Goal: Task Accomplishment & Management: Manage account settings

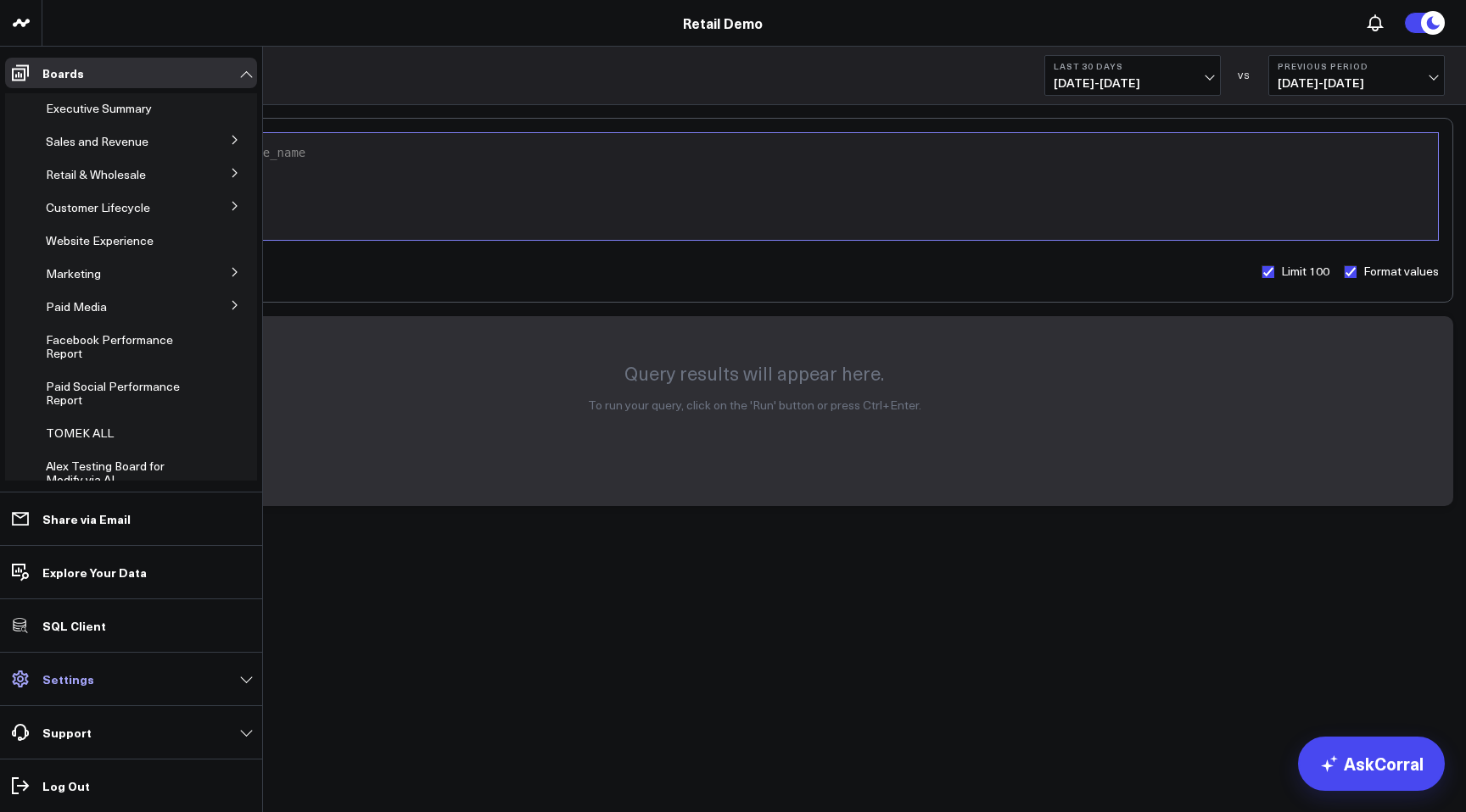
click at [59, 676] on p "Settings" at bounding box center [68, 679] width 52 height 14
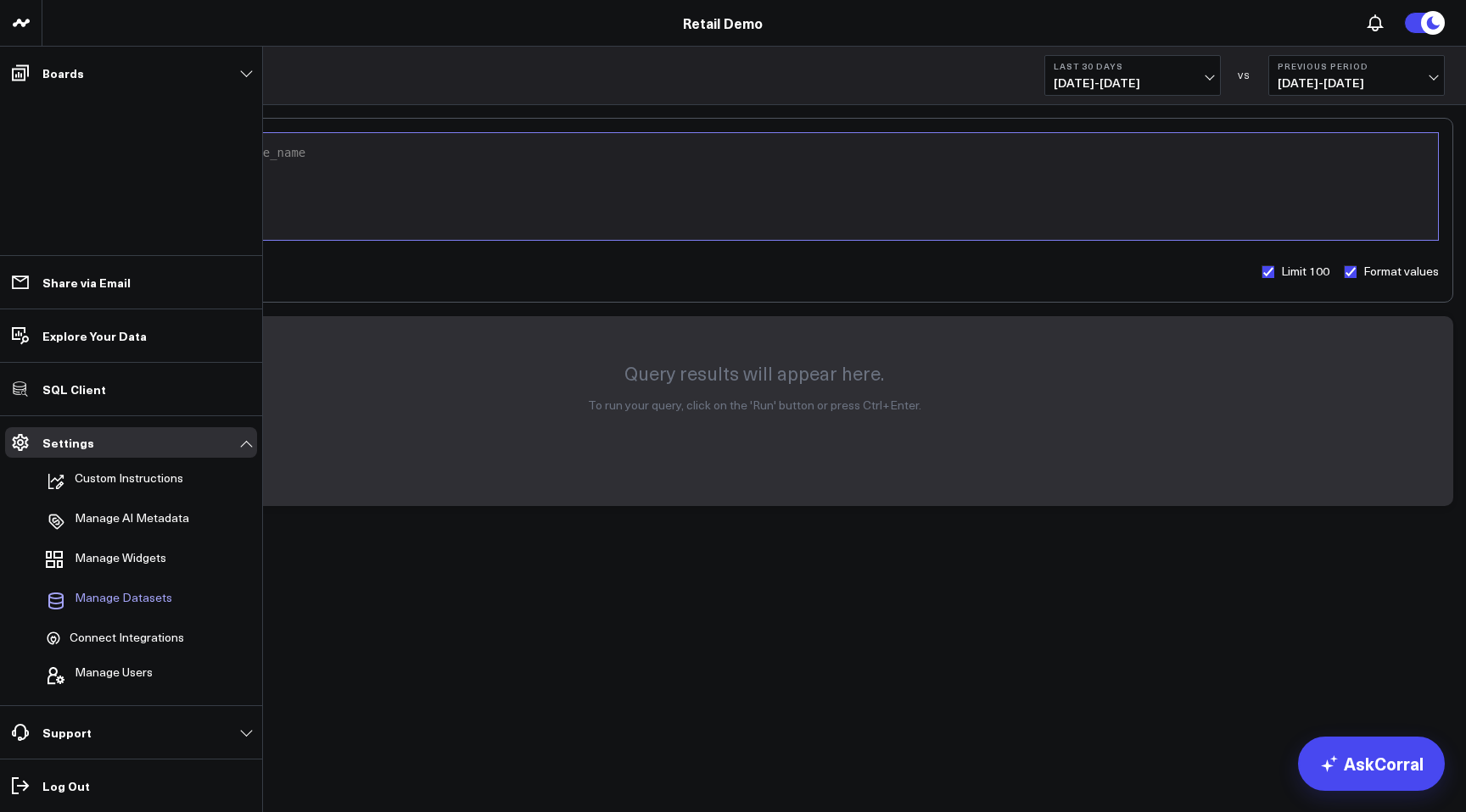
click at [150, 605] on span "Manage Datasets" at bounding box center [123, 601] width 97 height 20
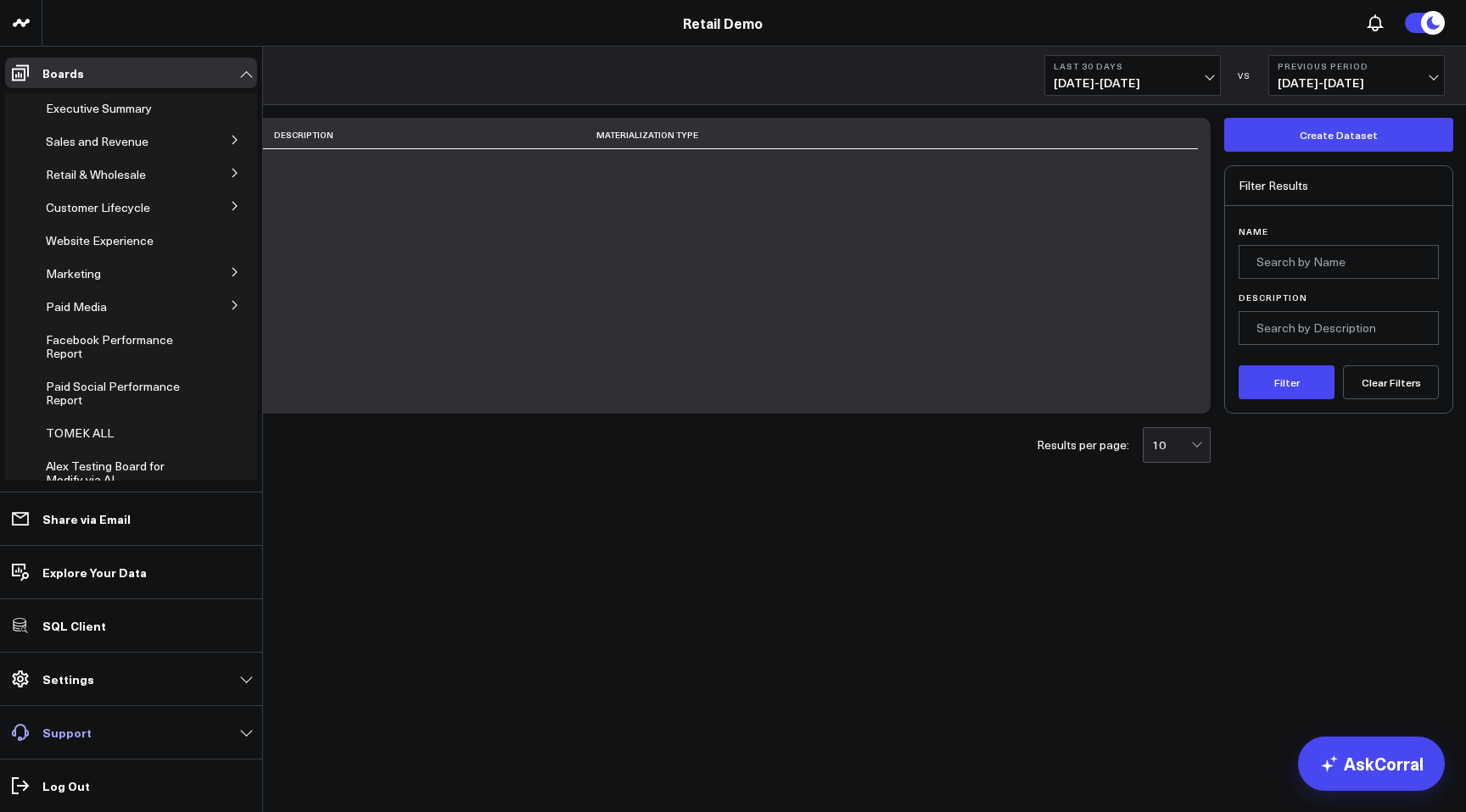
click at [58, 731] on p "Support" at bounding box center [67, 732] width 49 height 14
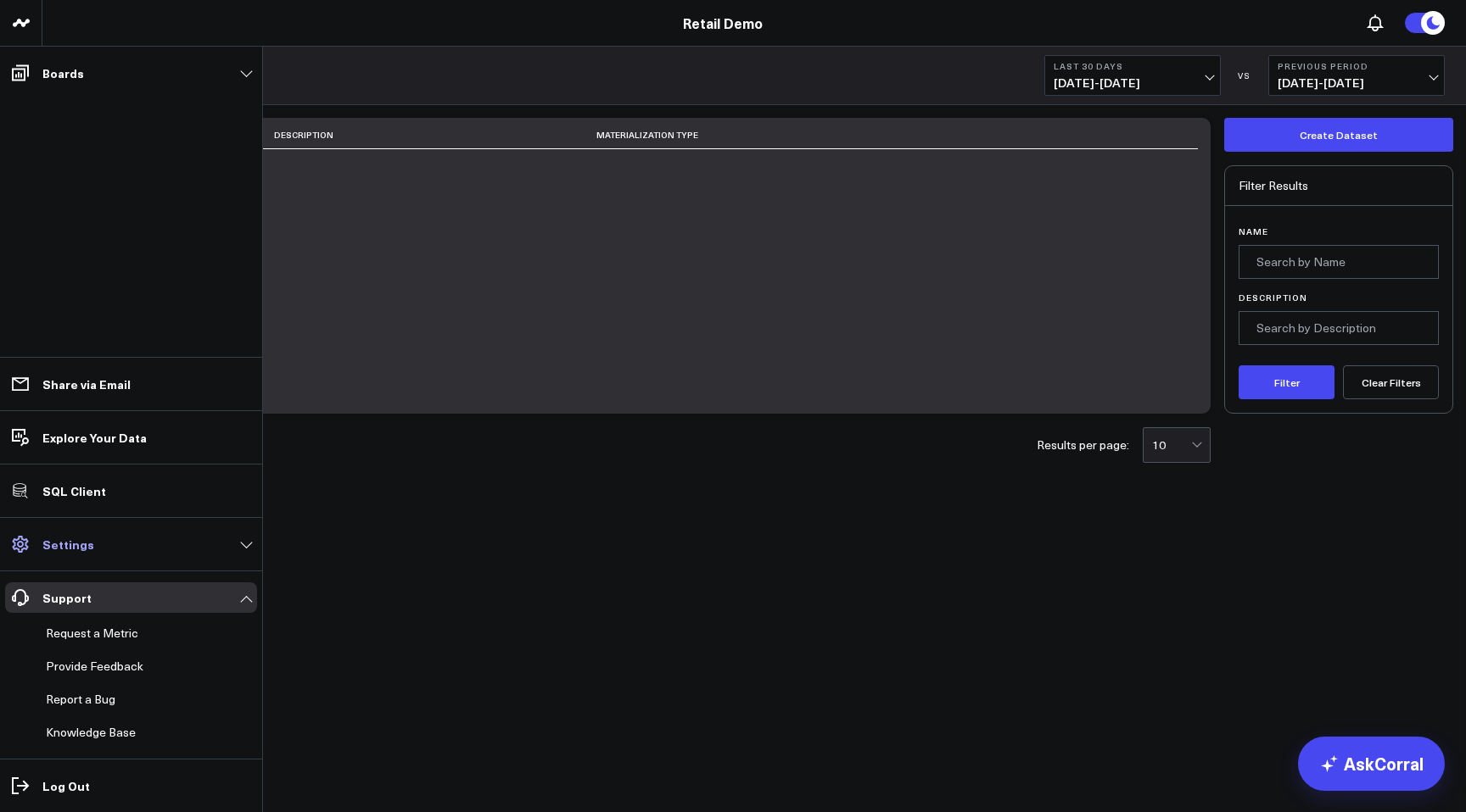
click at [70, 552] on link "Settings" at bounding box center [131, 544] width 252 height 31
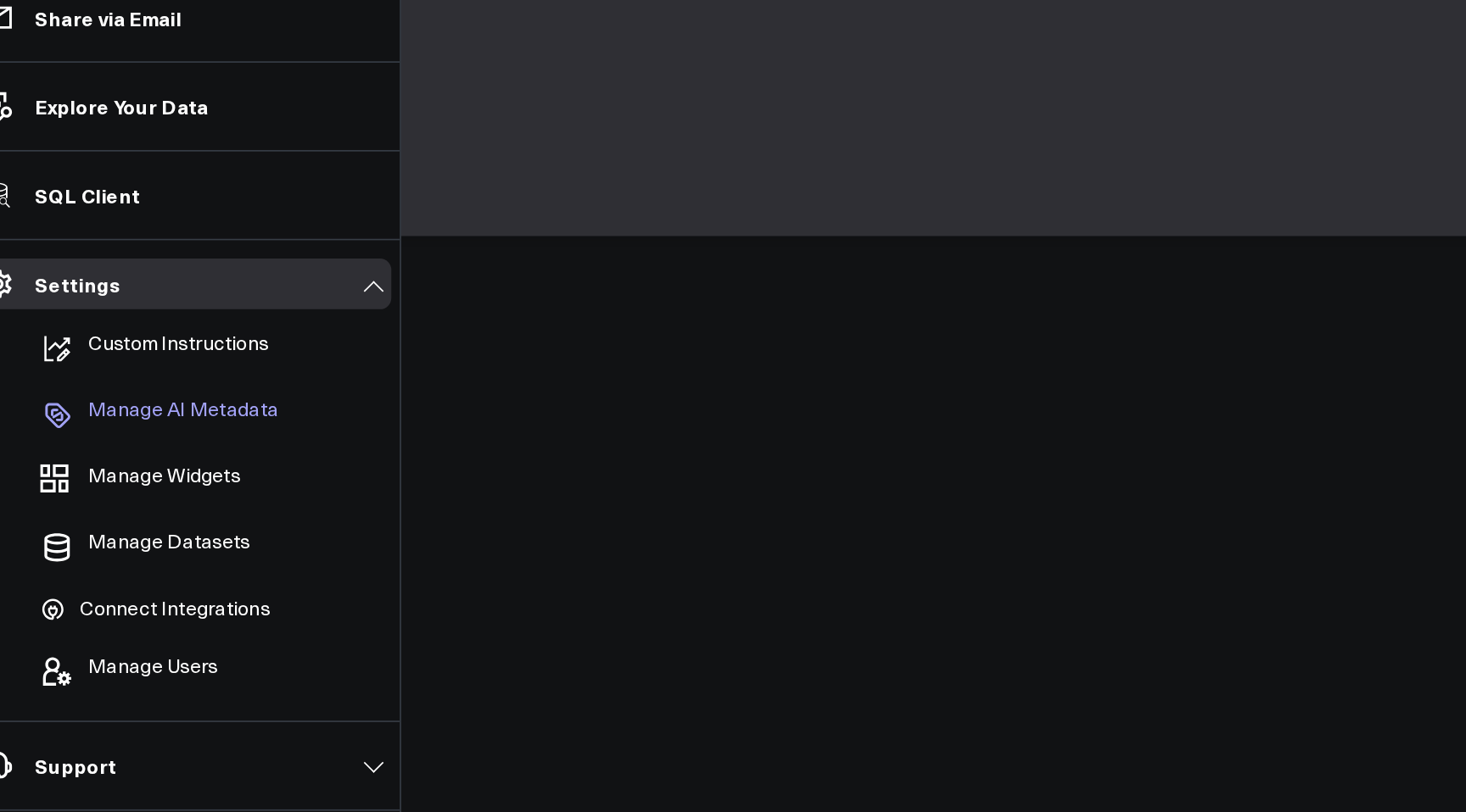
click at [148, 523] on p "Manage AI Metadata" at bounding box center [132, 522] width 115 height 20
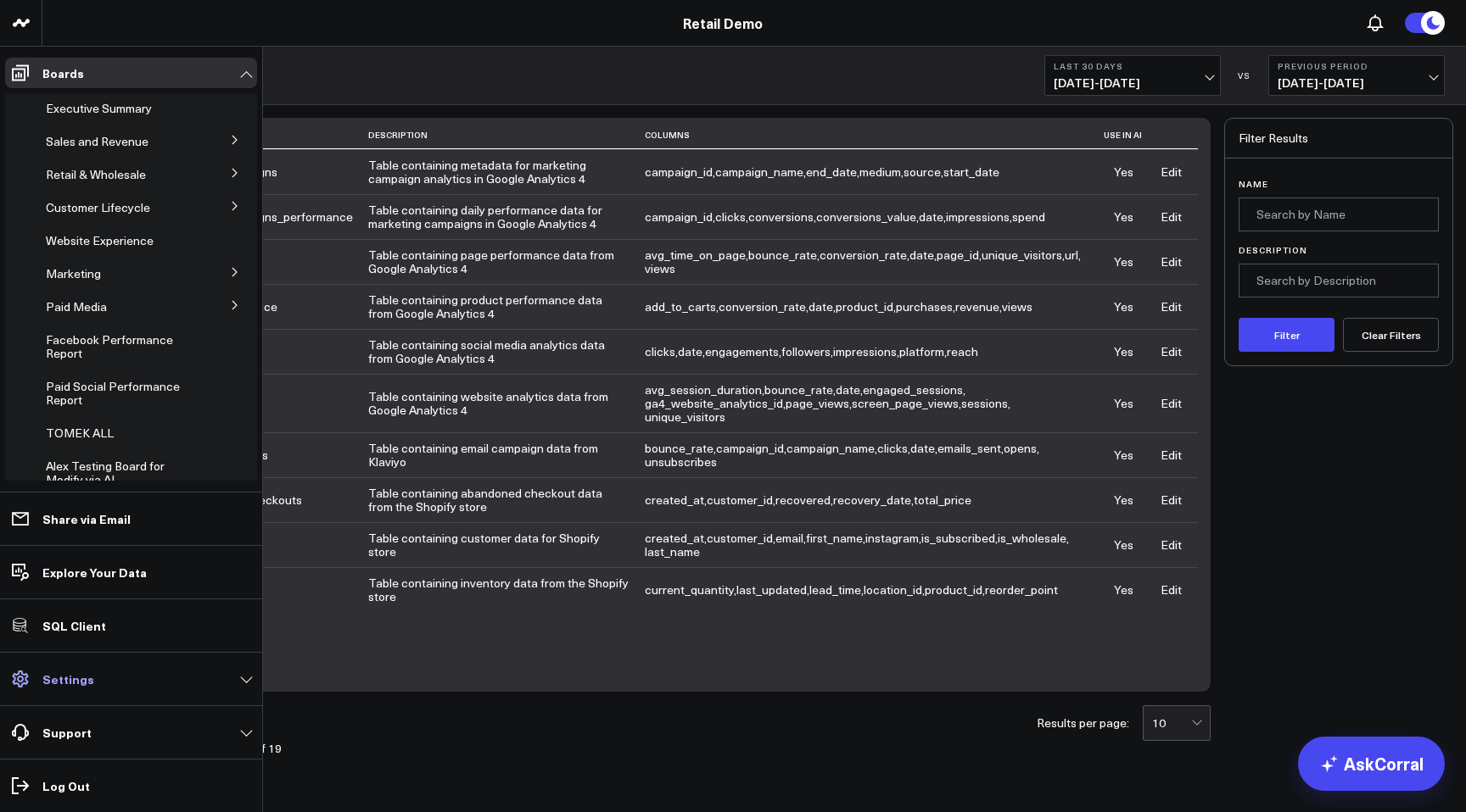
click at [80, 684] on p "Settings" at bounding box center [68, 679] width 52 height 14
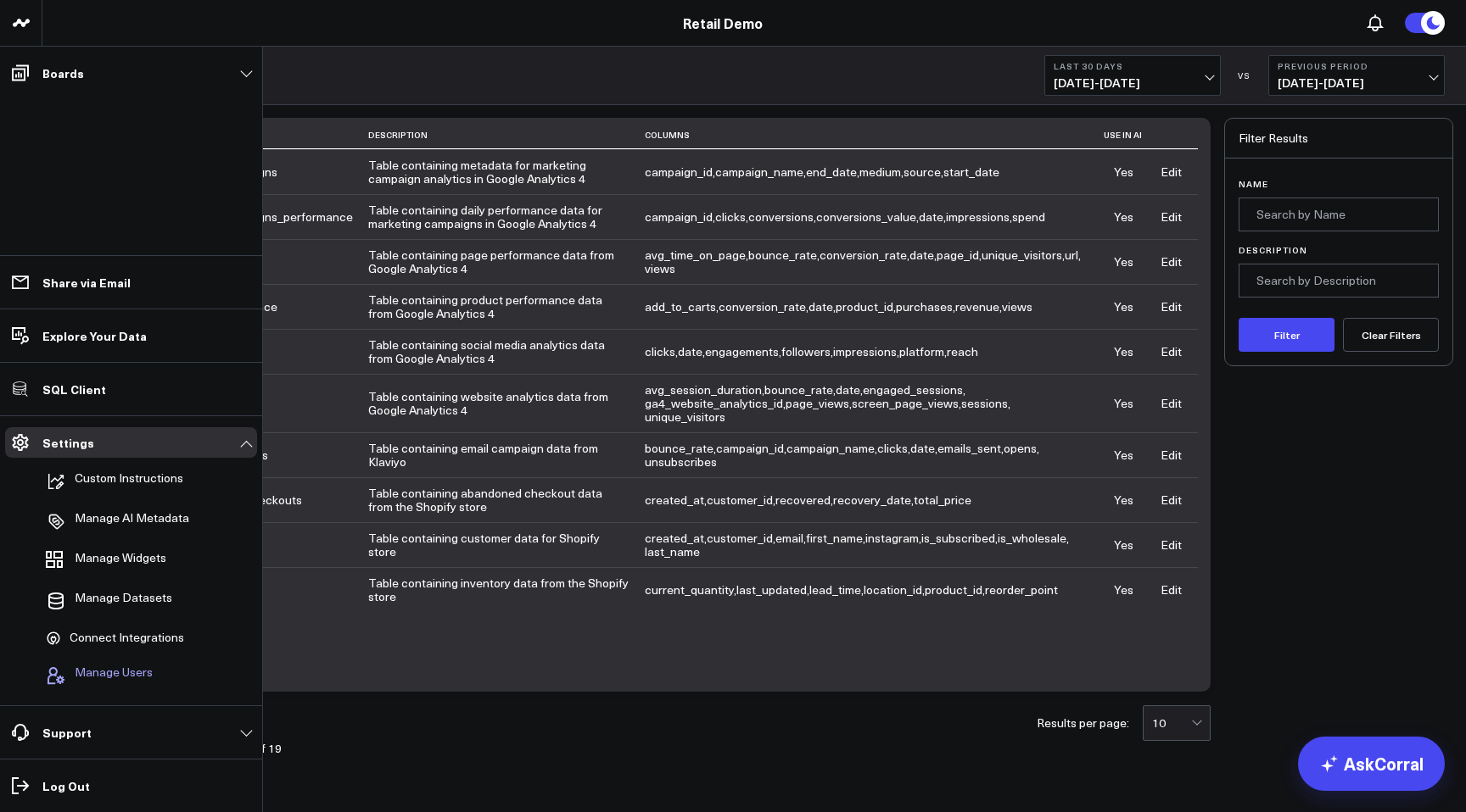
click at [140, 678] on span "Manage Users" at bounding box center [114, 675] width 78 height 20
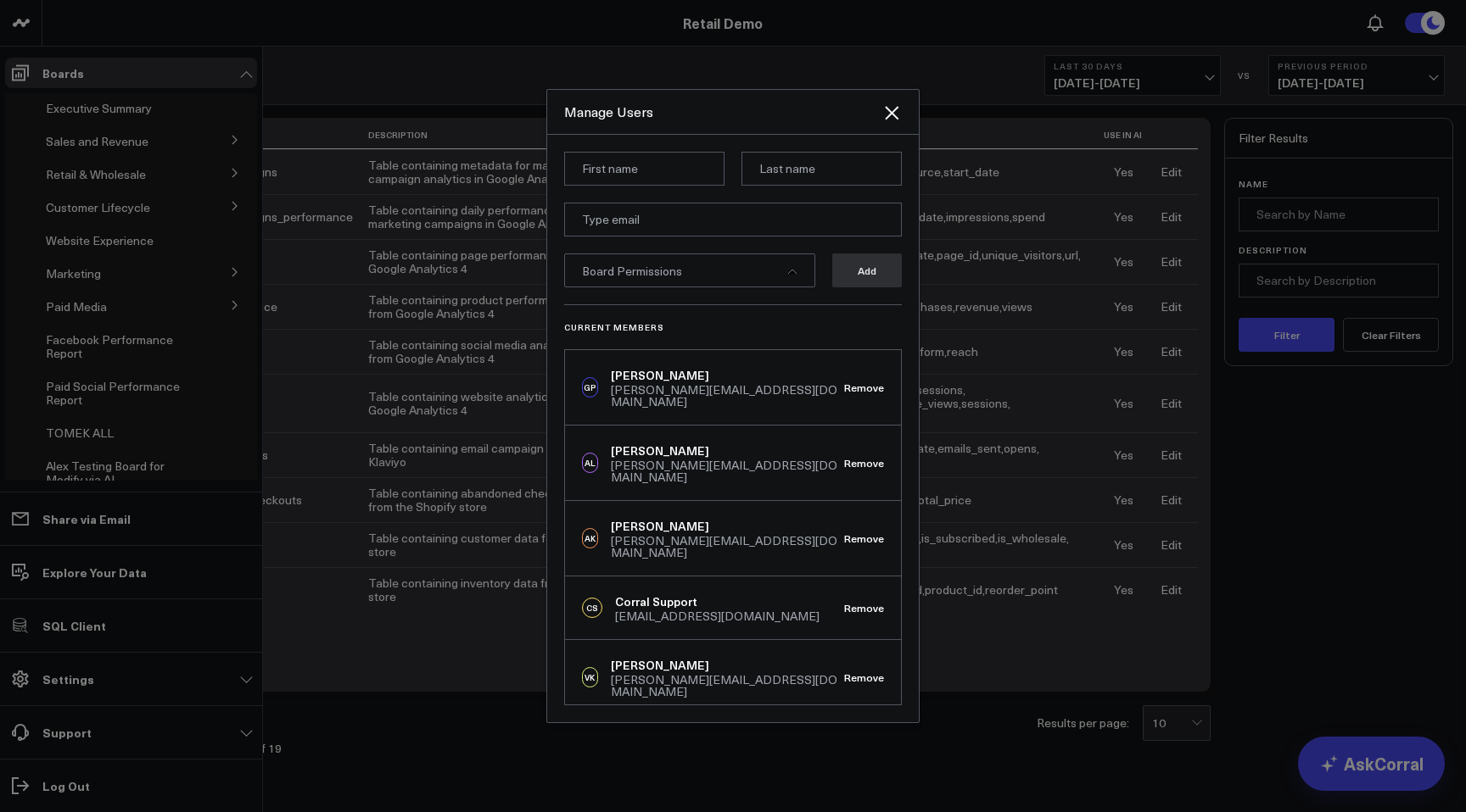
click at [960, 23] on div at bounding box center [733, 406] width 1466 height 812
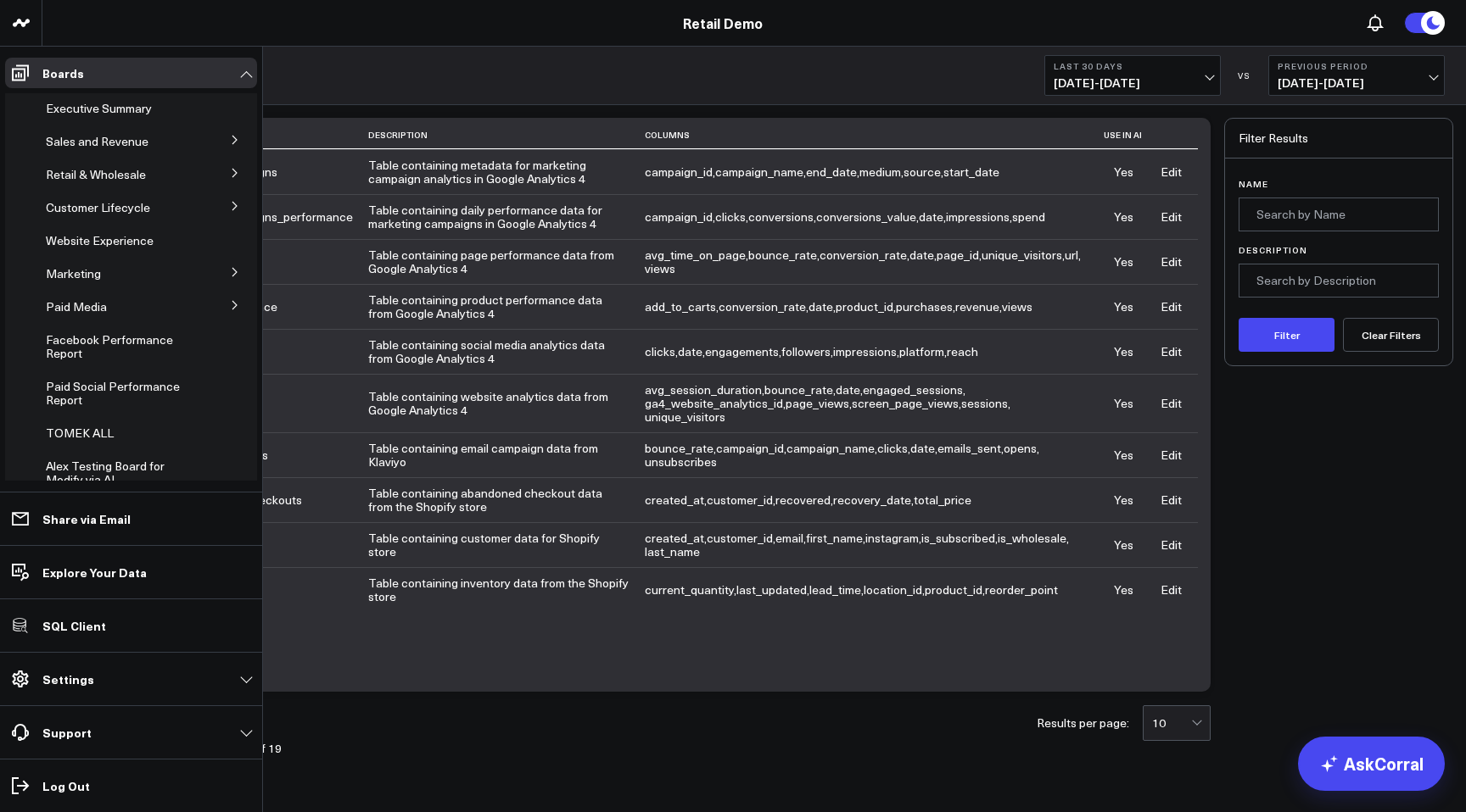
click at [518, 53] on div "Last 30 Days 08/12/25 - 09/10/25 VS Previous Period 07/13/25 - 08/11/25" at bounding box center [754, 76] width 1423 height 58
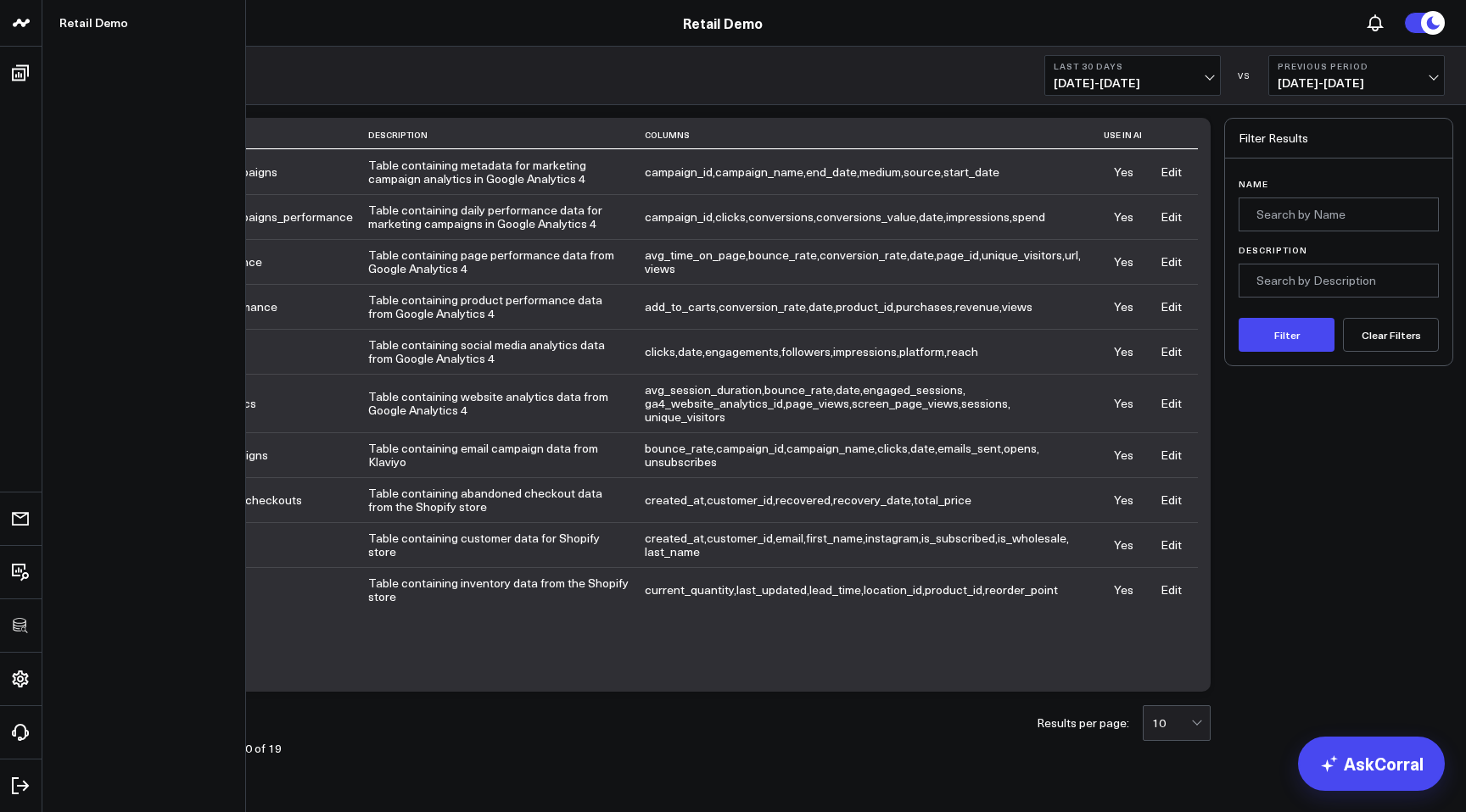
click at [20, 31] on icon at bounding box center [21, 23] width 20 height 20
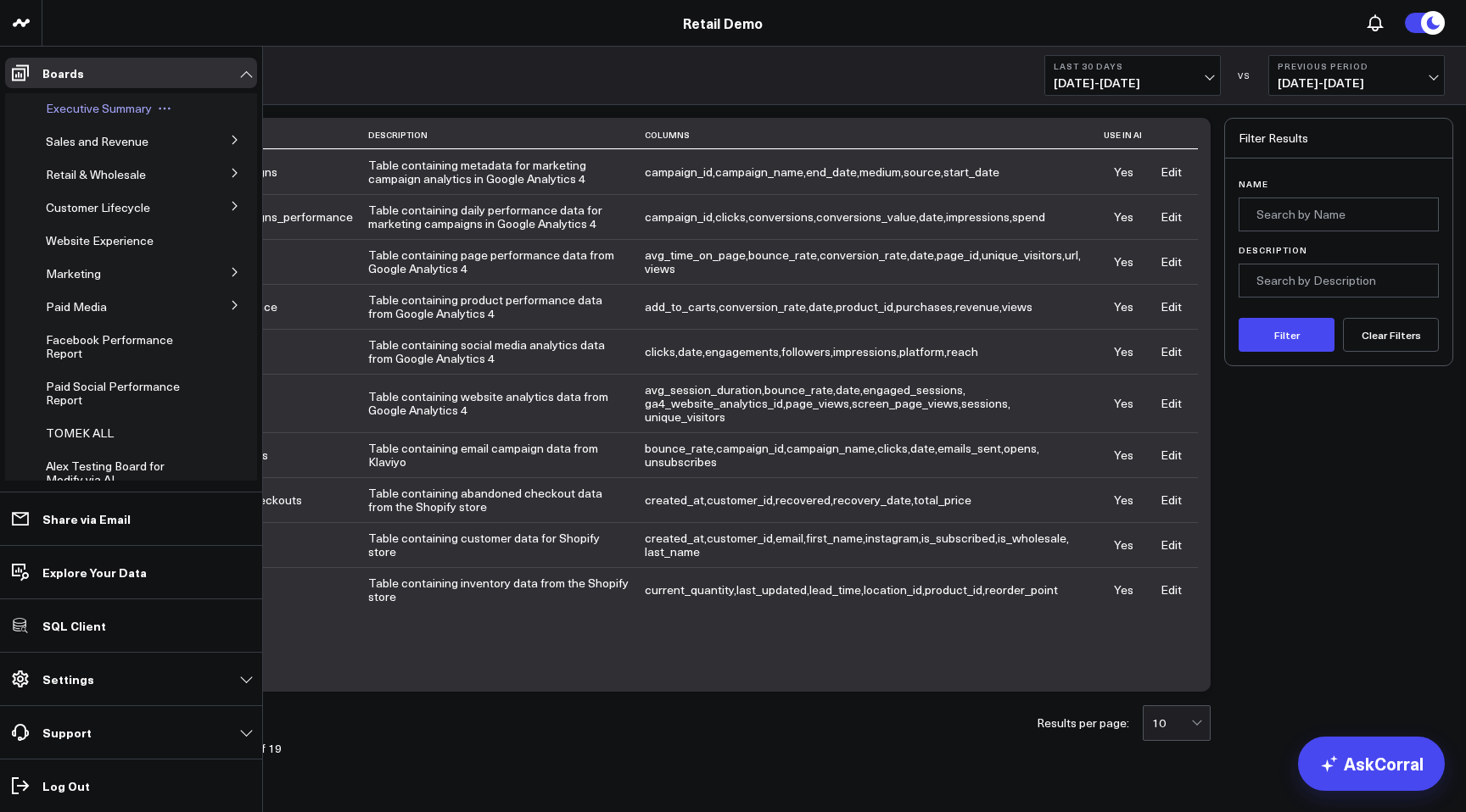
click at [87, 106] on span "Executive Summary" at bounding box center [98, 108] width 106 height 16
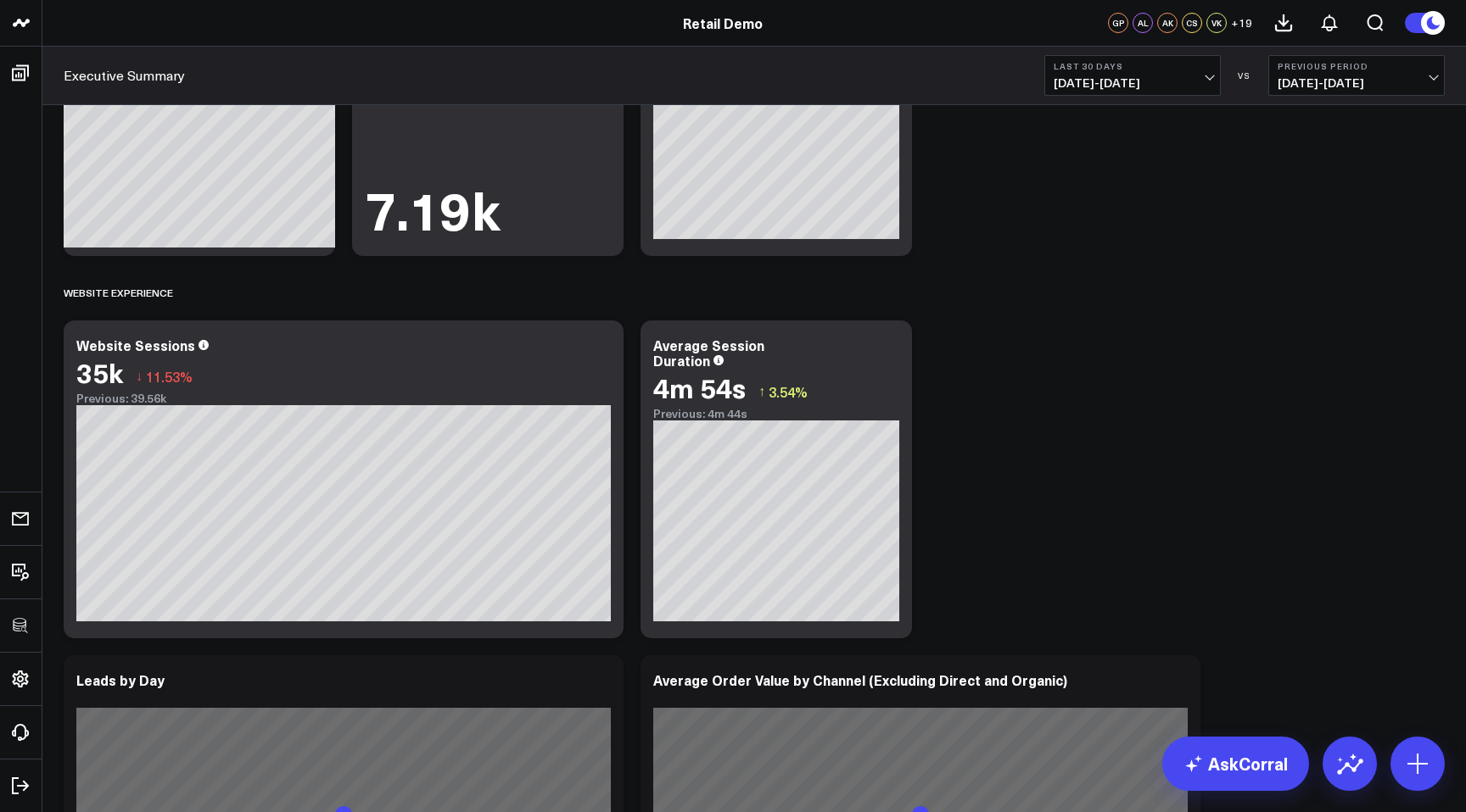
scroll to position [1242, 0]
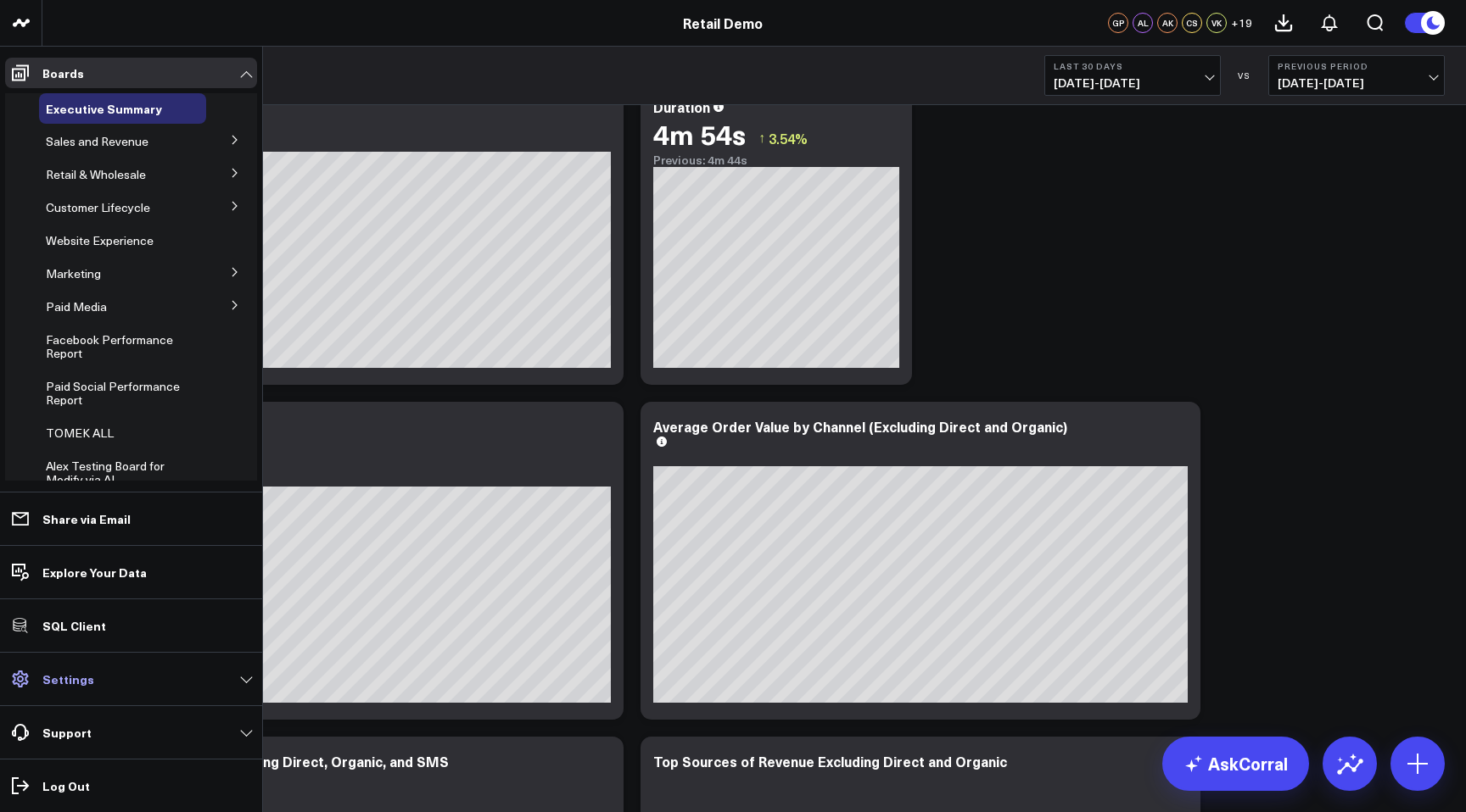
click at [56, 677] on p "Settings" at bounding box center [68, 679] width 52 height 14
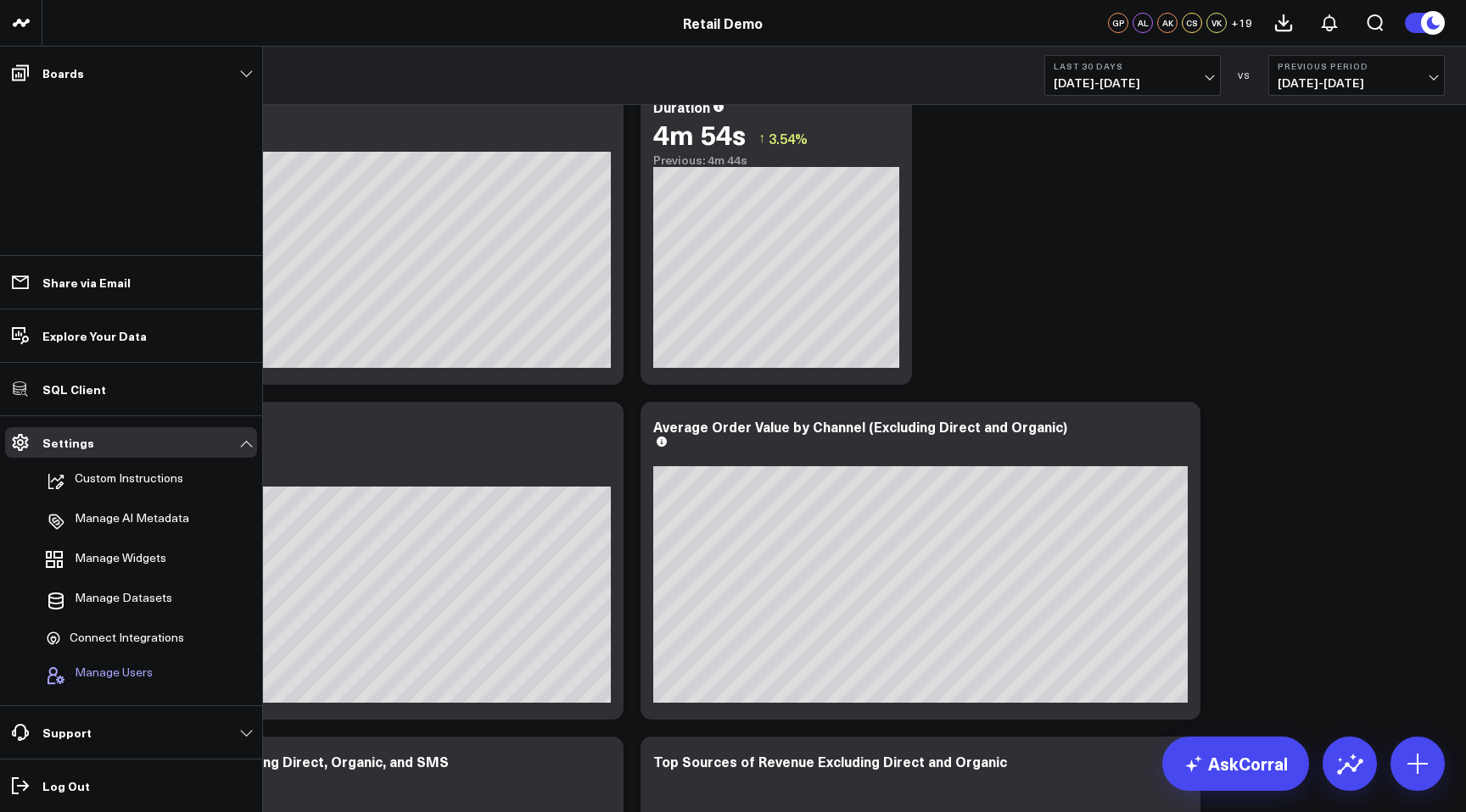
click at [105, 675] on span "Manage Users" at bounding box center [114, 675] width 78 height 20
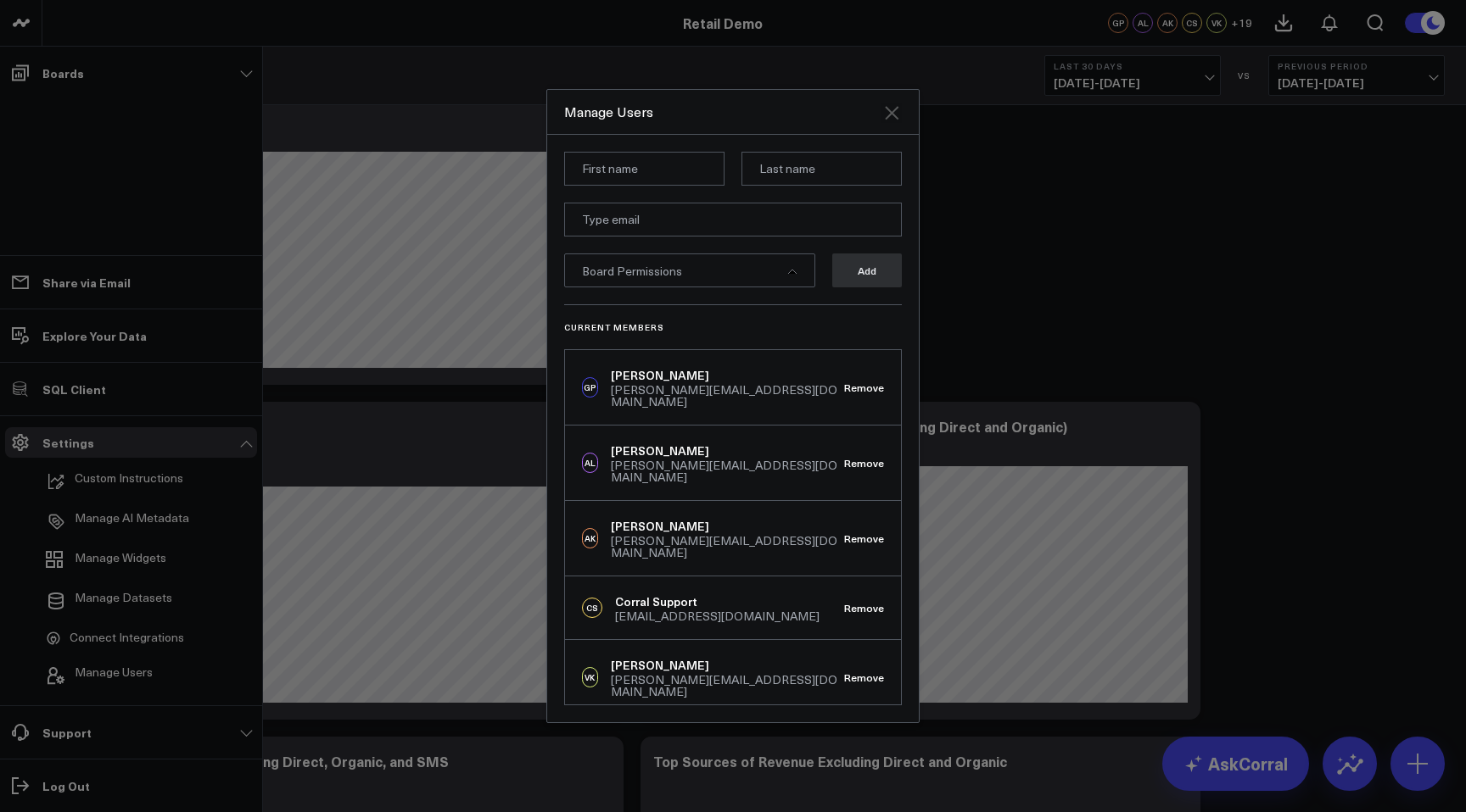
click at [890, 117] on icon "Close" at bounding box center [891, 113] width 20 height 20
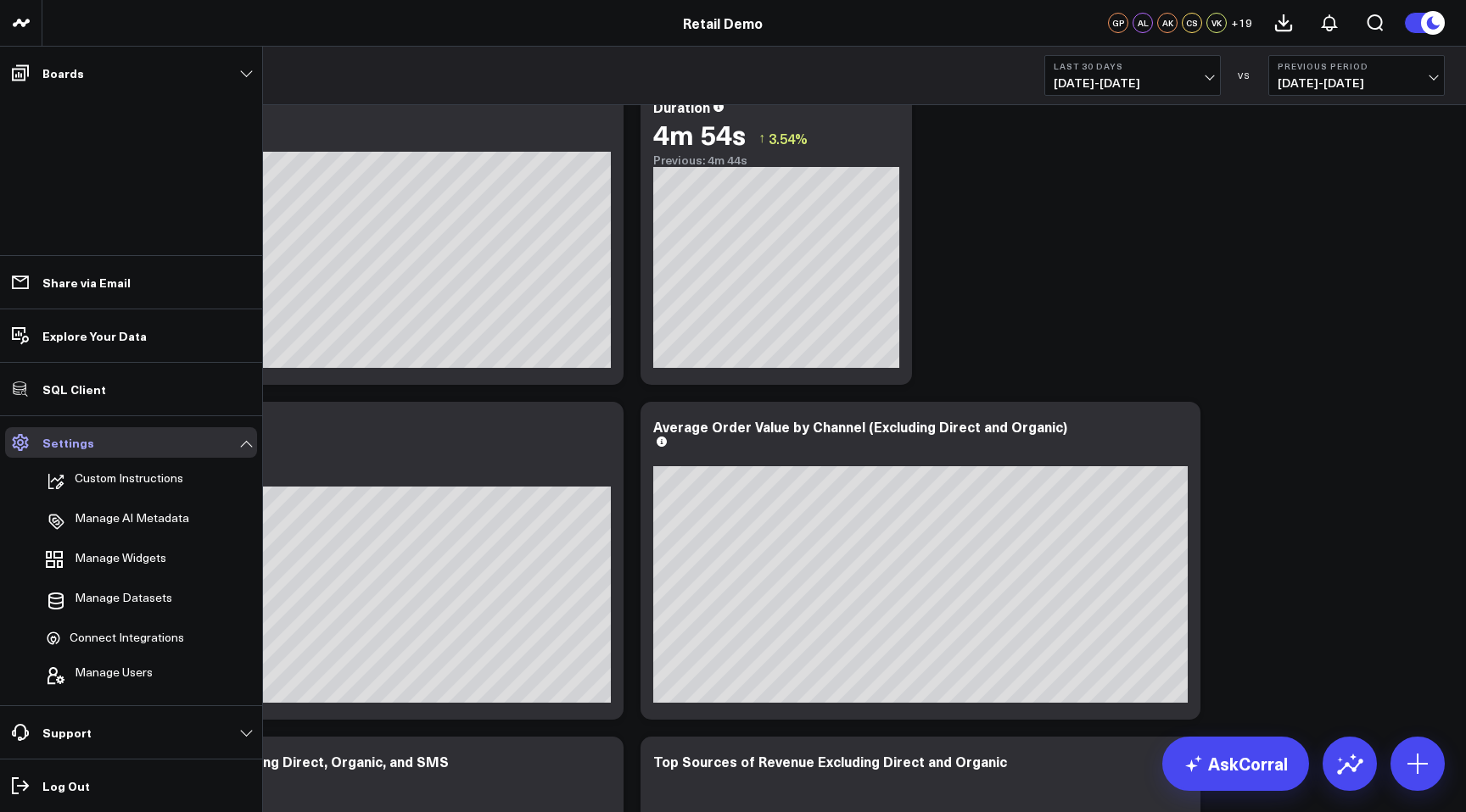
click at [77, 440] on p "Settings" at bounding box center [68, 442] width 52 height 14
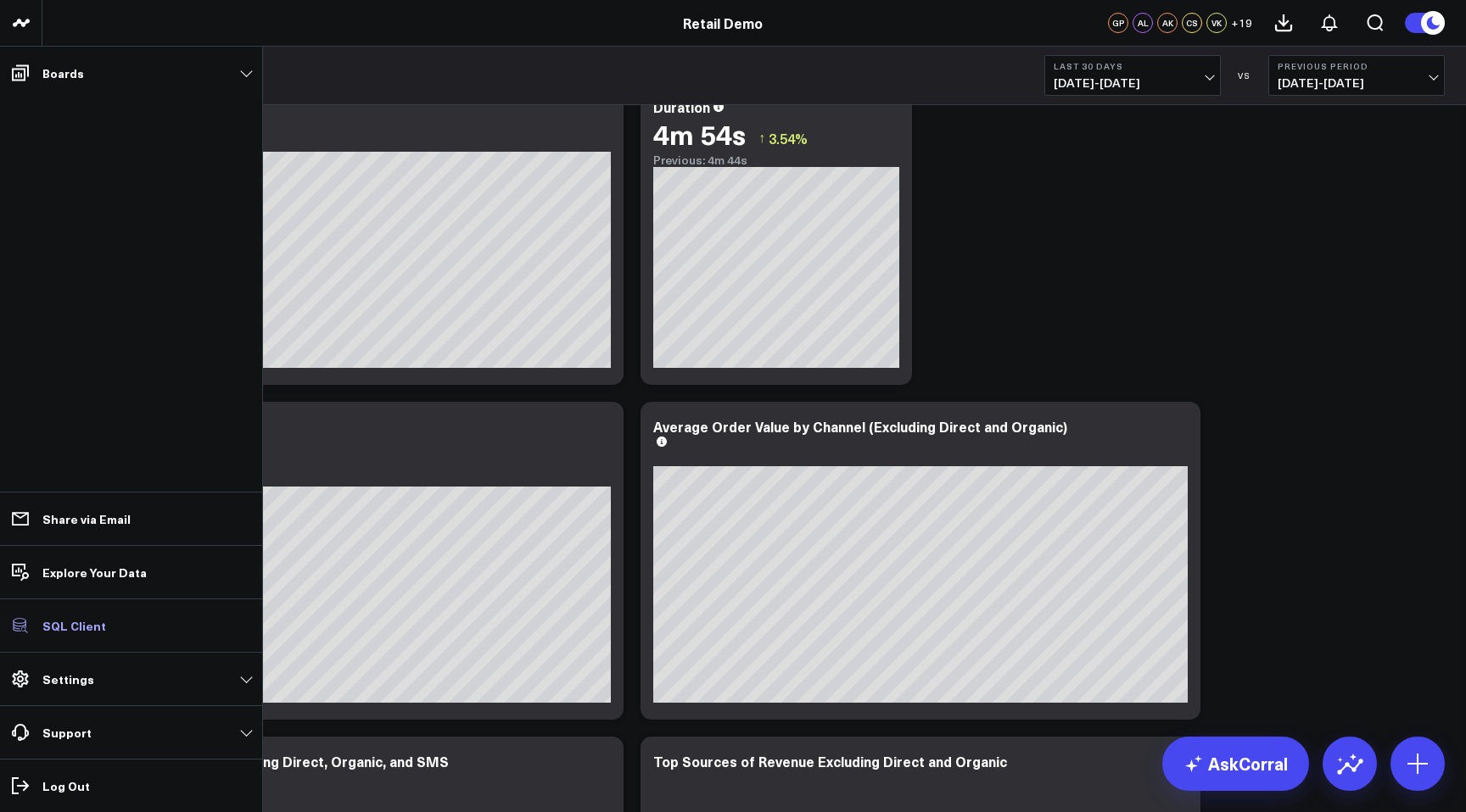
click at [64, 631] on p "SQL Client" at bounding box center [75, 625] width 64 height 14
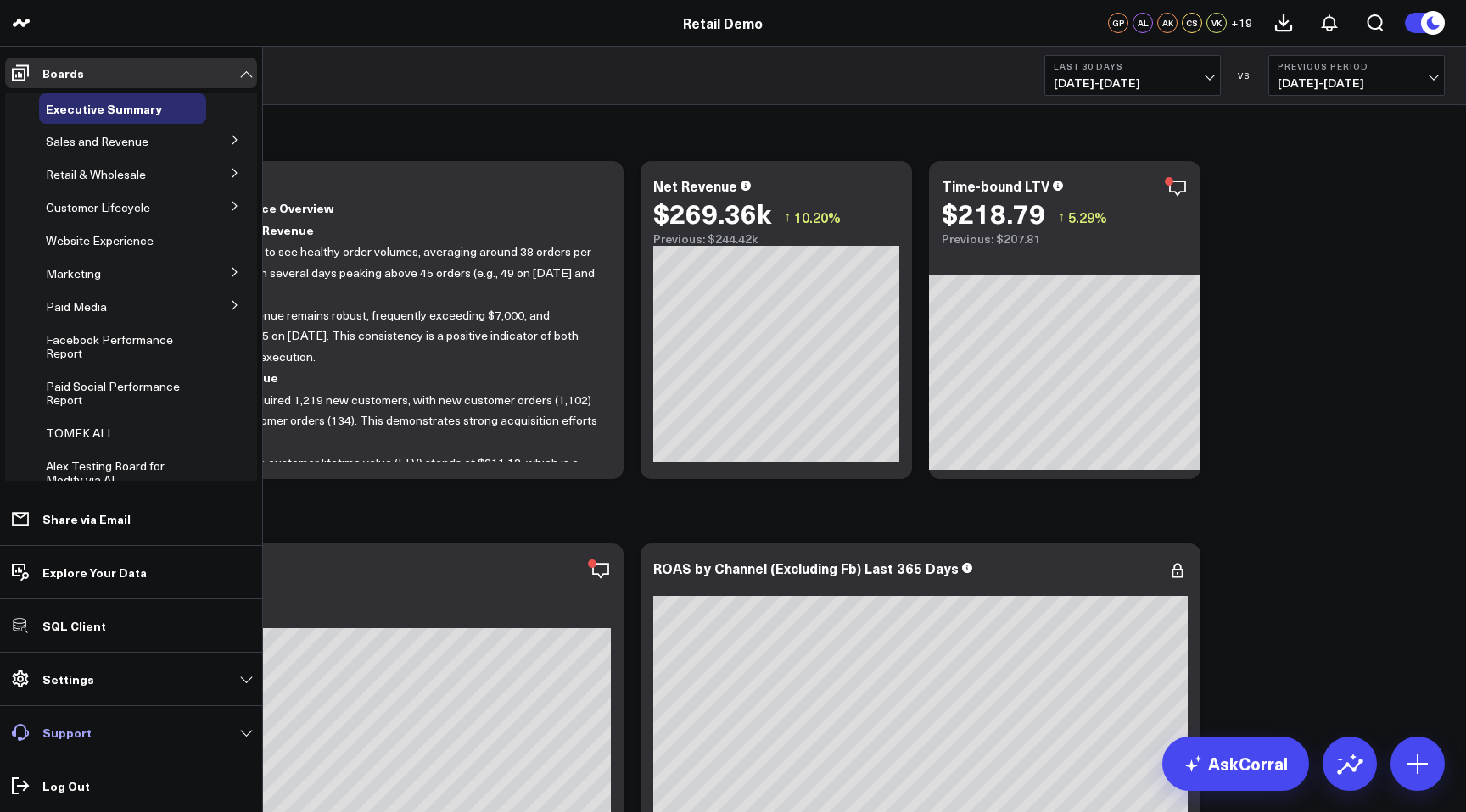
click at [53, 736] on p "Support" at bounding box center [67, 732] width 49 height 14
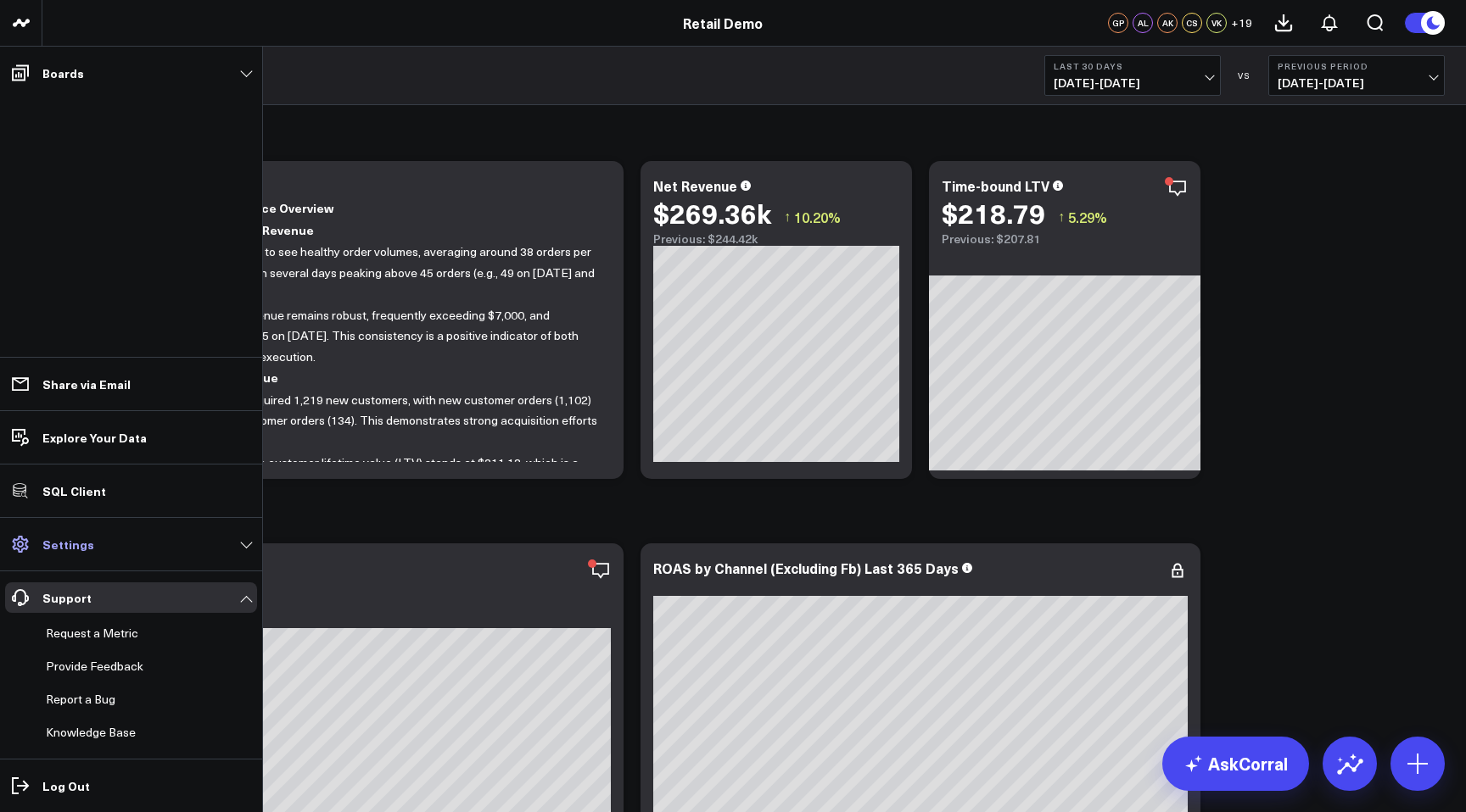
click at [68, 553] on link "Settings" at bounding box center [131, 544] width 252 height 31
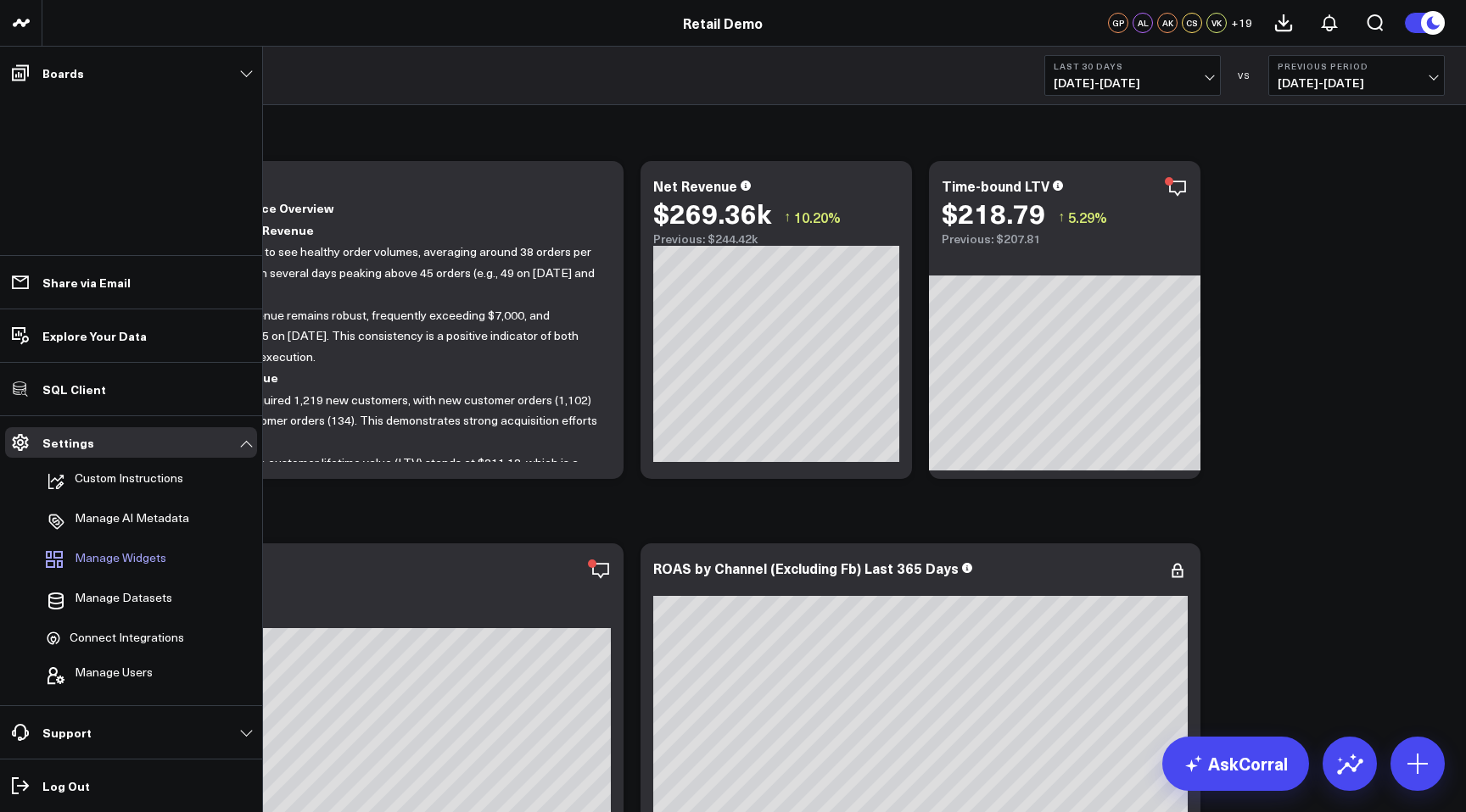
click at [146, 559] on span "Manage Widgets" at bounding box center [120, 561] width 92 height 20
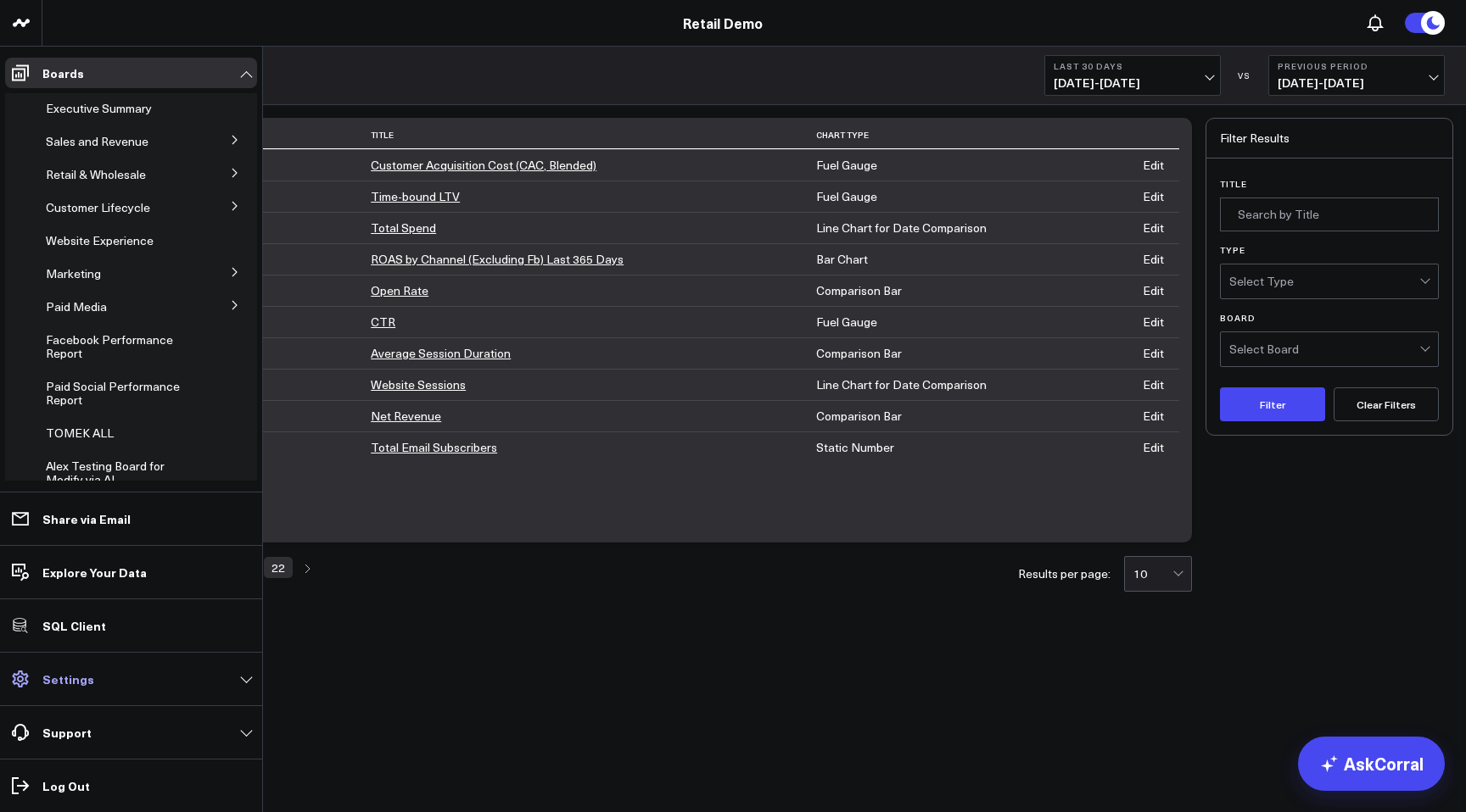
click at [40, 685] on link "Settings" at bounding box center [131, 679] width 252 height 31
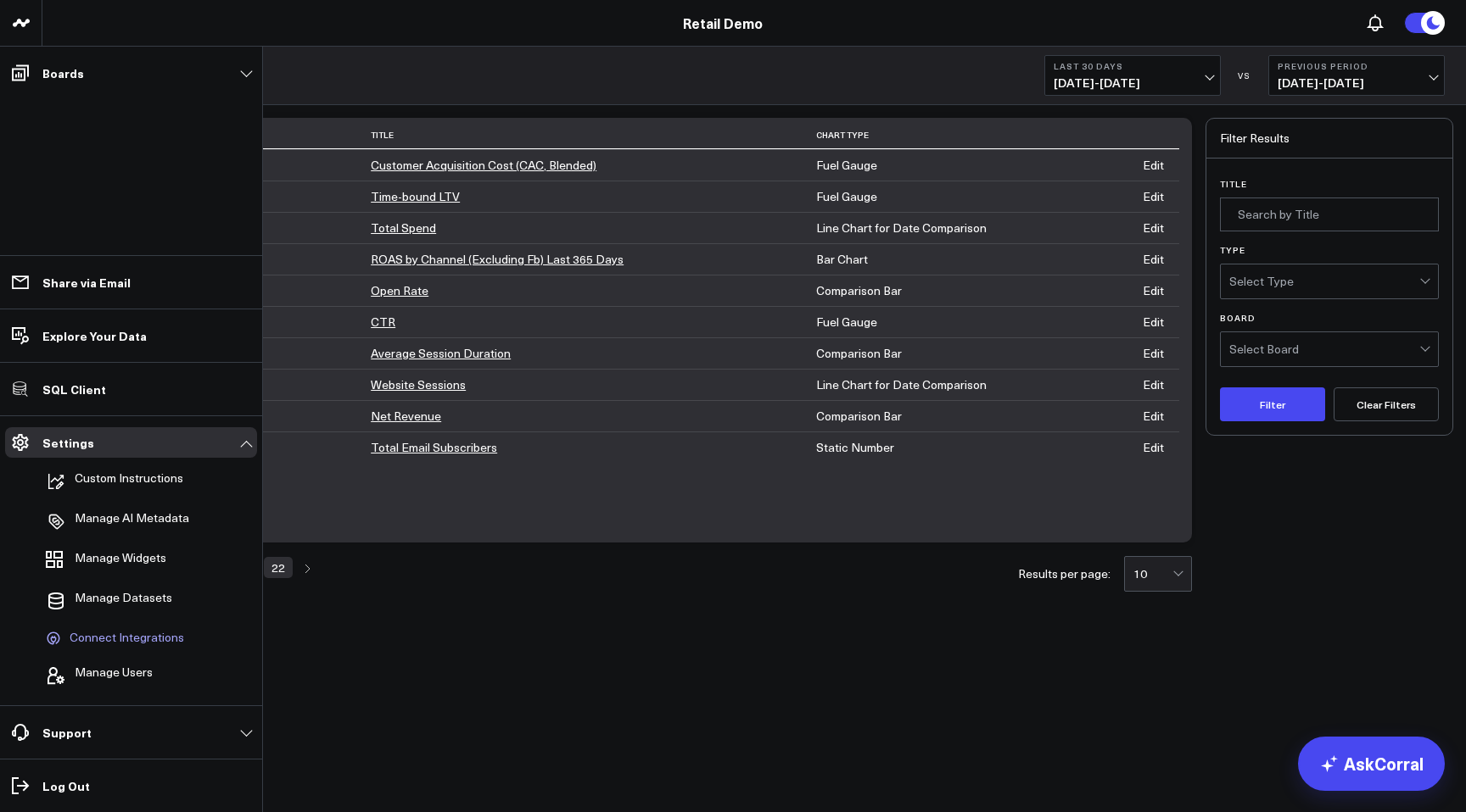
click at [77, 645] on span "Connect Integrations" at bounding box center [127, 638] width 115 height 15
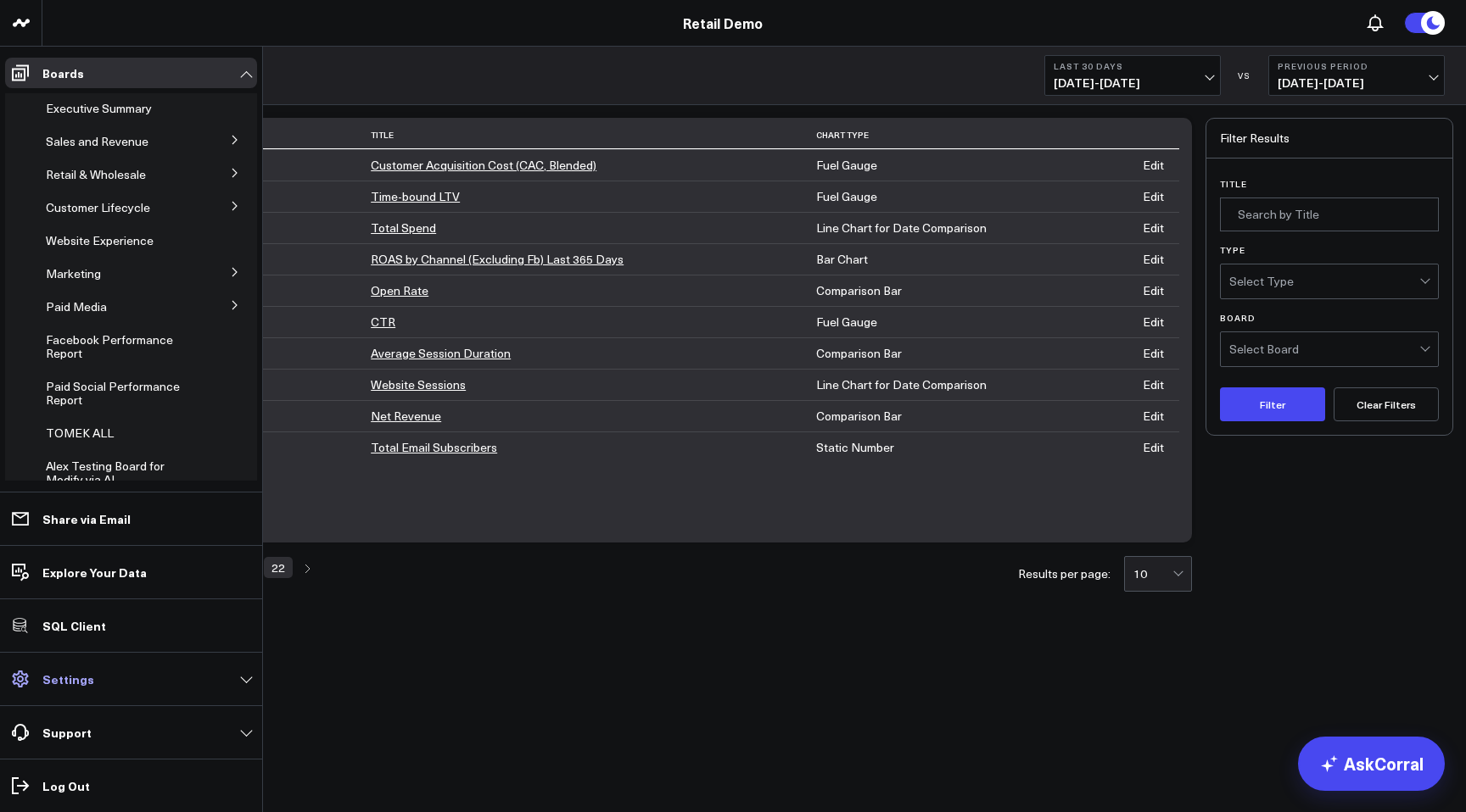
click at [70, 675] on p "Settings" at bounding box center [68, 679] width 52 height 14
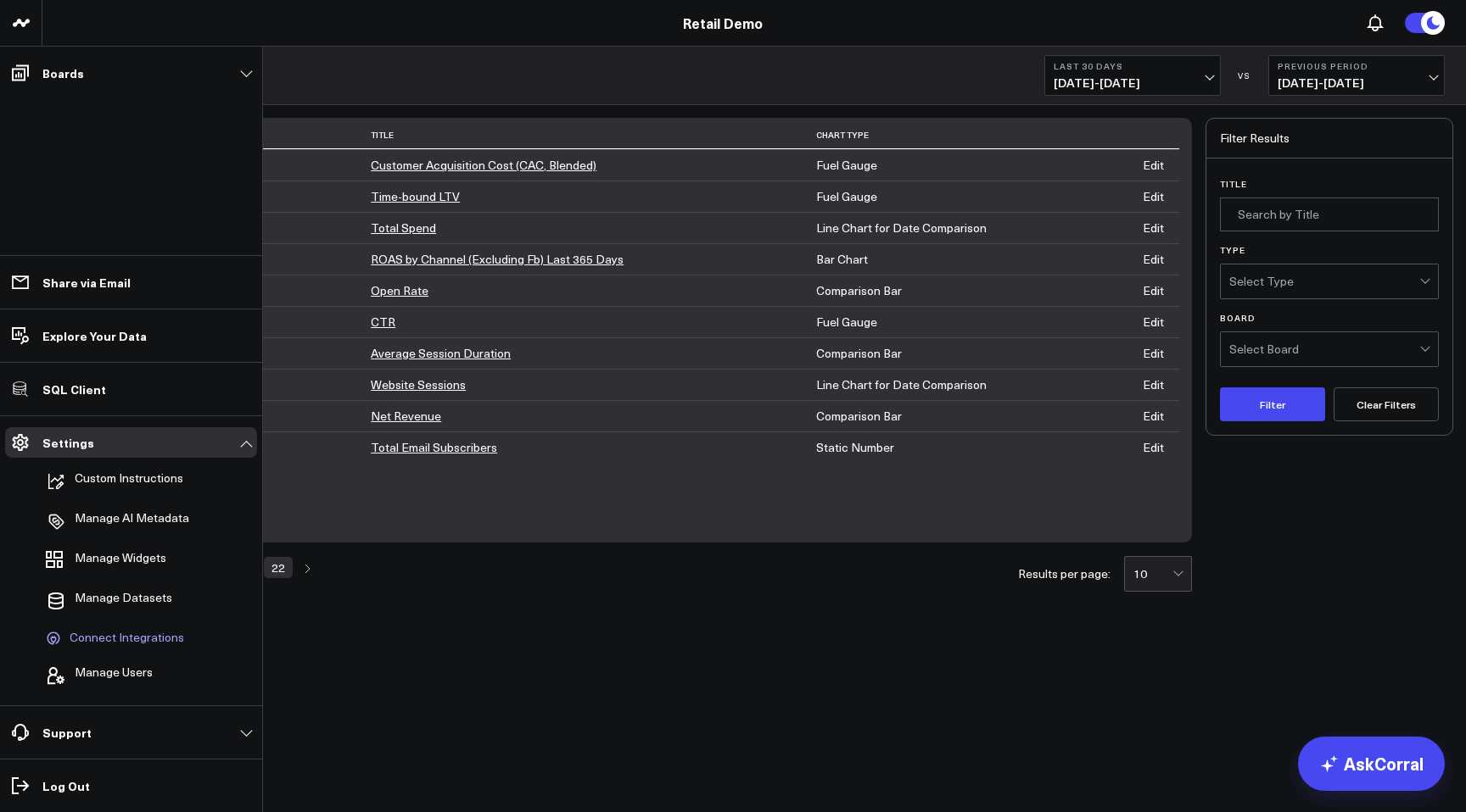
click at [176, 634] on span "Connect Integrations" at bounding box center [127, 638] width 115 height 15
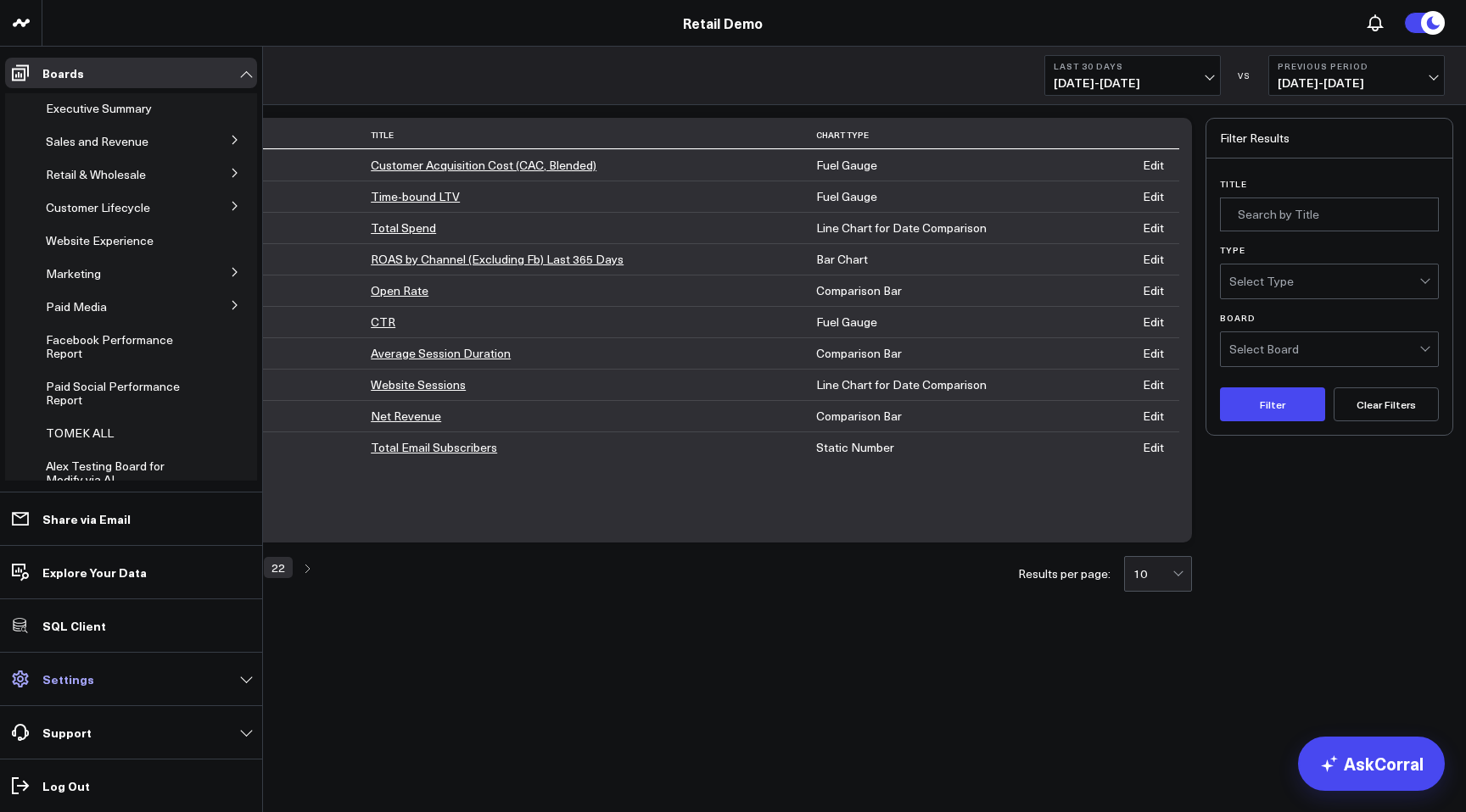
click at [69, 690] on link "Settings" at bounding box center [131, 679] width 252 height 31
click at [72, 736] on p "Support" at bounding box center [67, 732] width 49 height 14
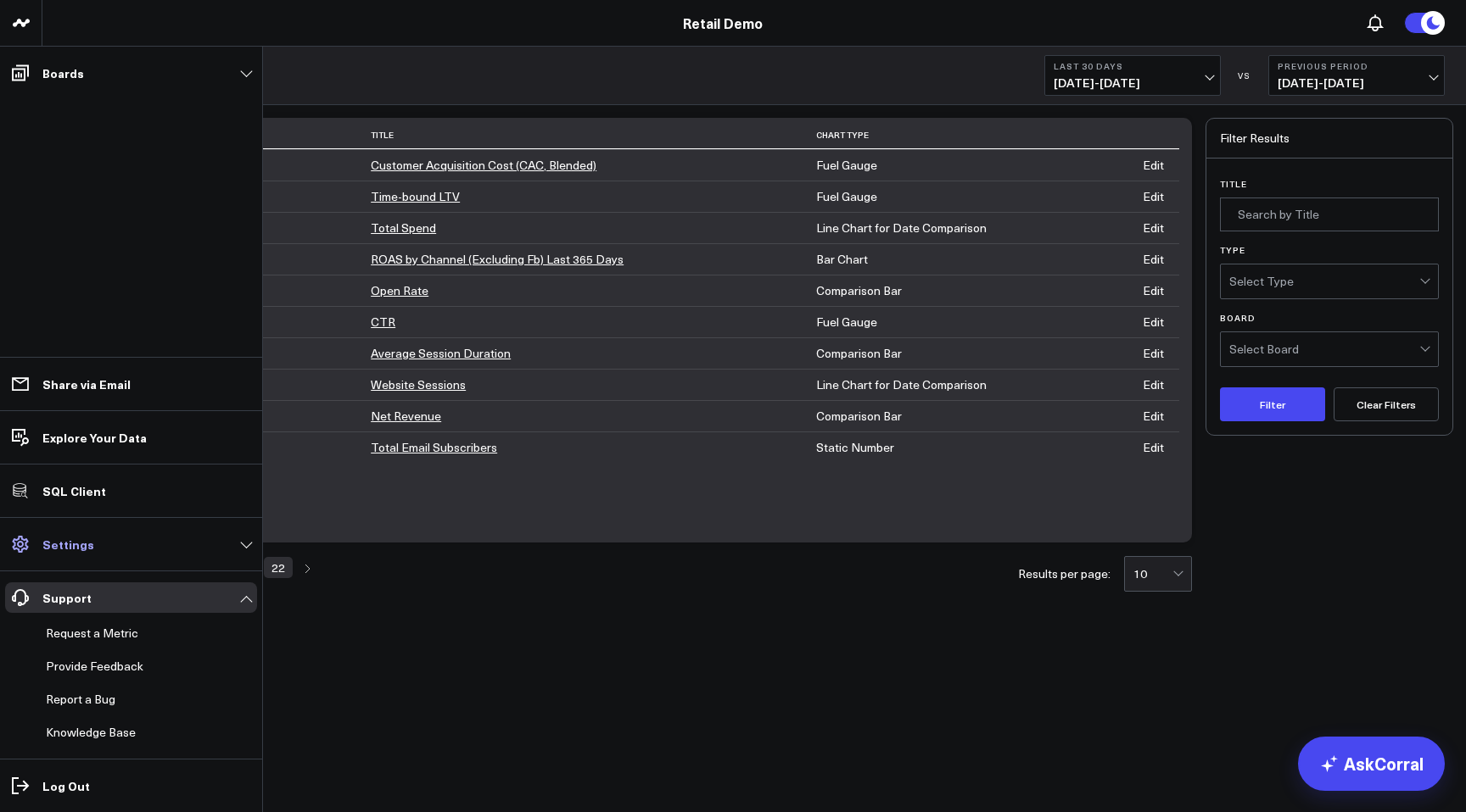
click at [83, 553] on link "Settings" at bounding box center [131, 544] width 252 height 31
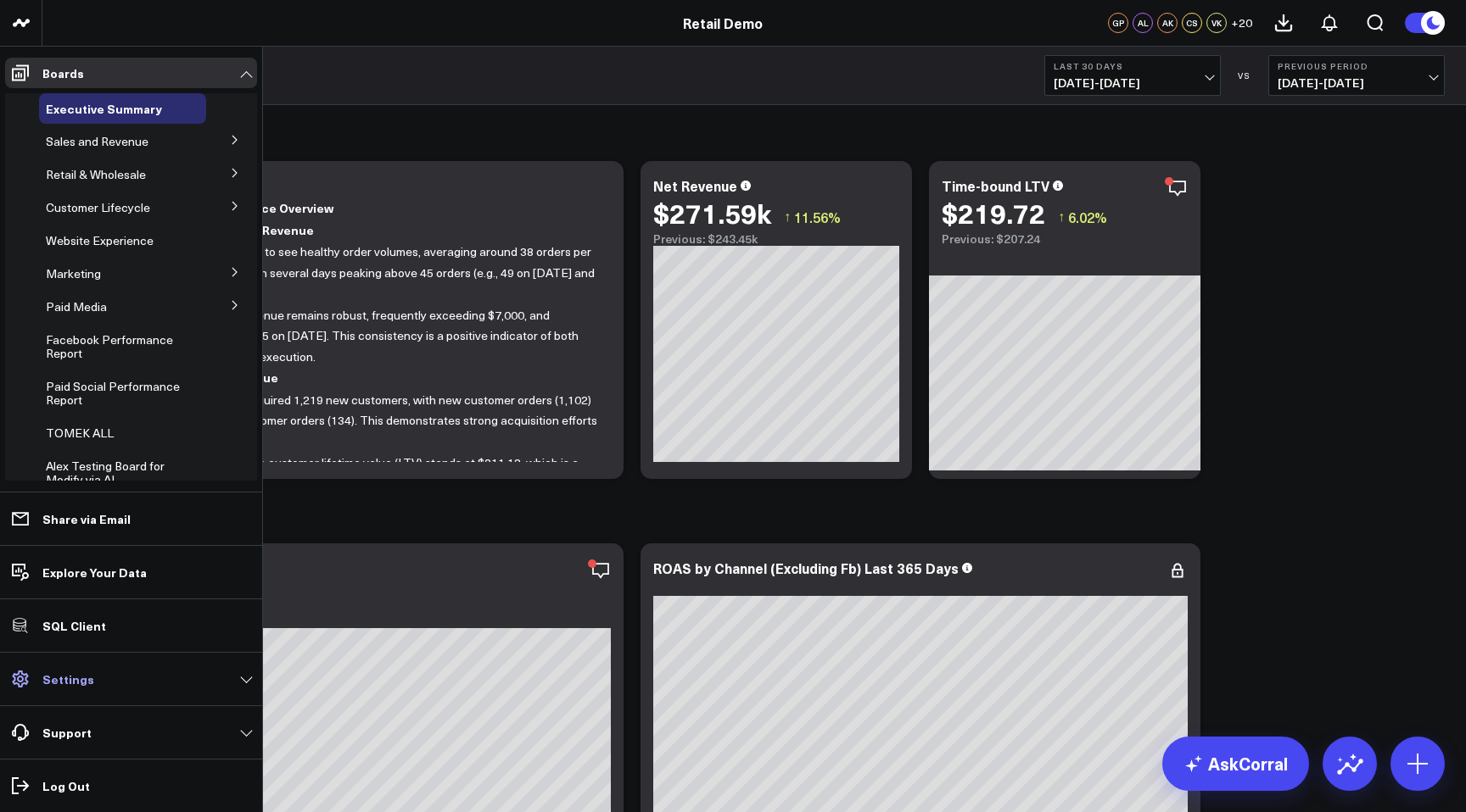
click at [76, 683] on p "Settings" at bounding box center [68, 679] width 52 height 14
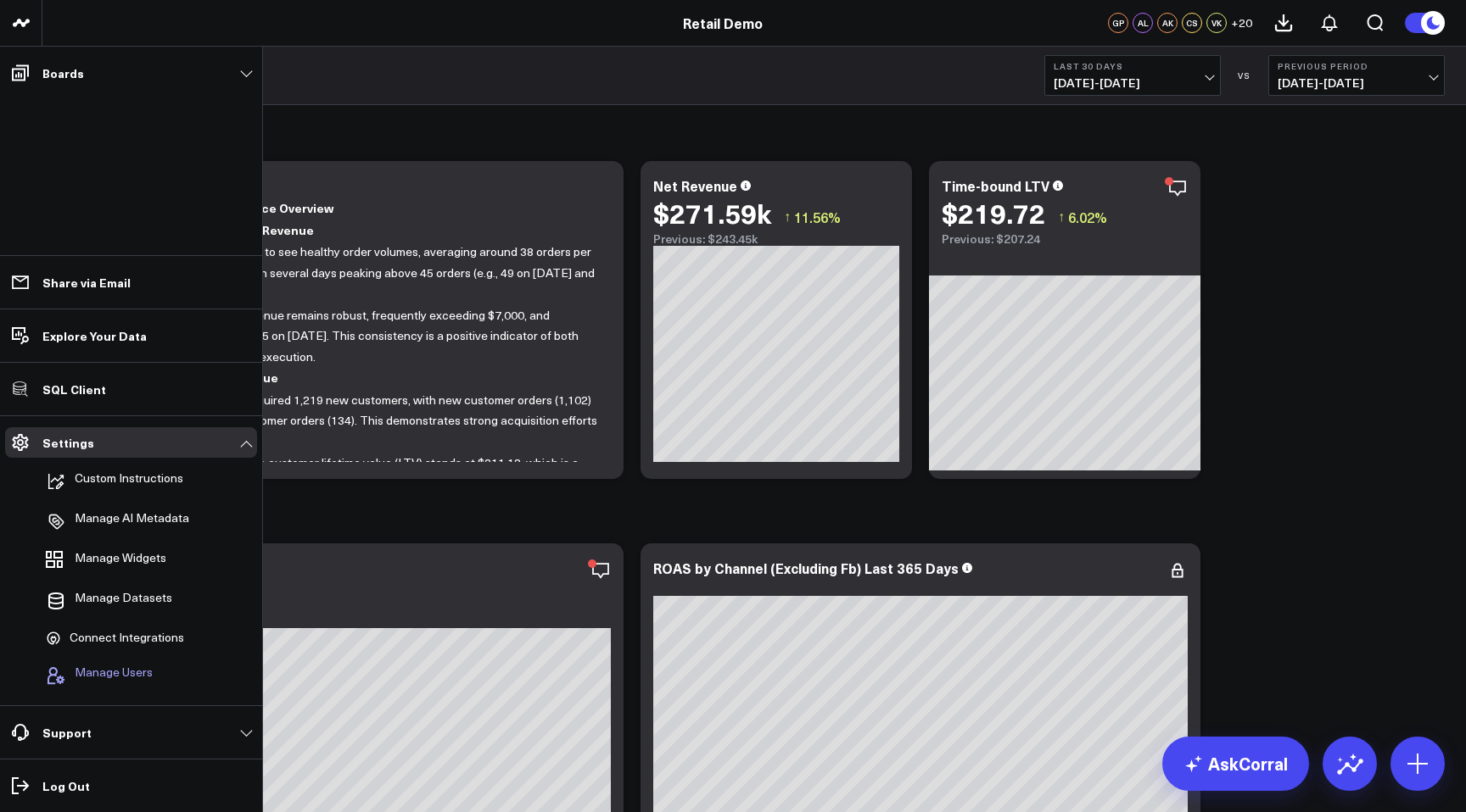
click at [113, 675] on span "Manage Users" at bounding box center [114, 675] width 78 height 20
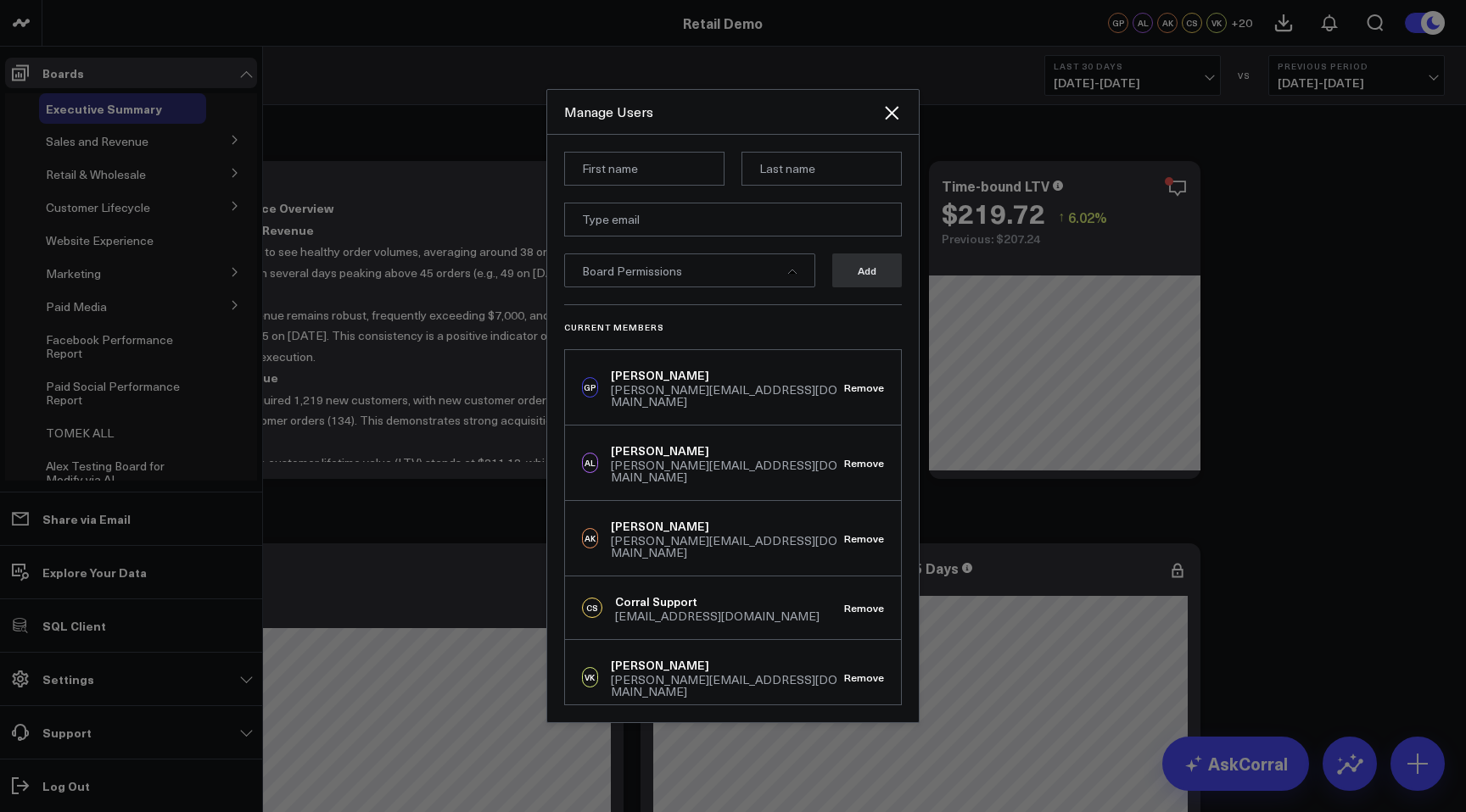
click at [152, 624] on div at bounding box center [733, 406] width 1466 height 812
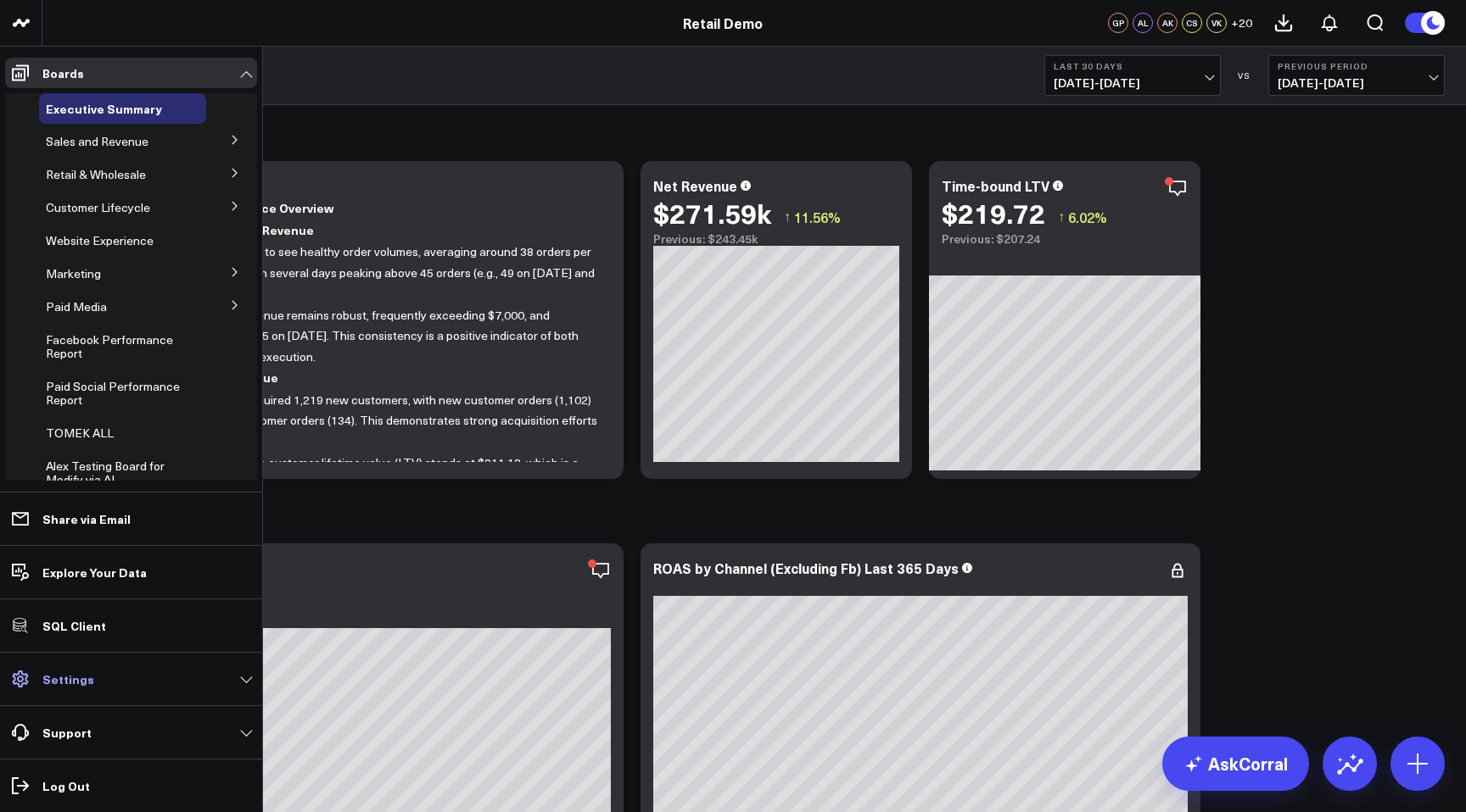
click at [86, 665] on link "Settings" at bounding box center [131, 679] width 252 height 31
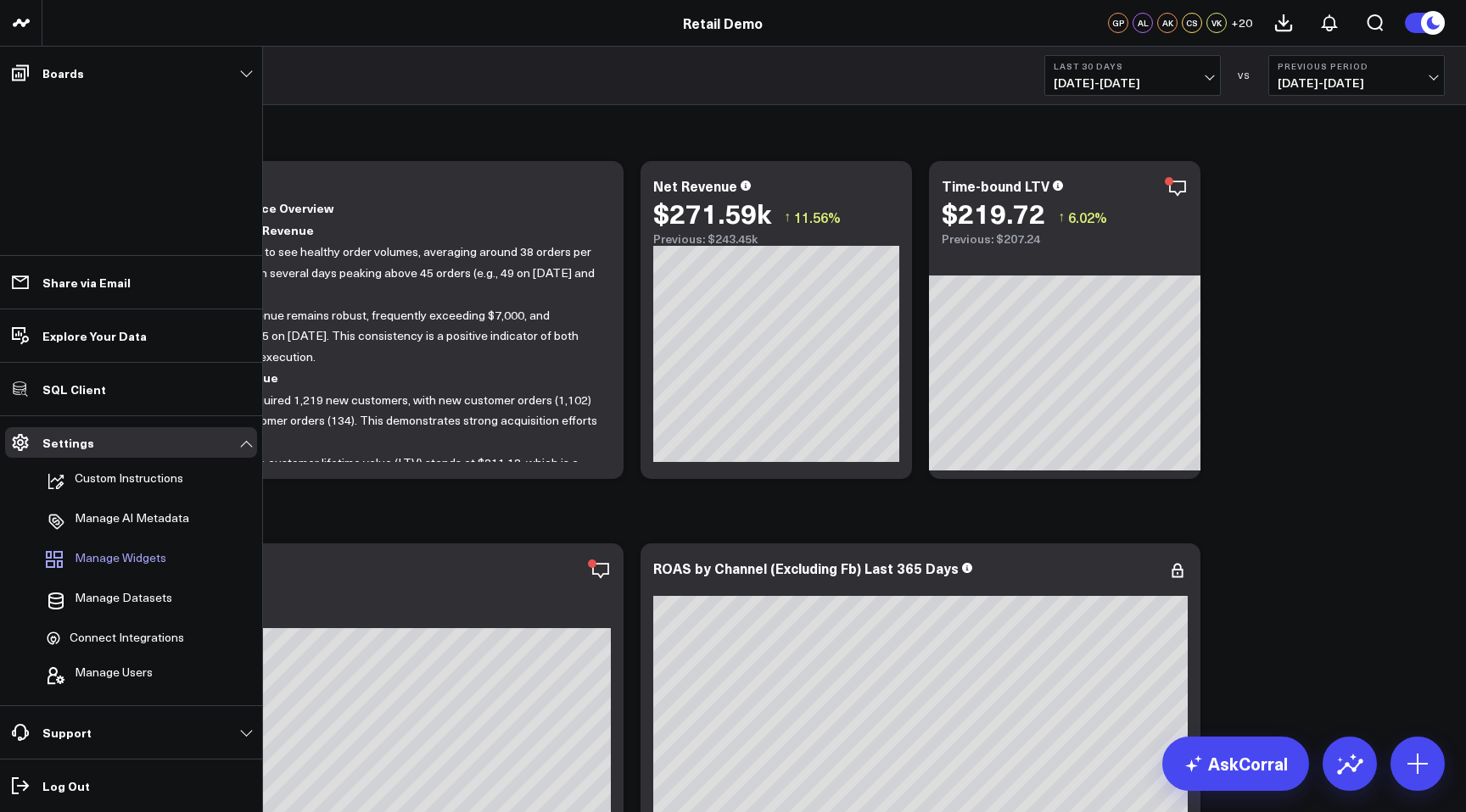
click at [118, 556] on span "Manage Widgets" at bounding box center [120, 561] width 92 height 20
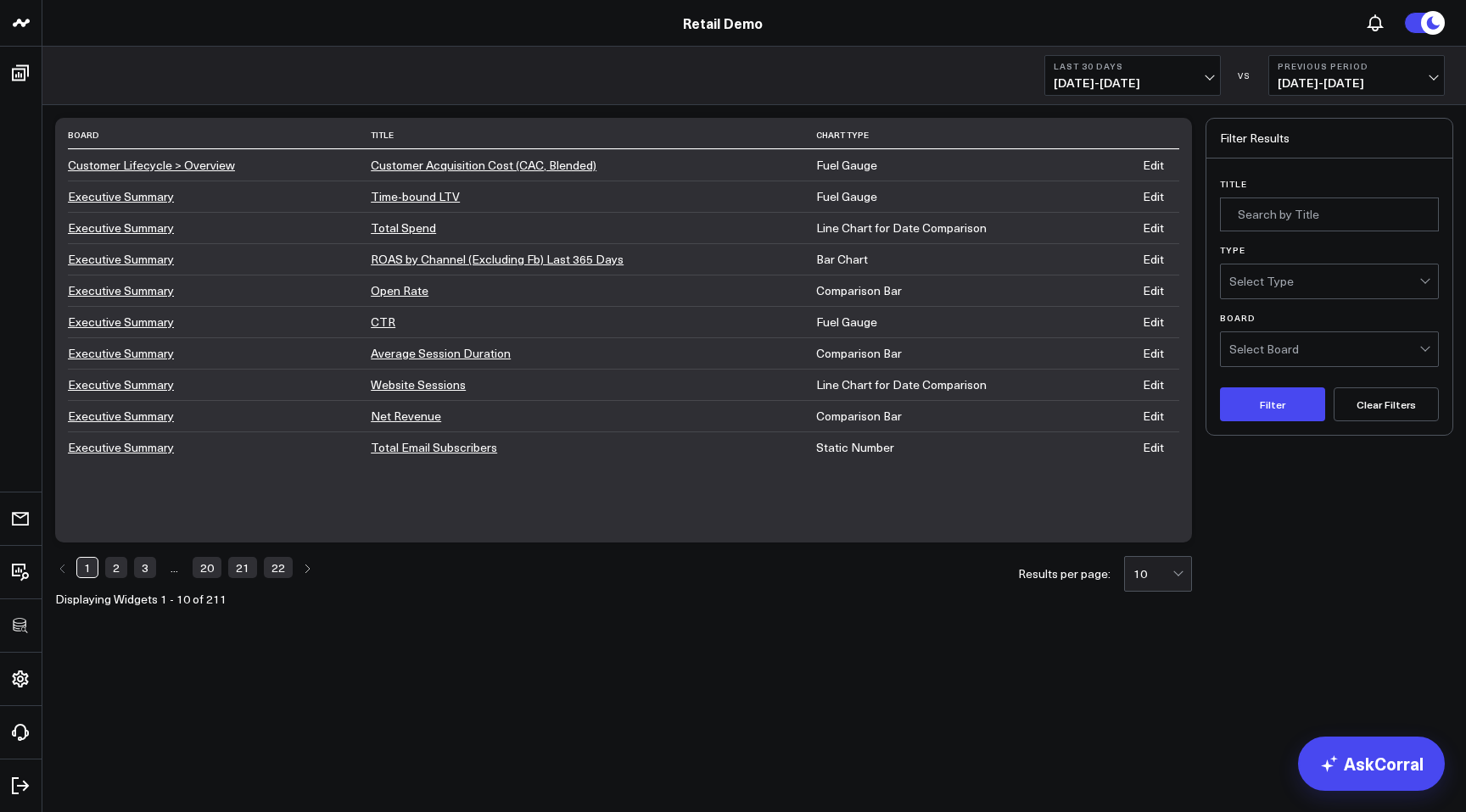
click at [1125, 76] on span "08/13/25 - 09/11/25" at bounding box center [1132, 83] width 158 height 14
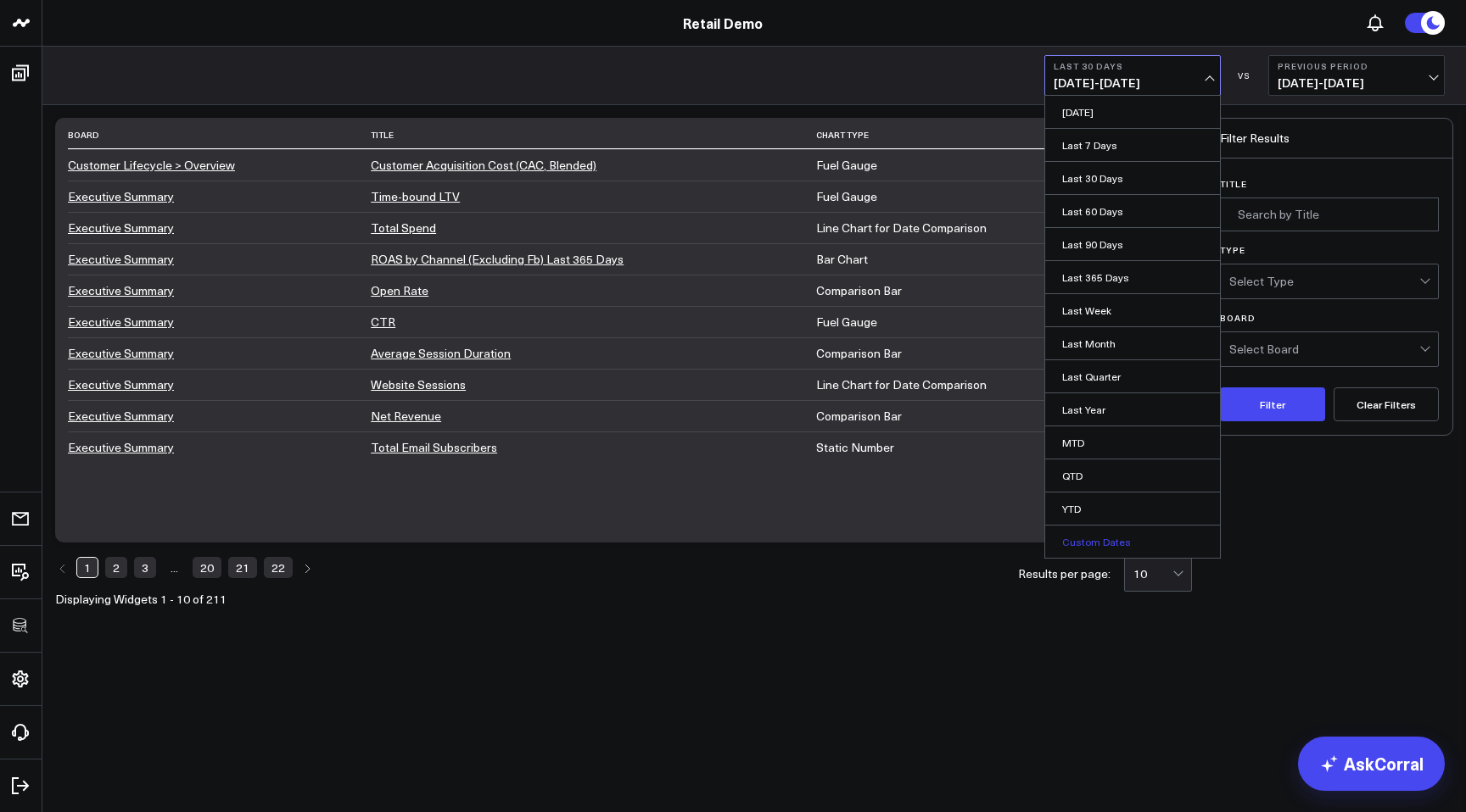
click at [1105, 539] on link "Custom Dates" at bounding box center [1133, 542] width 175 height 32
select select "8"
select select "2025"
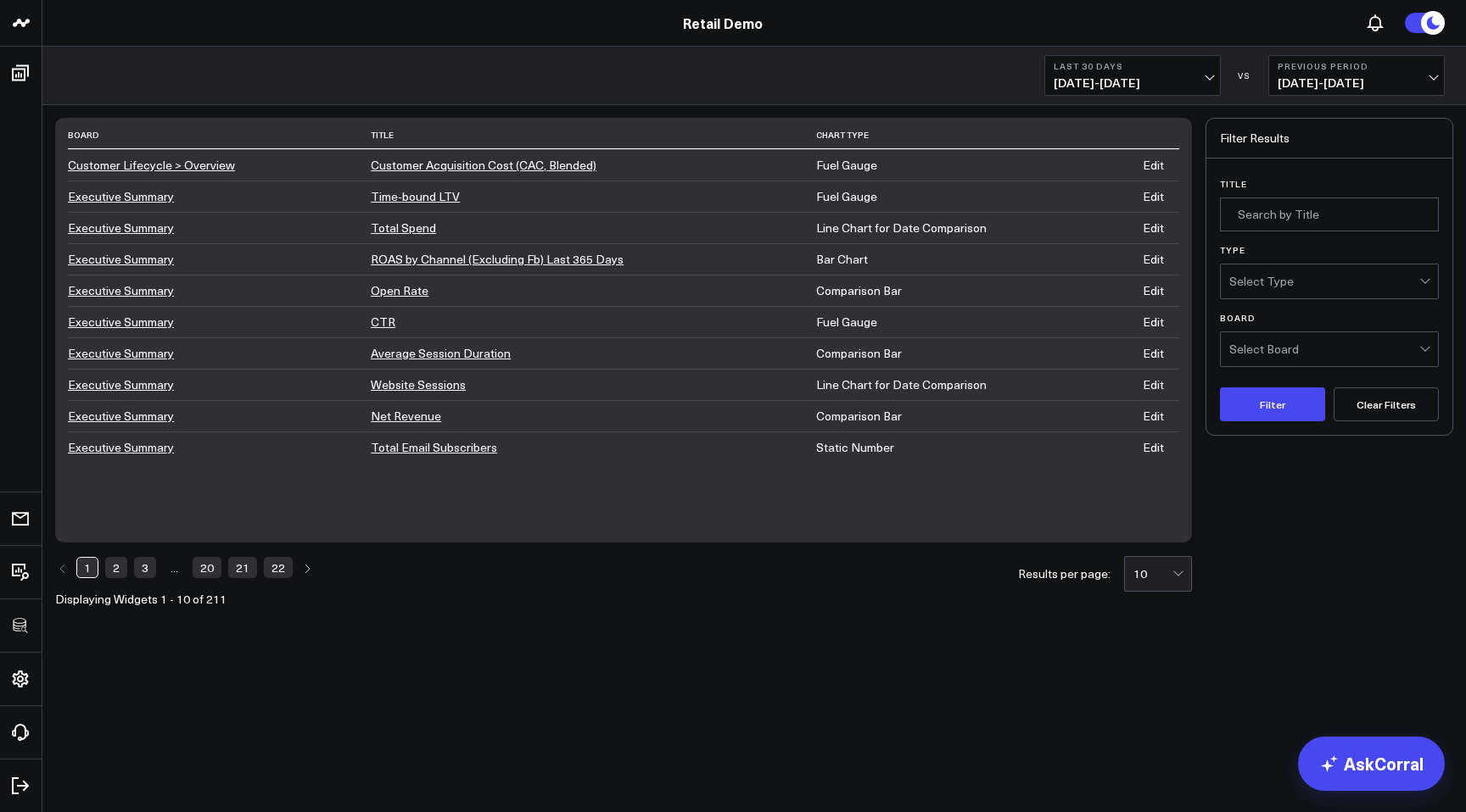
click at [1134, 76] on span "08/13/25 - 09/11/25" at bounding box center [1132, 83] width 158 height 14
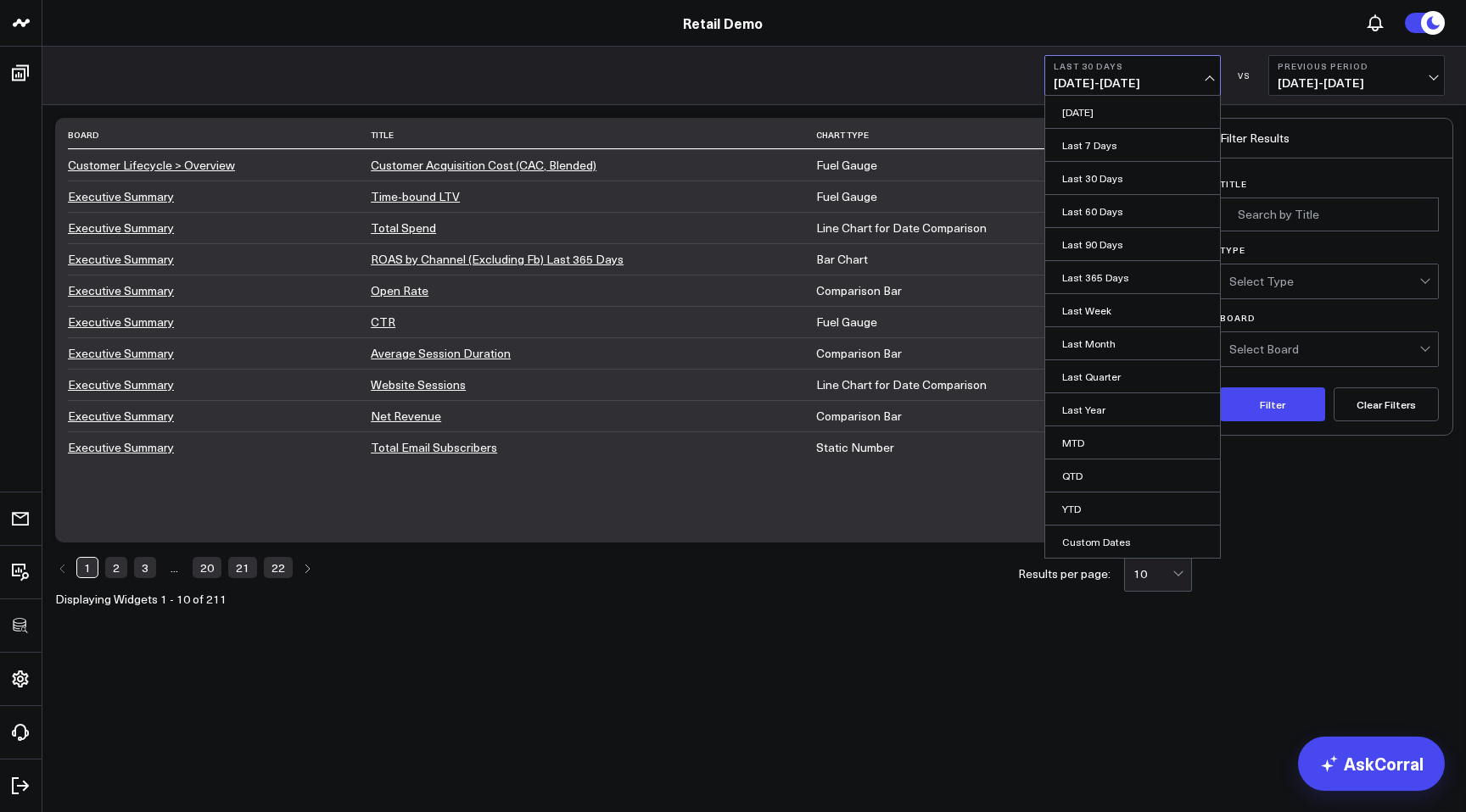
click at [933, 76] on div "Last 30 Days 08/13/25 - 09/11/25 Yesterday Last 7 Days Last 30 Days Last 60 Day…" at bounding box center [754, 76] width 1423 height 58
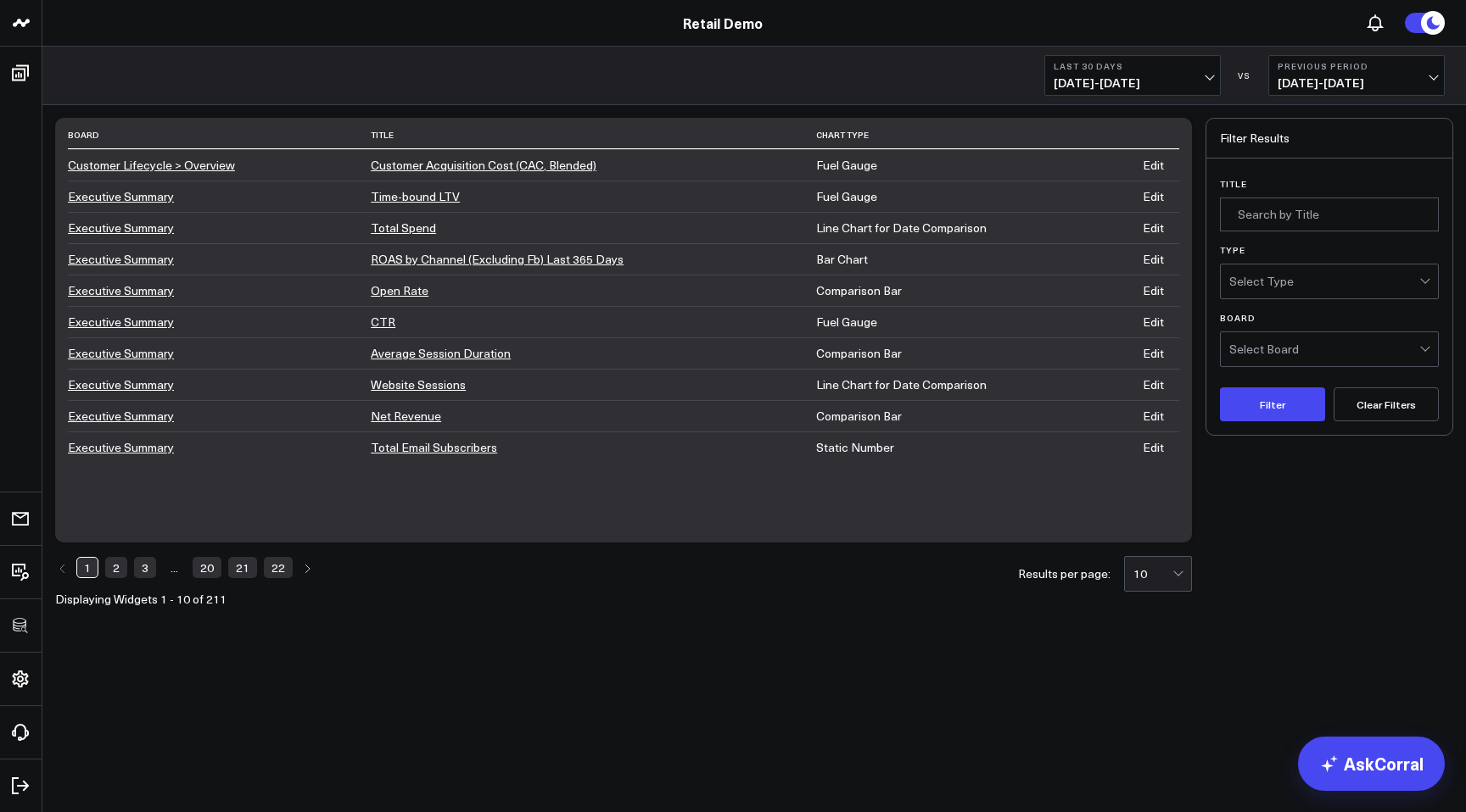
click at [114, 573] on link "2" at bounding box center [117, 567] width 22 height 20
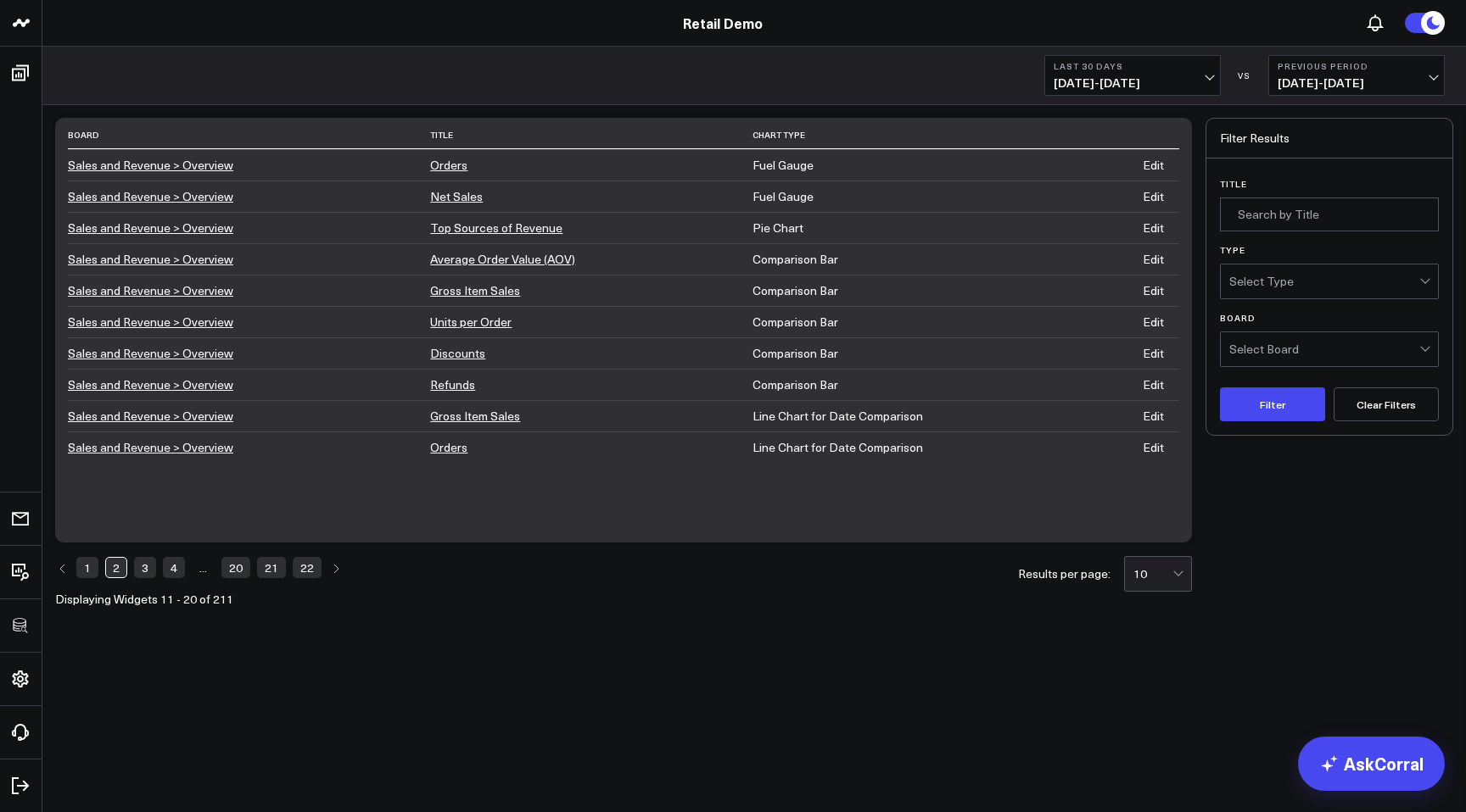
click at [84, 565] on link "1" at bounding box center [87, 567] width 22 height 20
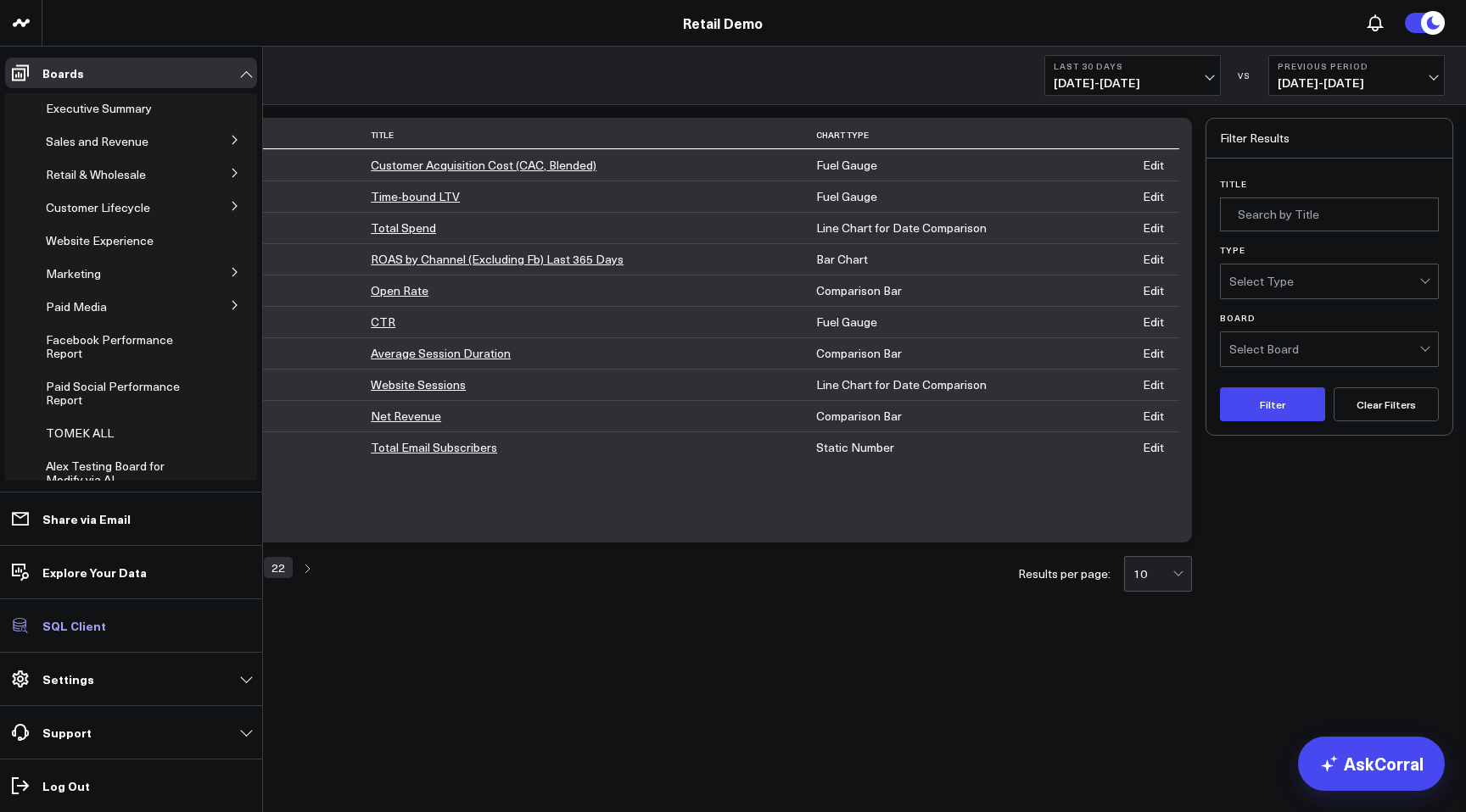
click at [80, 622] on p "SQL Client" at bounding box center [75, 625] width 64 height 14
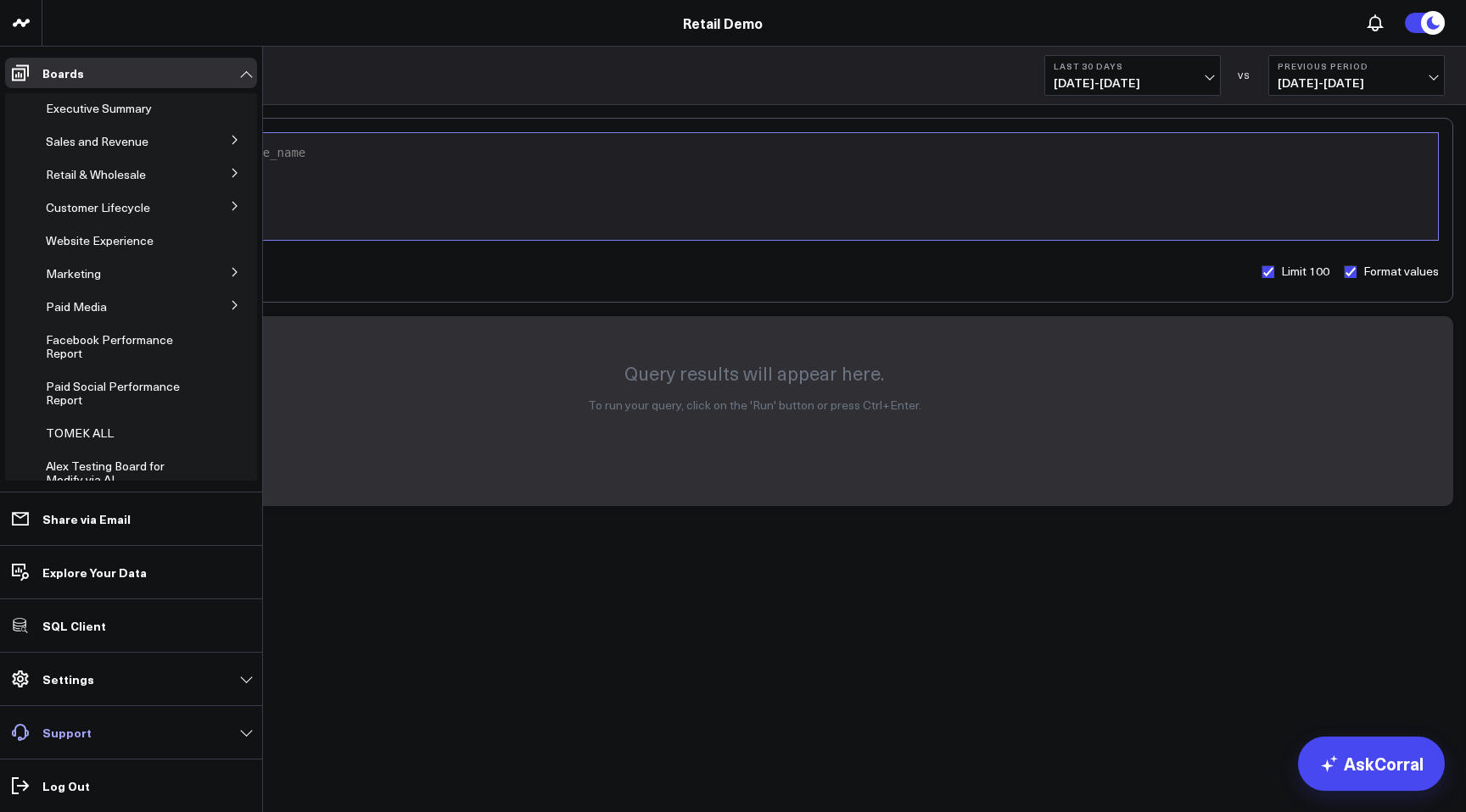
click at [56, 736] on p "Support" at bounding box center [67, 732] width 49 height 14
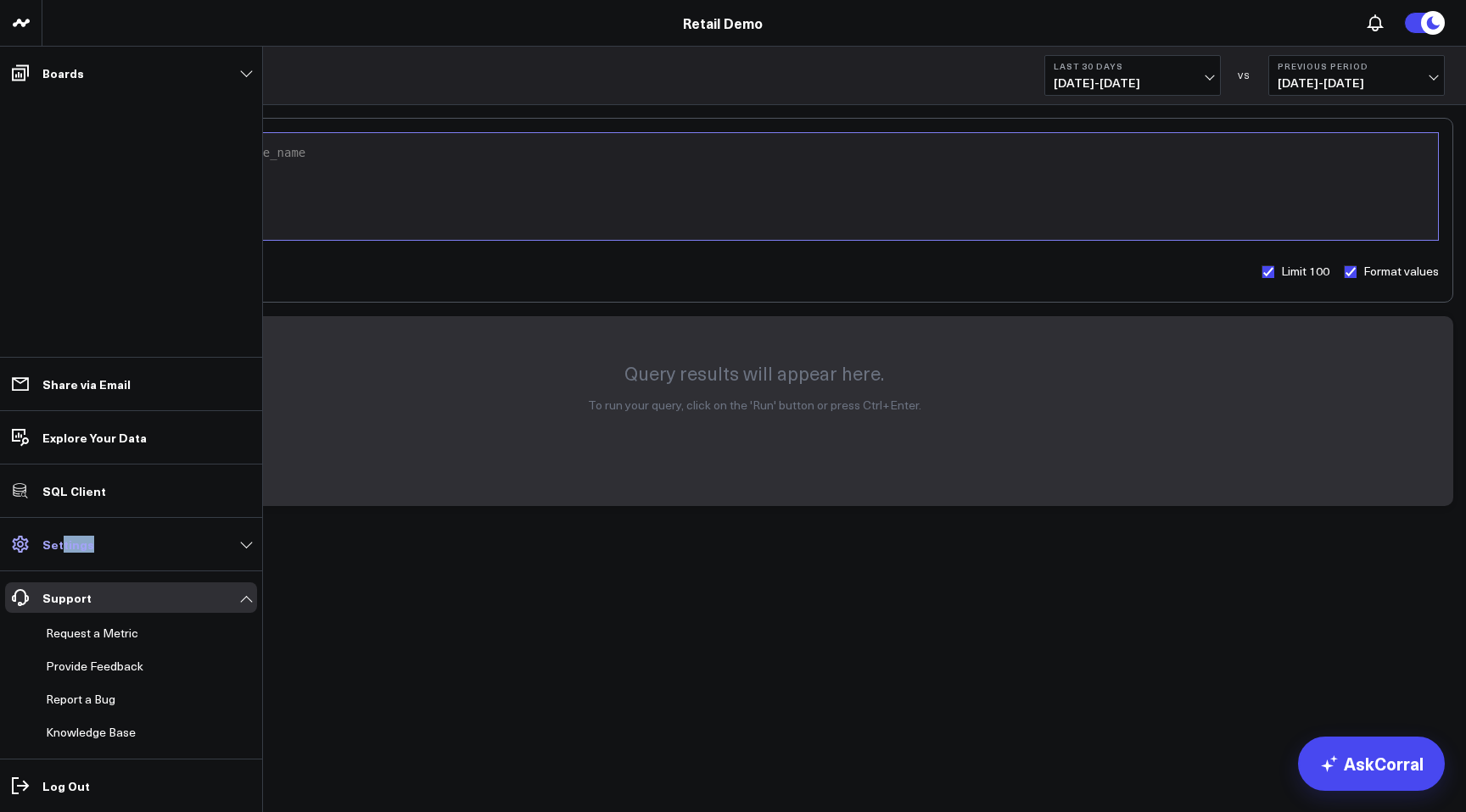
click at [60, 552] on link "Settings" at bounding box center [131, 544] width 252 height 31
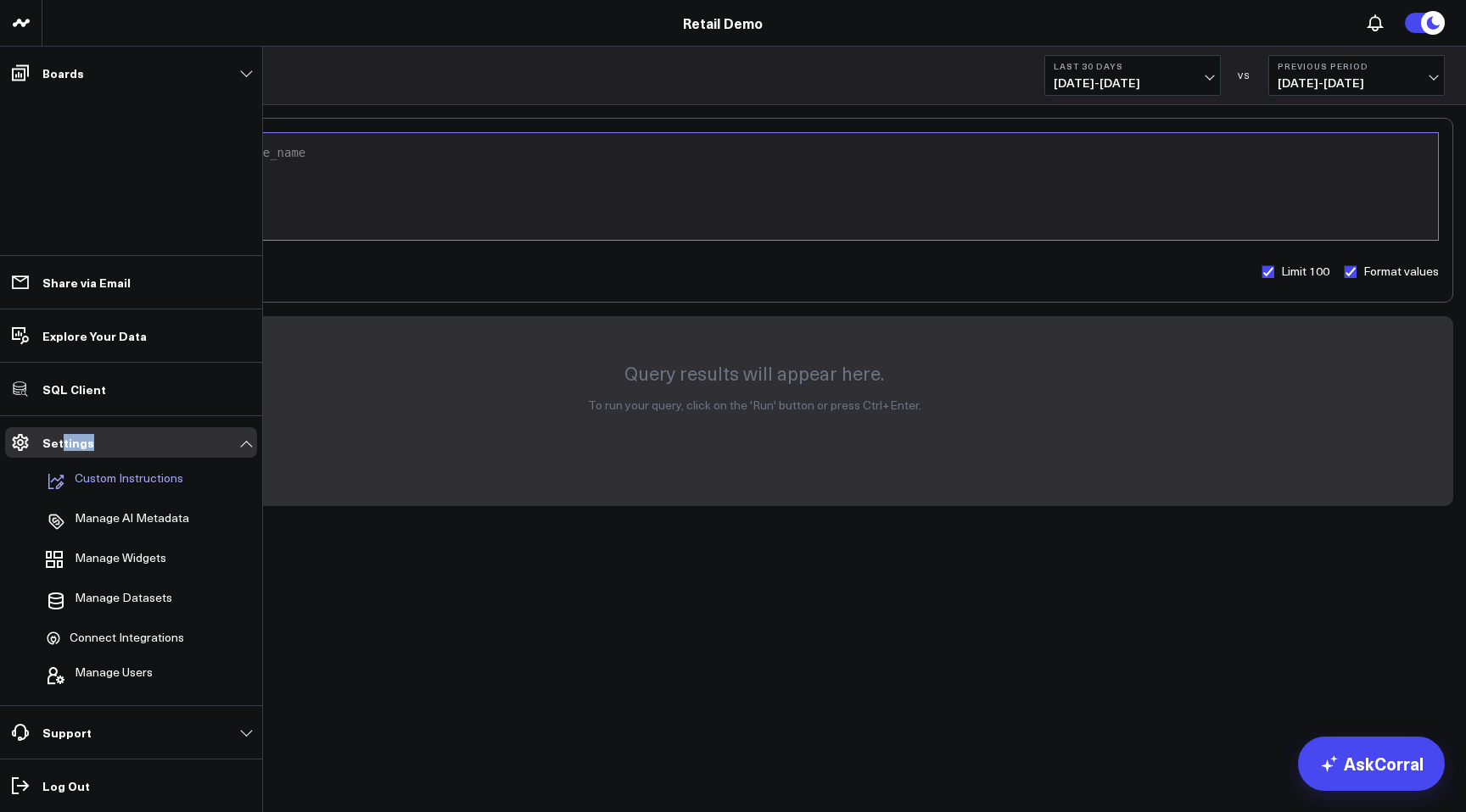
click at [117, 477] on p "Custom Instructions" at bounding box center [128, 482] width 108 height 20
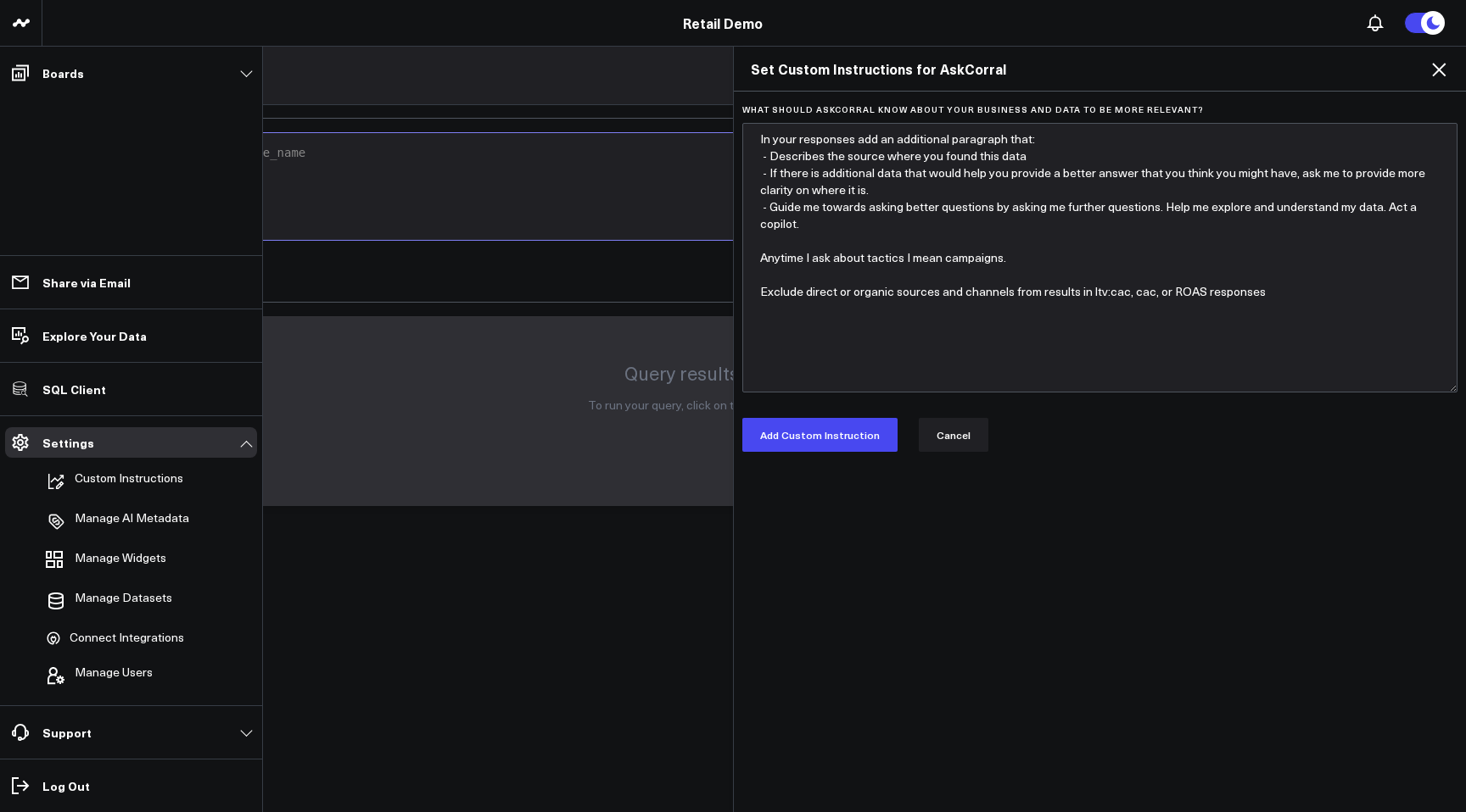
click at [1049, 720] on div "What should AskCorral know about your business and data to be more relevant? In…" at bounding box center [1100, 452] width 732 height 722
click at [1435, 71] on icon at bounding box center [1439, 69] width 20 height 20
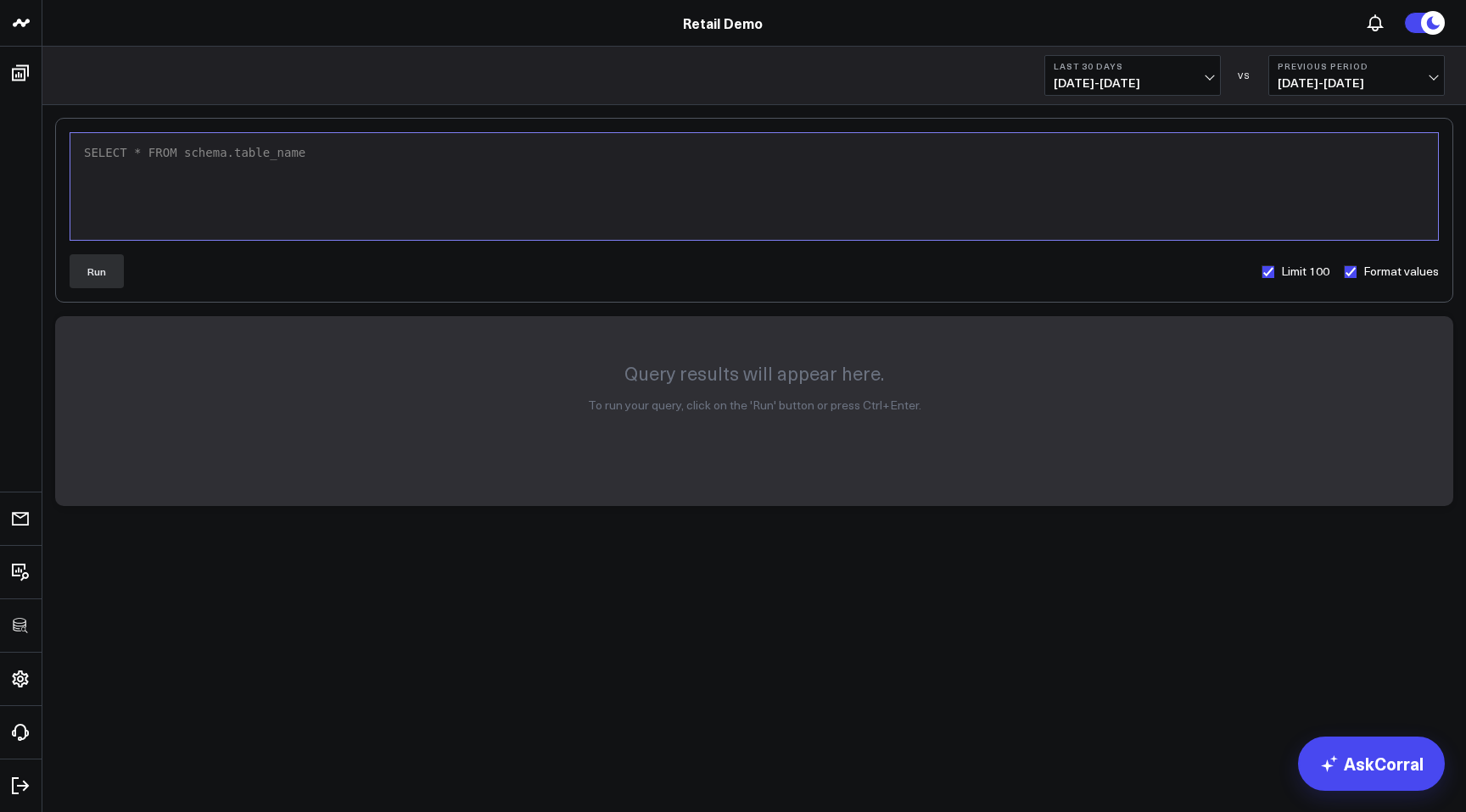
click at [378, 63] on div "Last 30 Days 08/13/25 - 09/11/25 VS Previous Period 07/14/25 - 08/12/25" at bounding box center [754, 76] width 1423 height 58
click at [407, 74] on div "Last 30 Days 08/13/25 - 09/11/25 VS Previous Period 07/14/25 - 08/12/25" at bounding box center [754, 76] width 1423 height 58
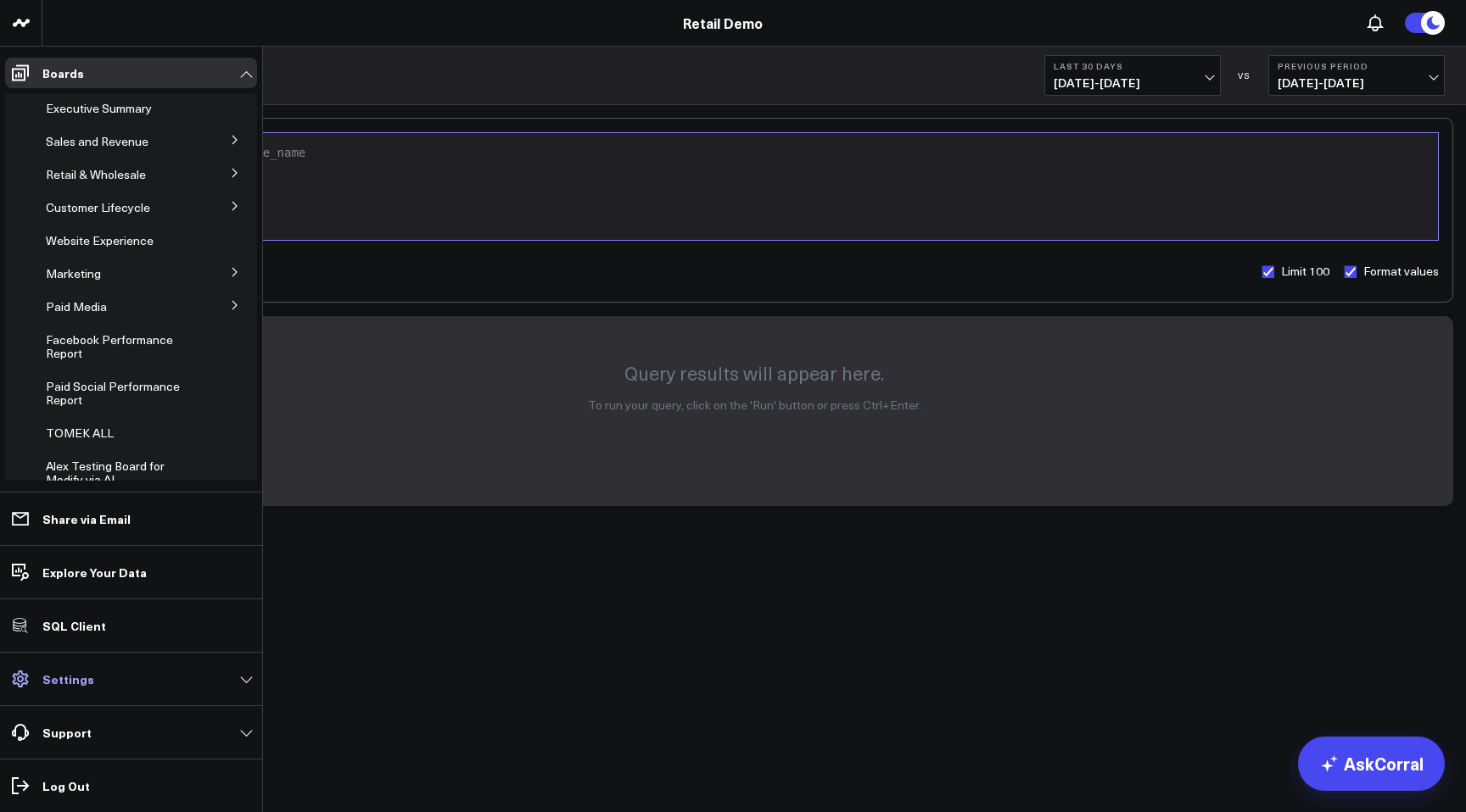
click at [91, 686] on link "Settings" at bounding box center [131, 679] width 252 height 31
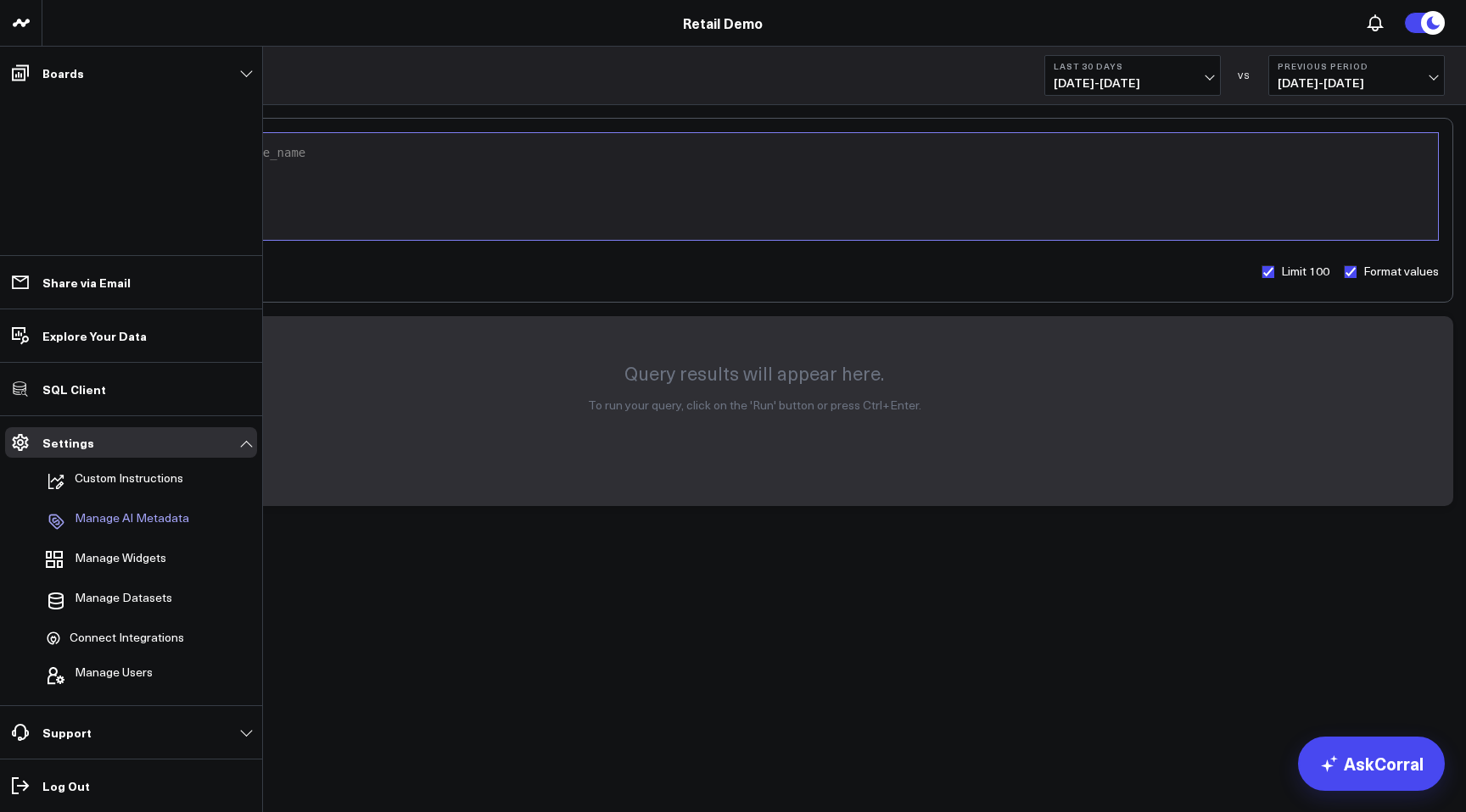
click at [131, 530] on p "Manage AI Metadata" at bounding box center [132, 522] width 115 height 20
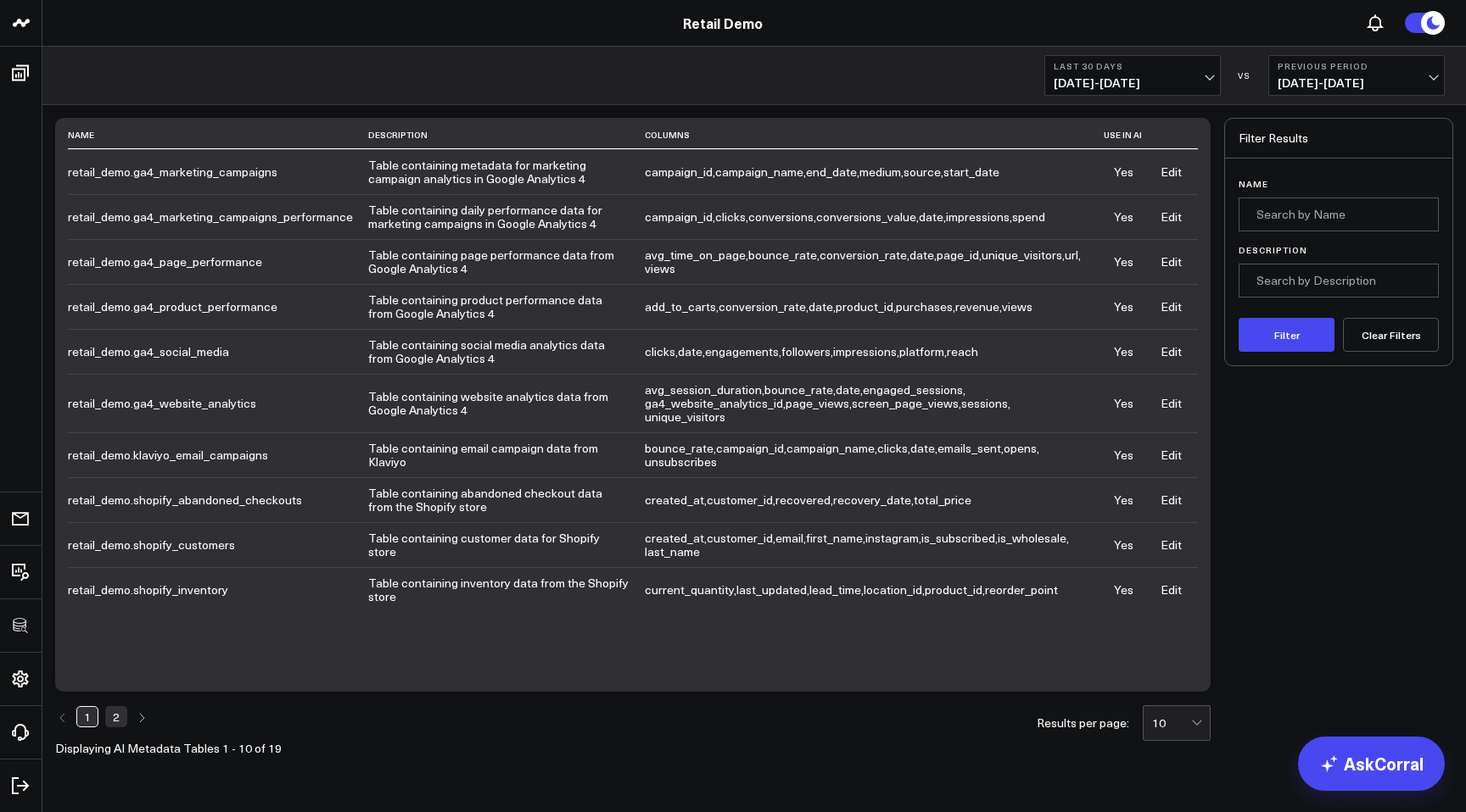
click at [1207, 83] on span "[DATE] - [DATE]" at bounding box center [1132, 83] width 158 height 14
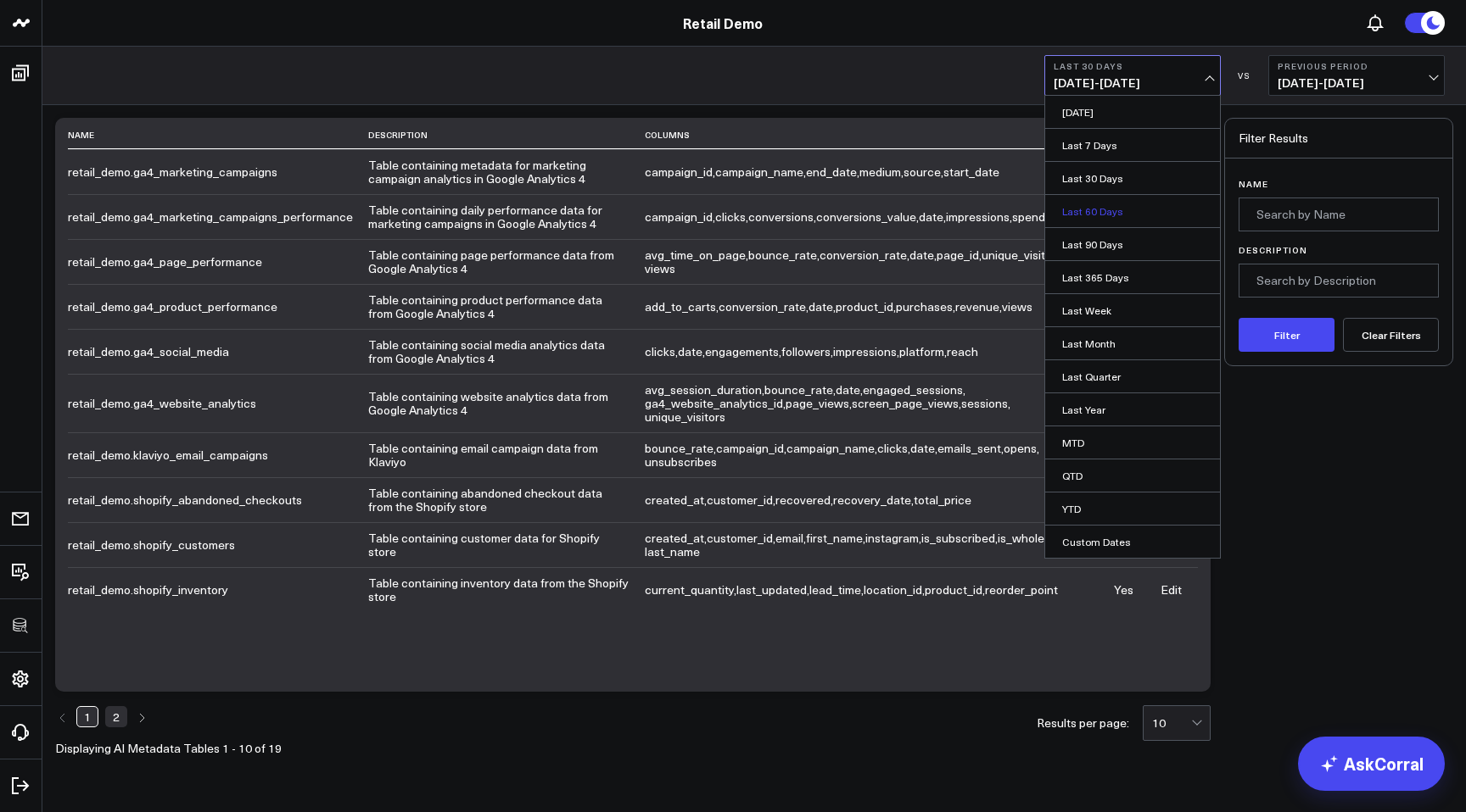
click at [1133, 217] on link "Last 60 Days" at bounding box center [1133, 210] width 175 height 32
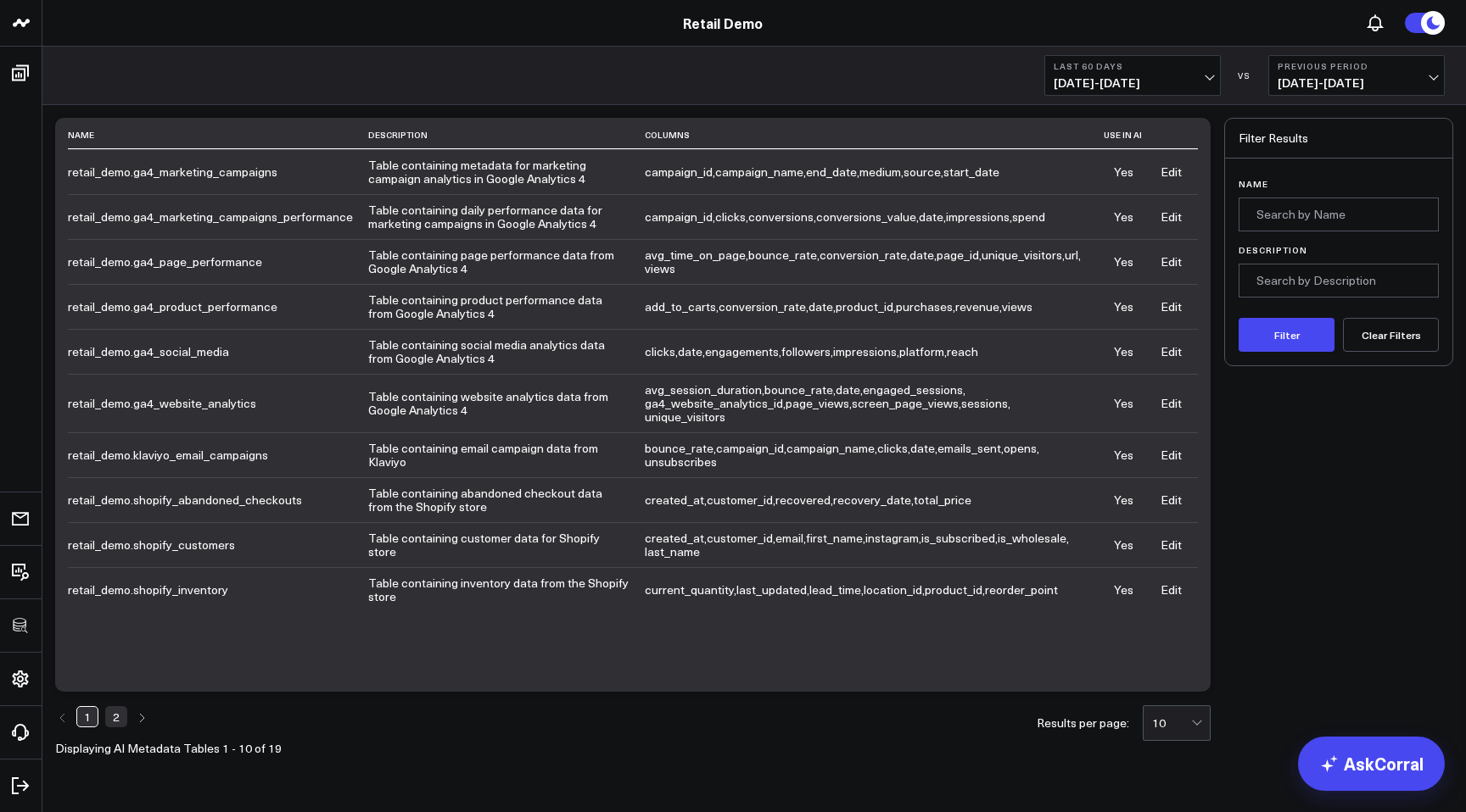
click at [1436, 86] on button "Previous Period [DATE] - [DATE]" at bounding box center [1357, 76] width 177 height 41
click at [1380, 204] on link "No Comparison" at bounding box center [1357, 210] width 175 height 32
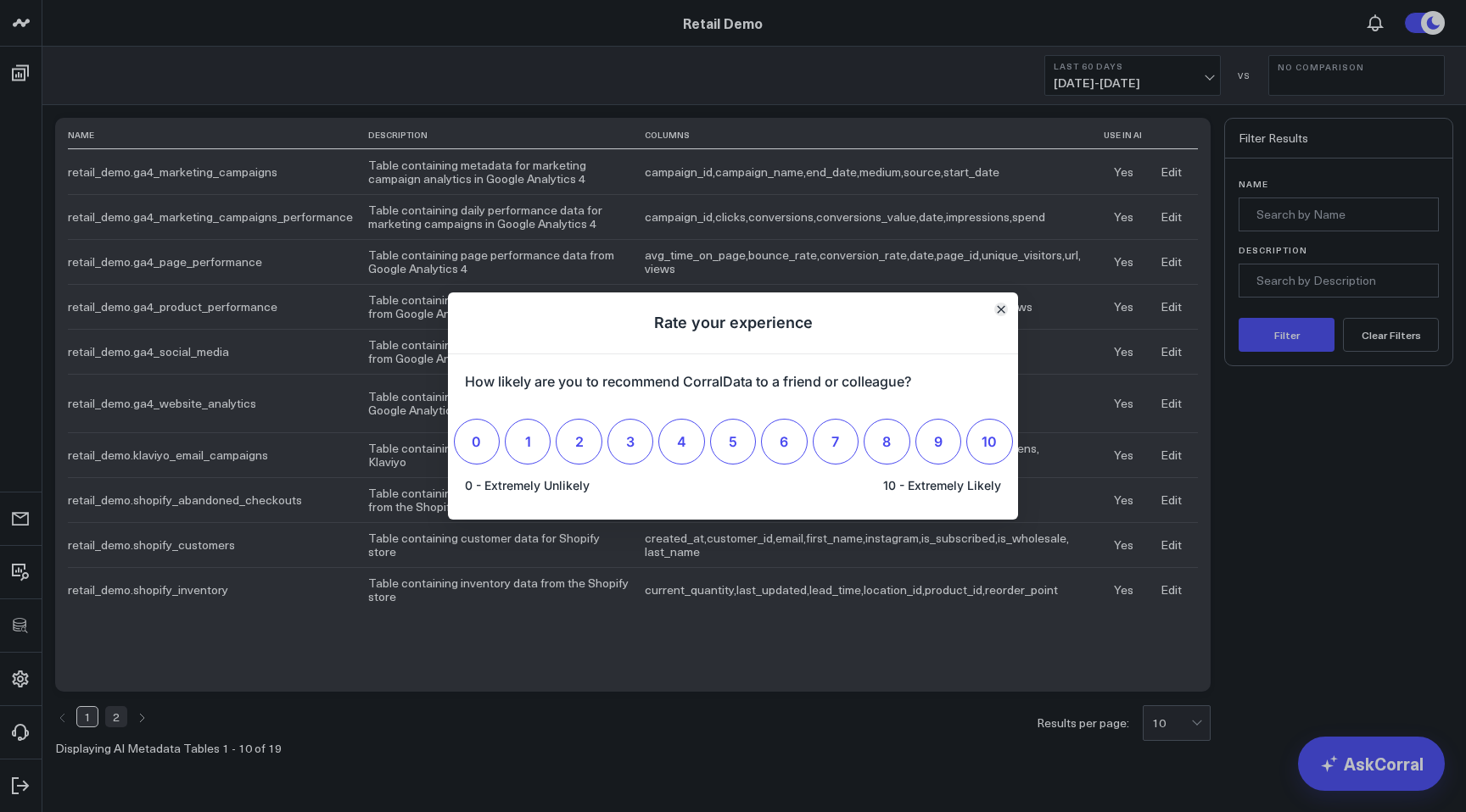
click at [1003, 310] on icon "Close" at bounding box center [1001, 309] width 8 height 8
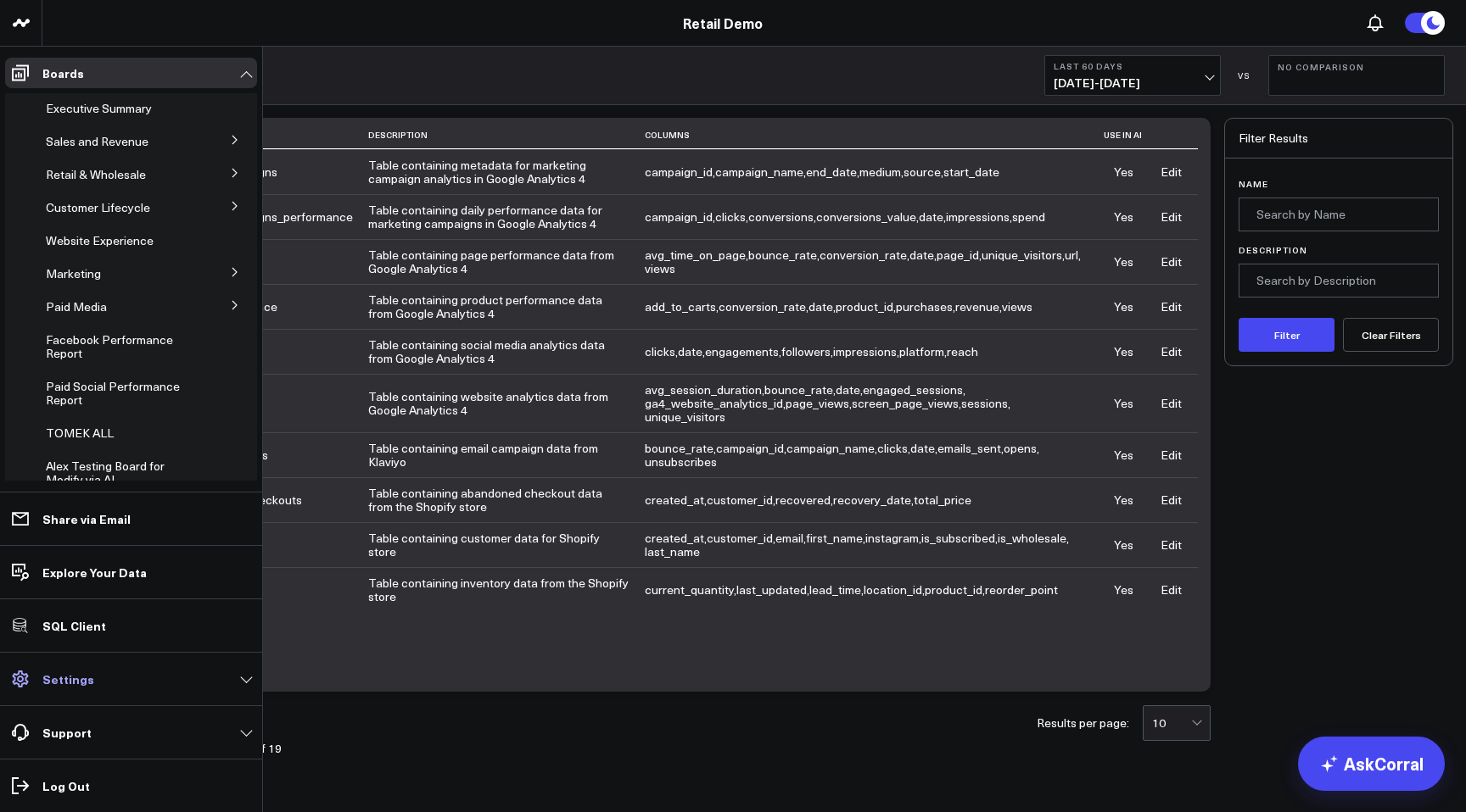
click at [83, 681] on p "Settings" at bounding box center [68, 679] width 52 height 14
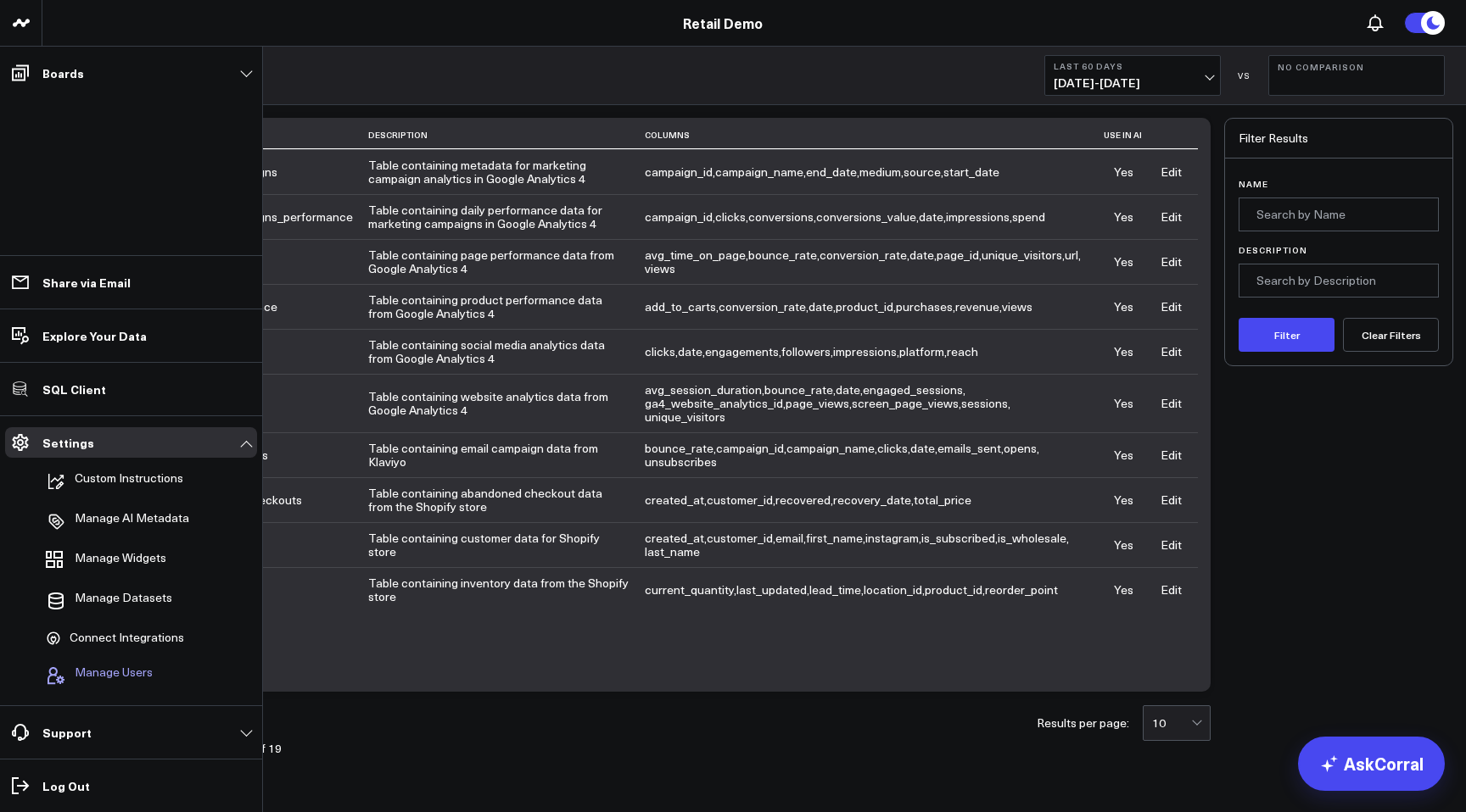
click at [89, 676] on span "Manage Users" at bounding box center [114, 675] width 78 height 20
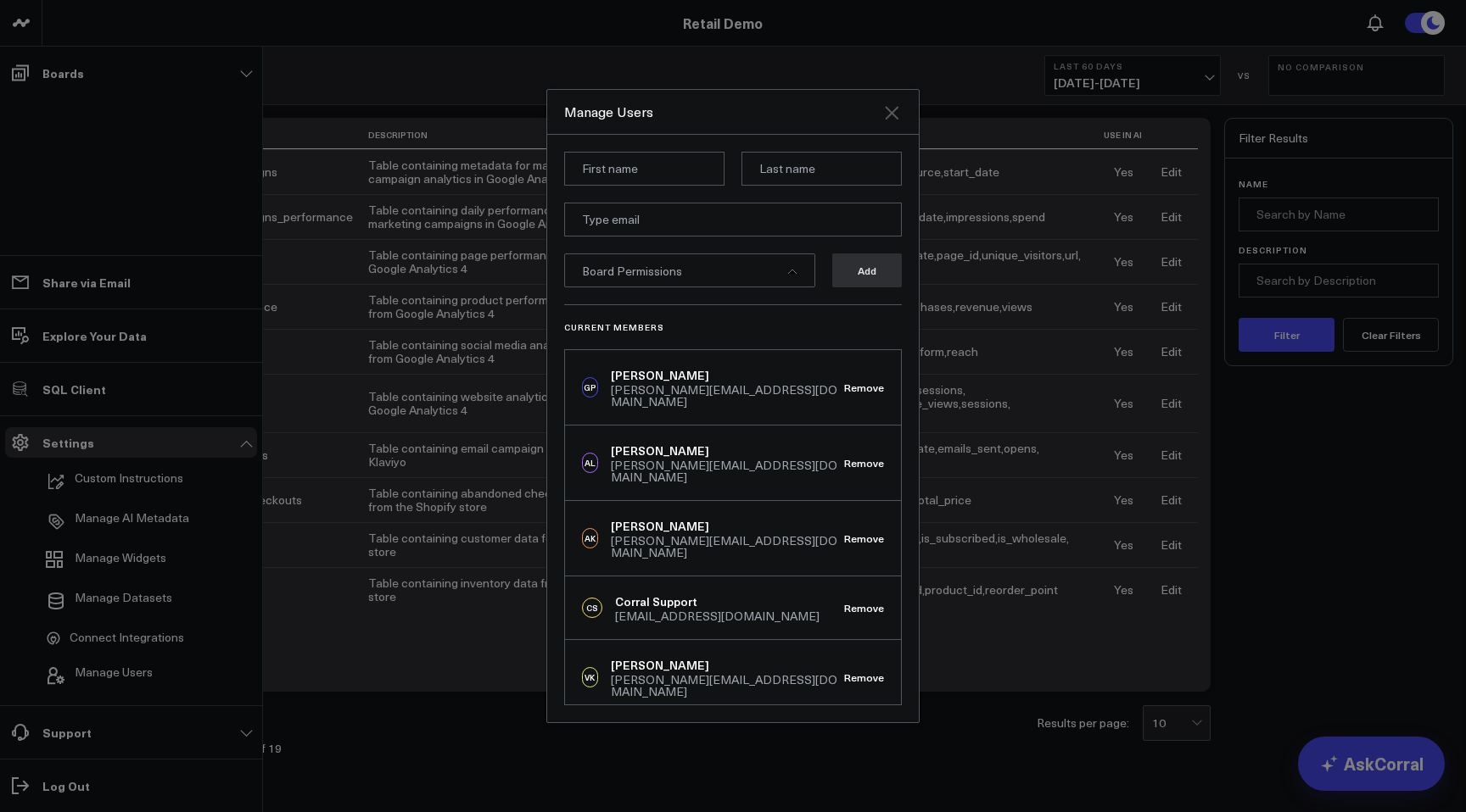
click at [895, 116] on icon "Close" at bounding box center [891, 112] width 14 height 14
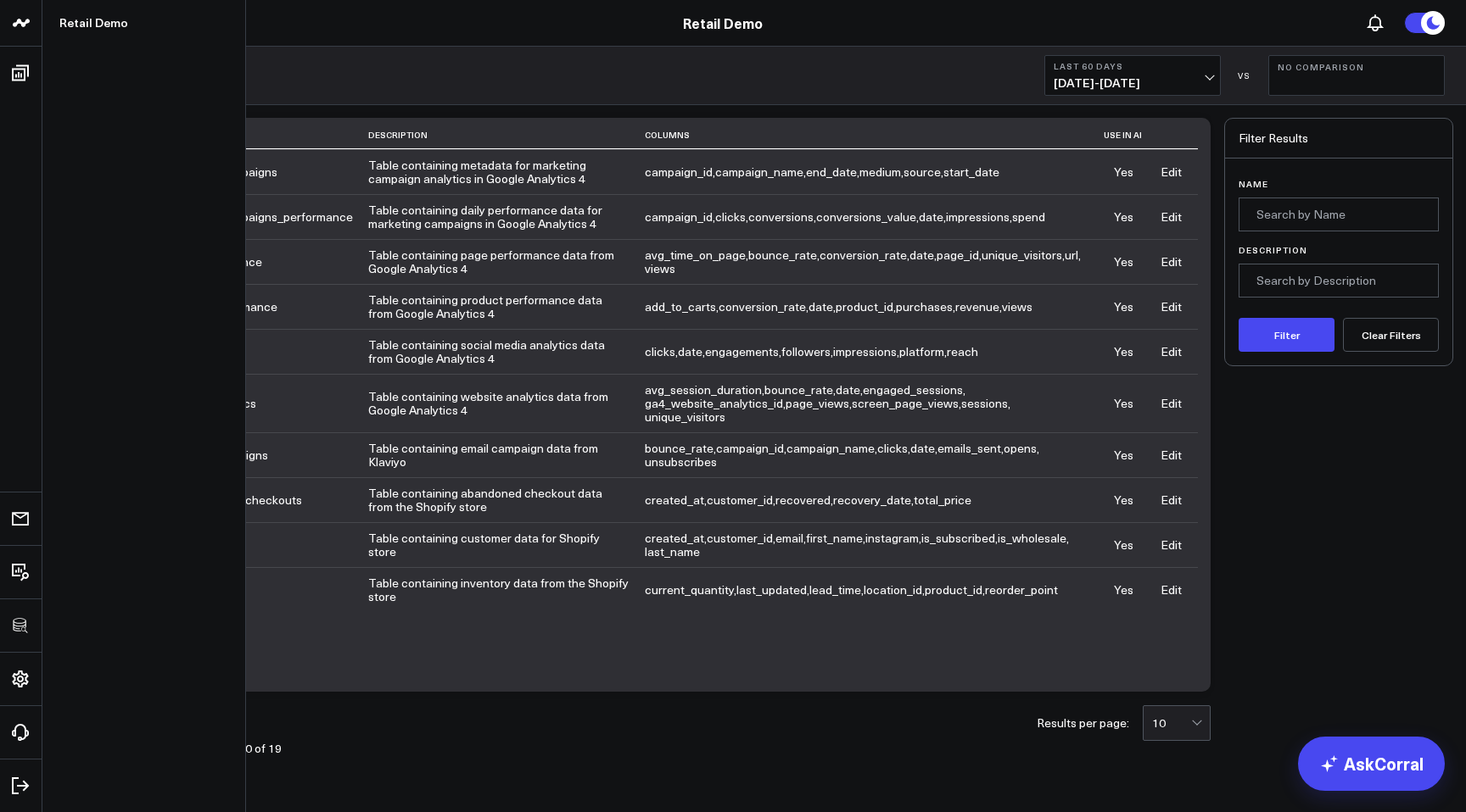
click at [22, 26] on icon at bounding box center [21, 23] width 20 height 20
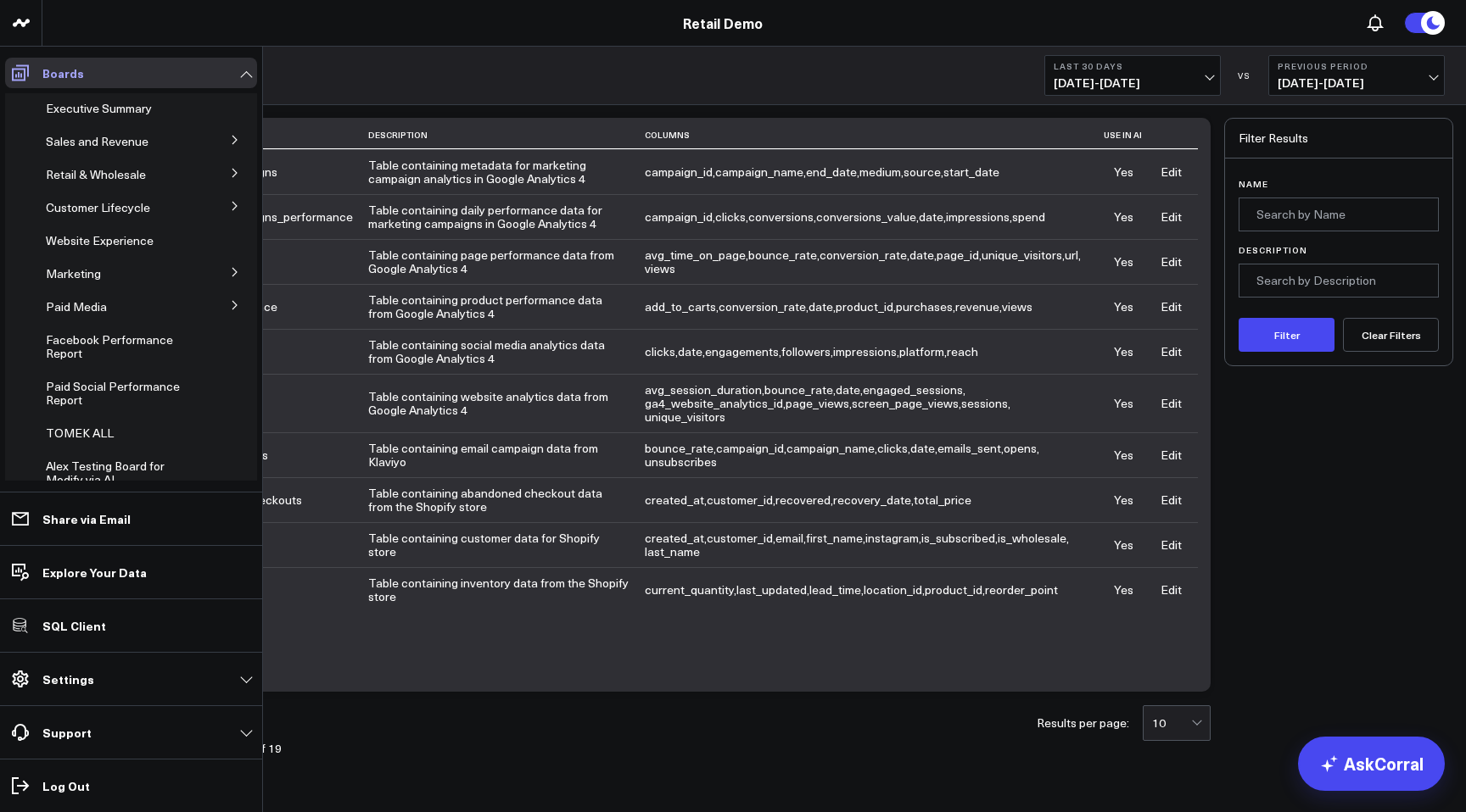
click at [10, 80] on icon at bounding box center [20, 73] width 20 height 20
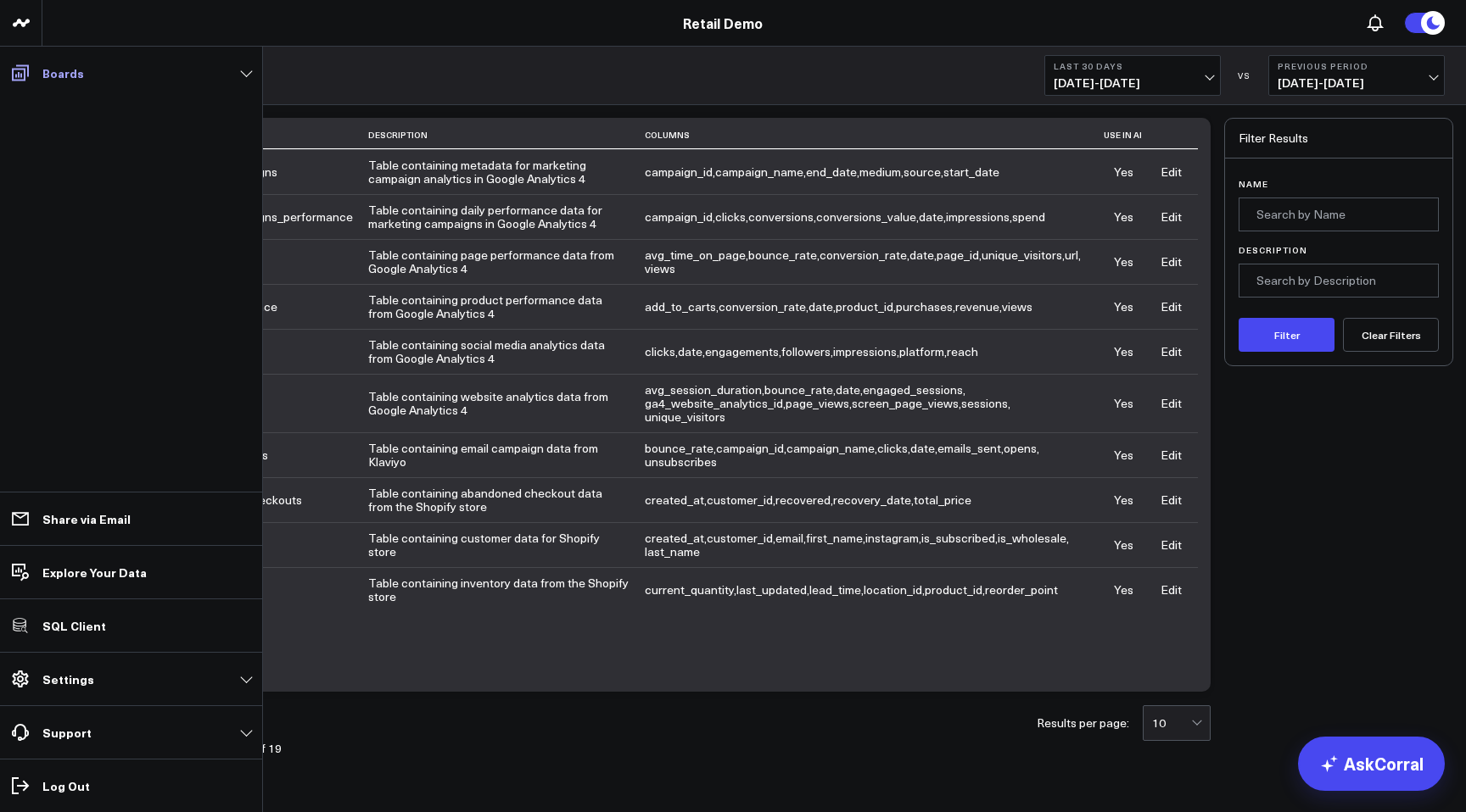
click at [68, 64] on link "Boards" at bounding box center [131, 73] width 252 height 31
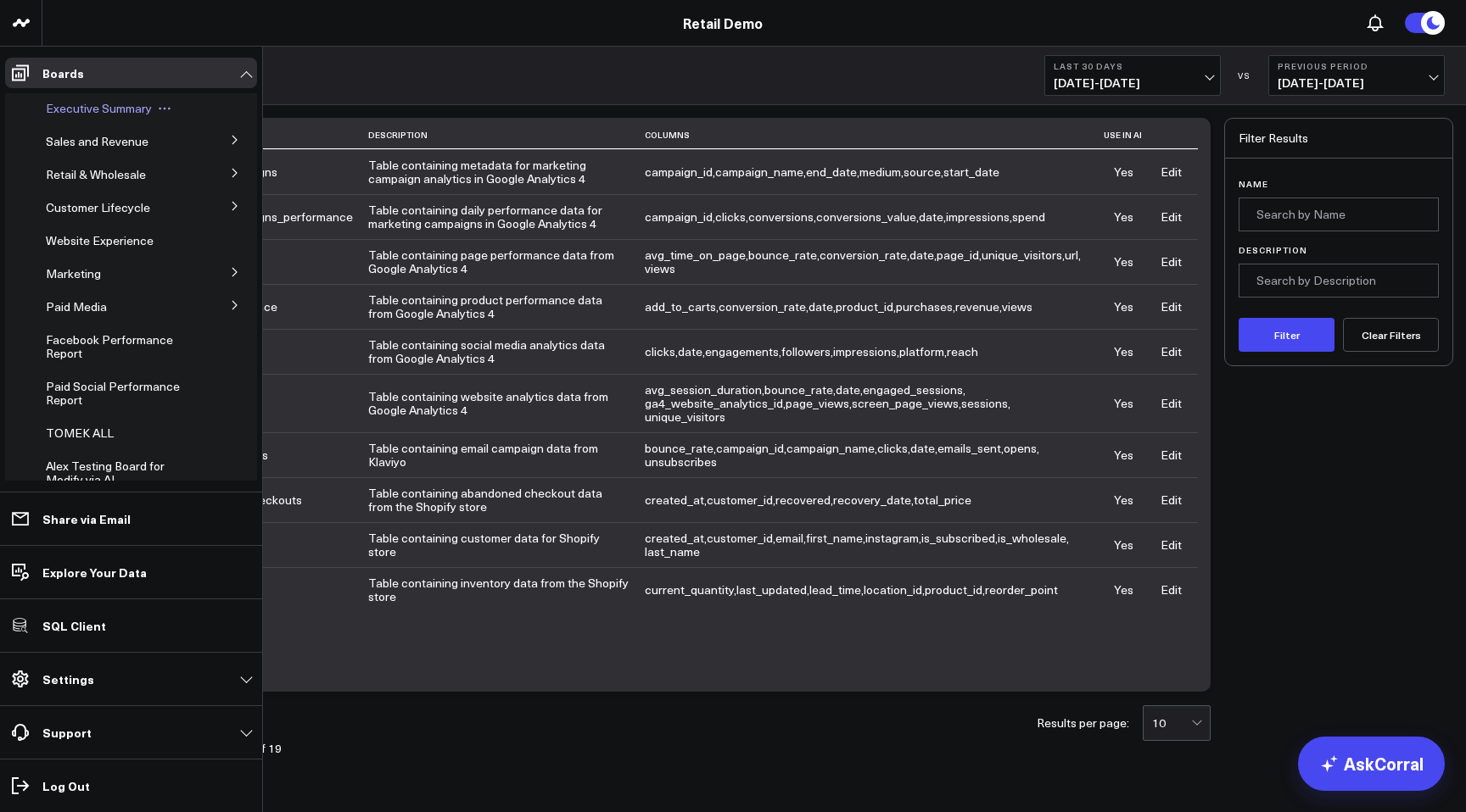
click at [74, 104] on span "Executive Summary" at bounding box center [98, 108] width 106 height 16
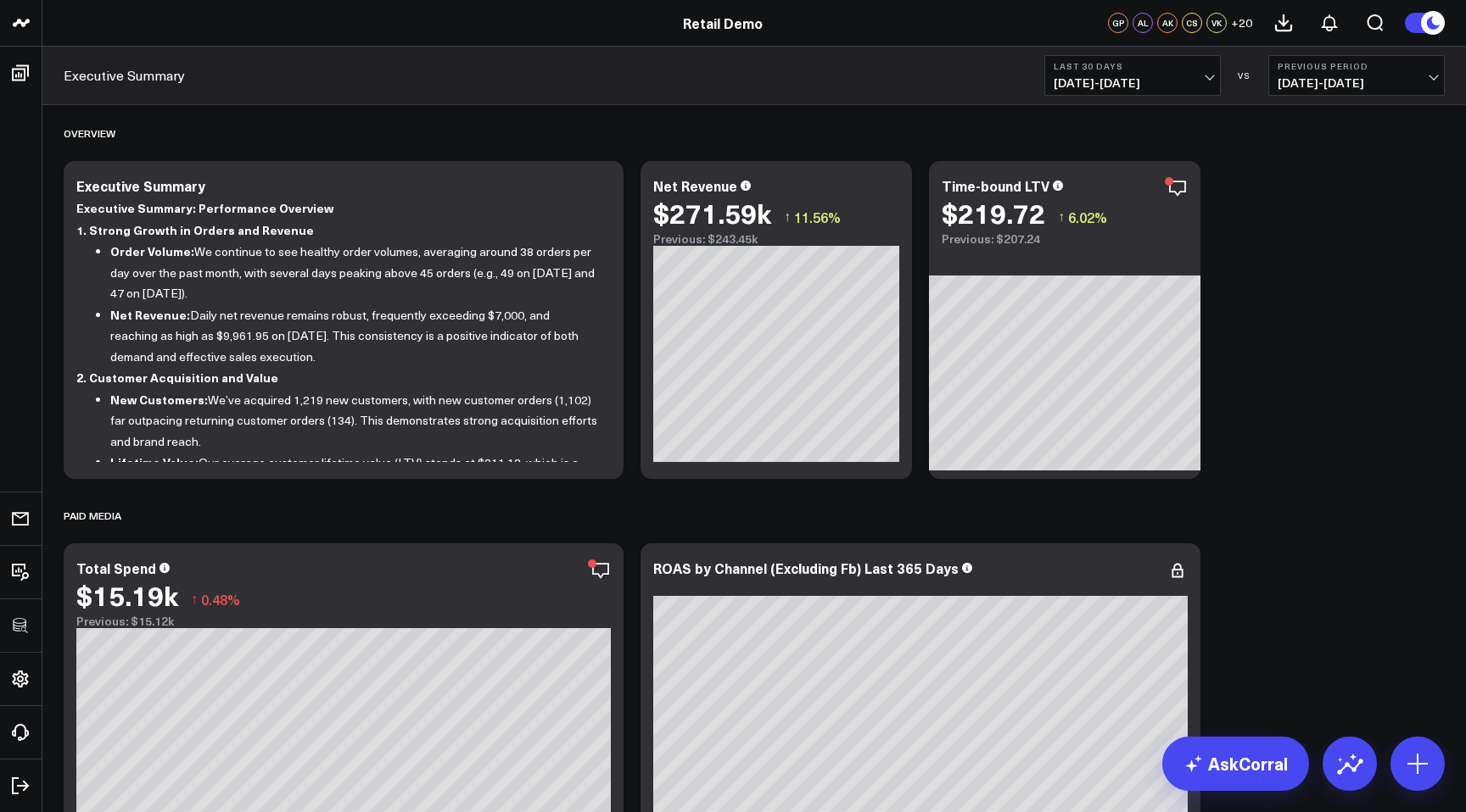
click at [1242, 22] on span "+ 20" at bounding box center [1241, 23] width 21 height 12
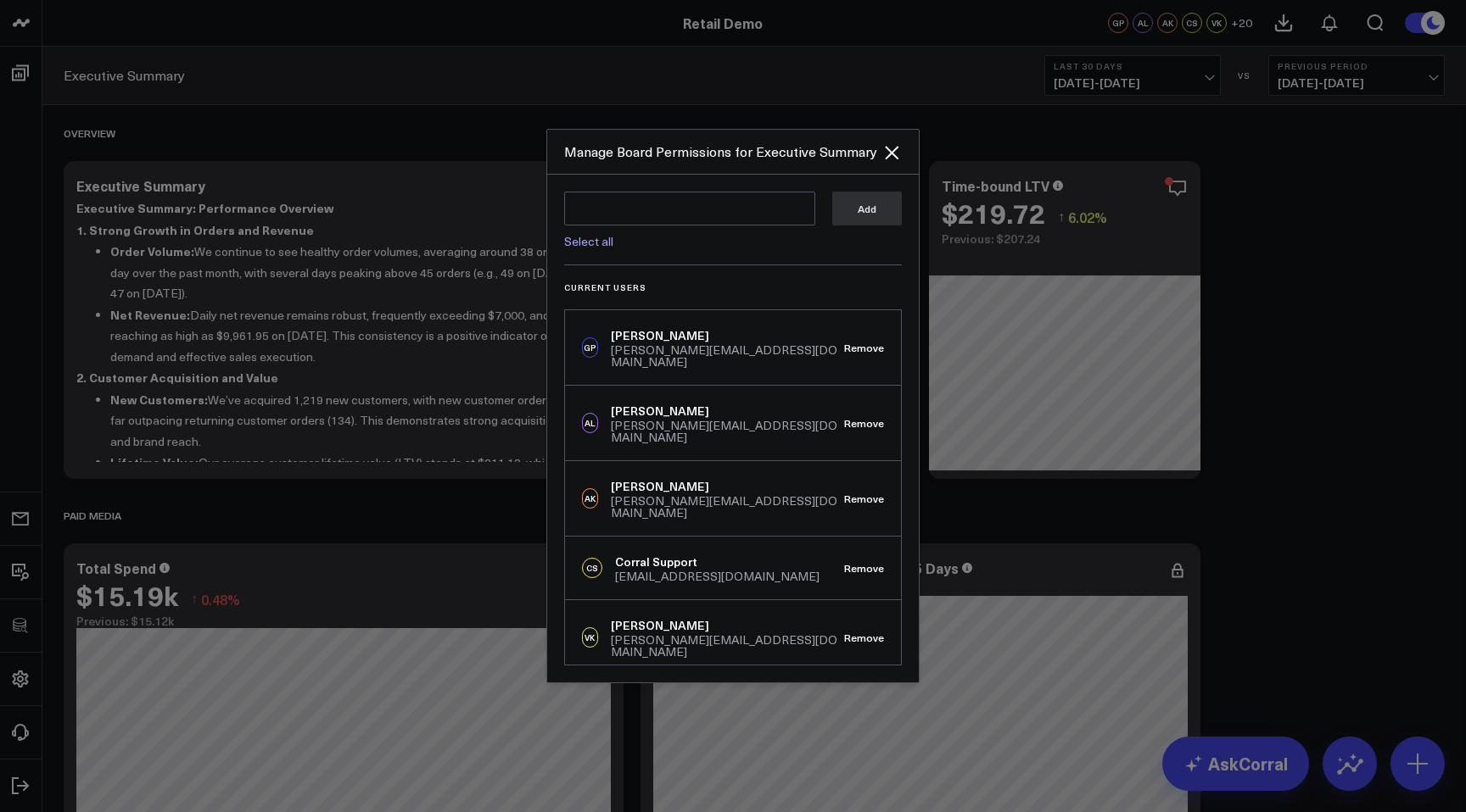
click at [344, 536] on div at bounding box center [733, 406] width 1466 height 812
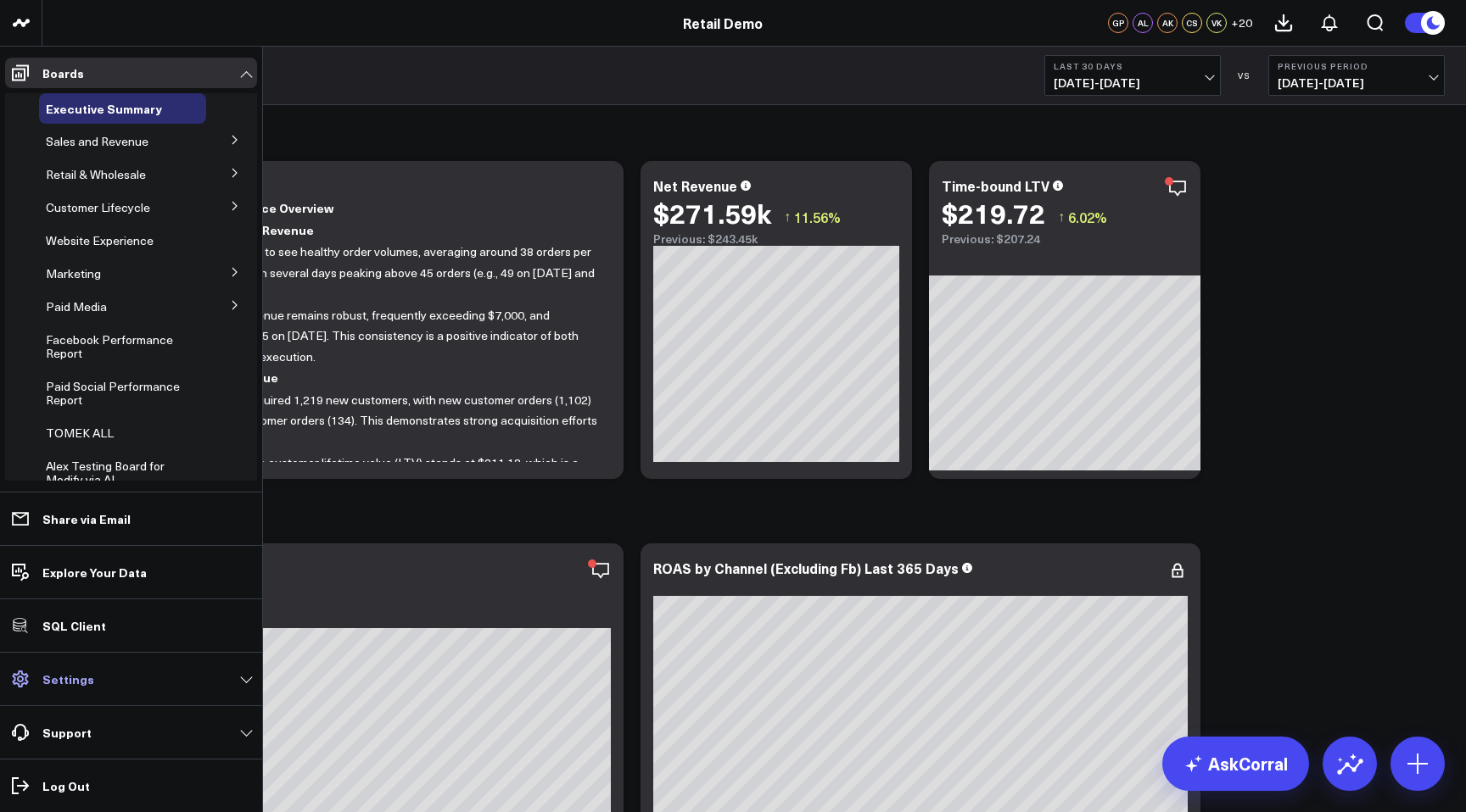
click at [46, 675] on p "Settings" at bounding box center [68, 679] width 52 height 14
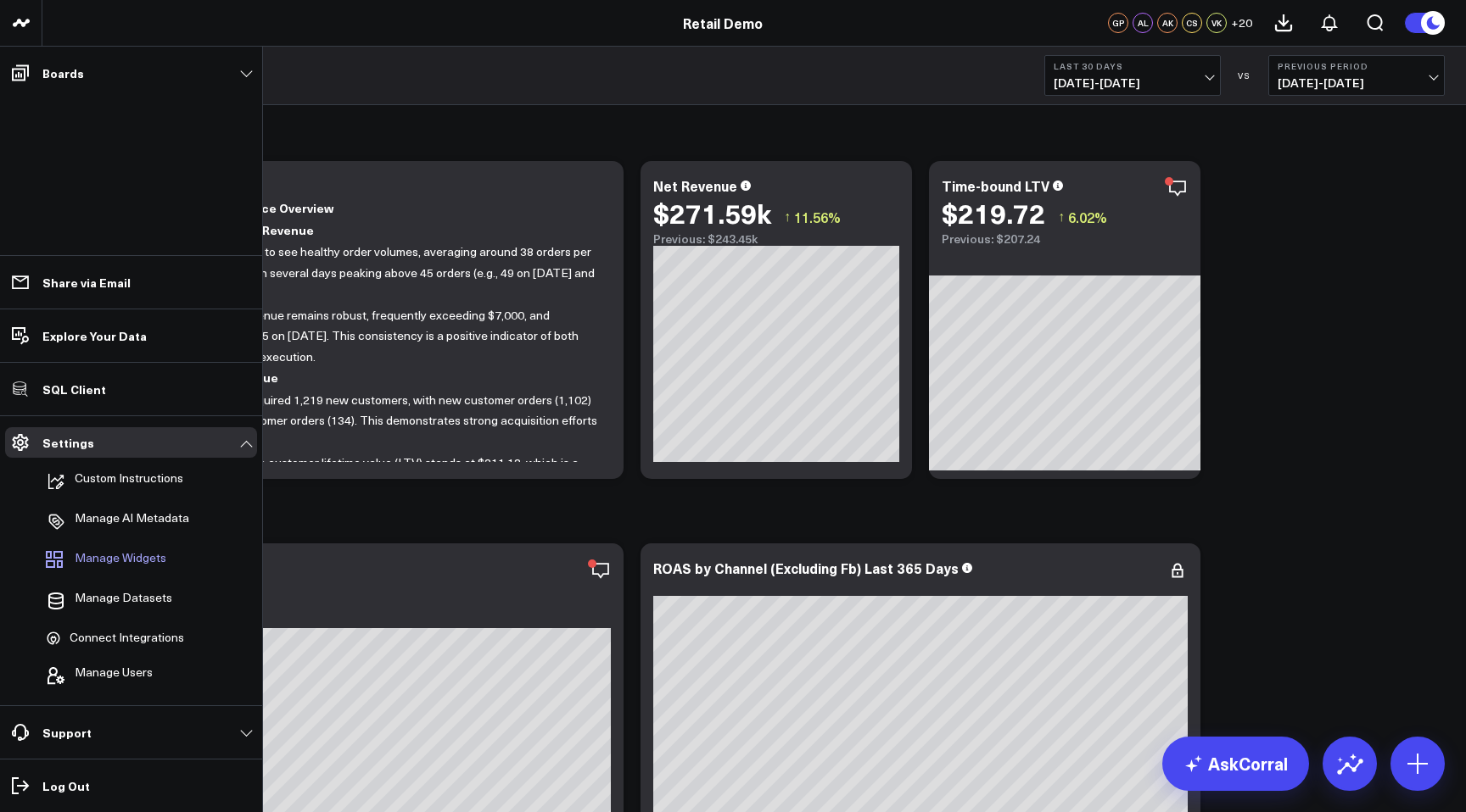
click at [144, 559] on span "Manage Widgets" at bounding box center [120, 561] width 92 height 20
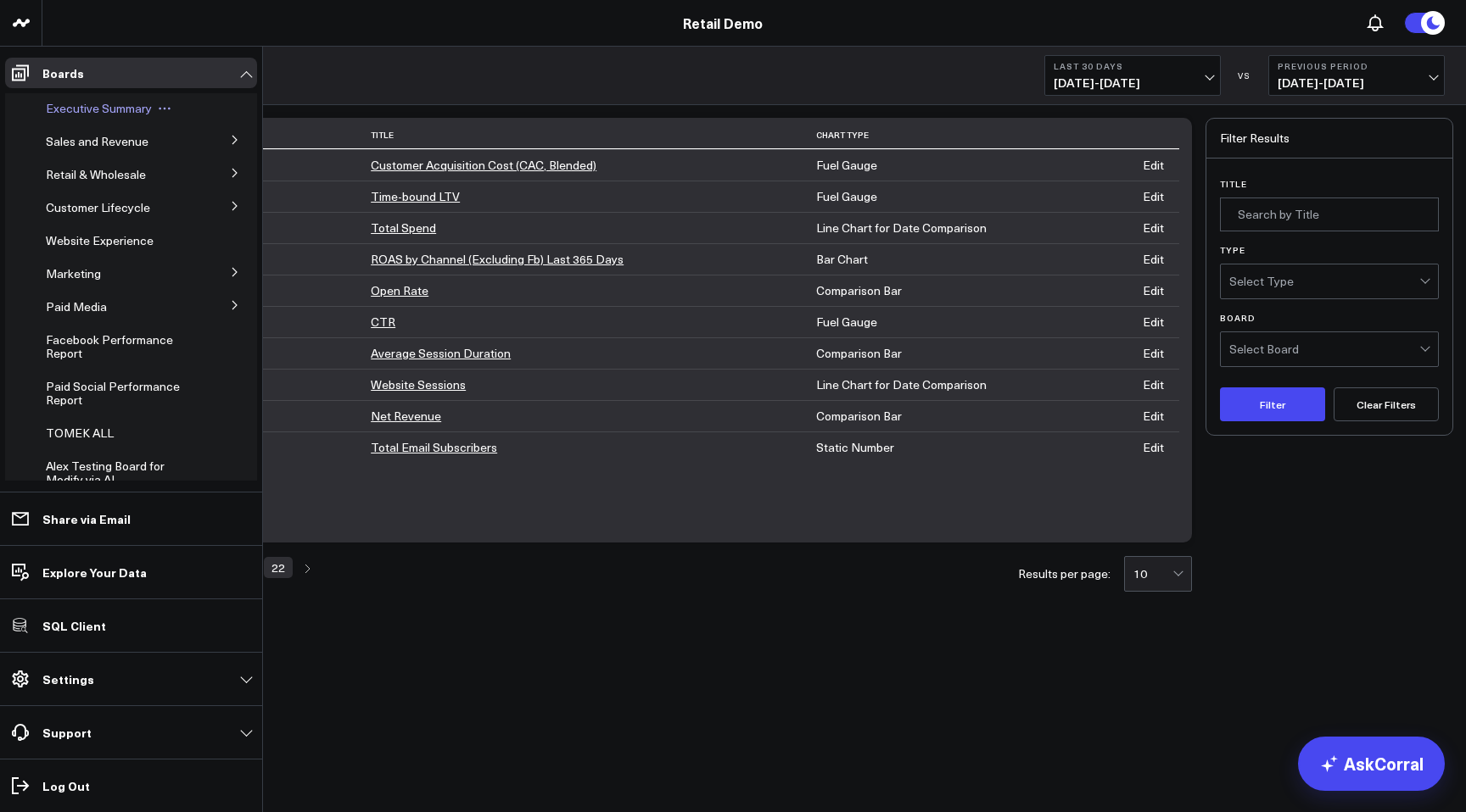
click at [80, 98] on div "Executive Summary" at bounding box center [123, 108] width 168 height 31
click at [81, 113] on span "Executive Summary" at bounding box center [98, 108] width 106 height 16
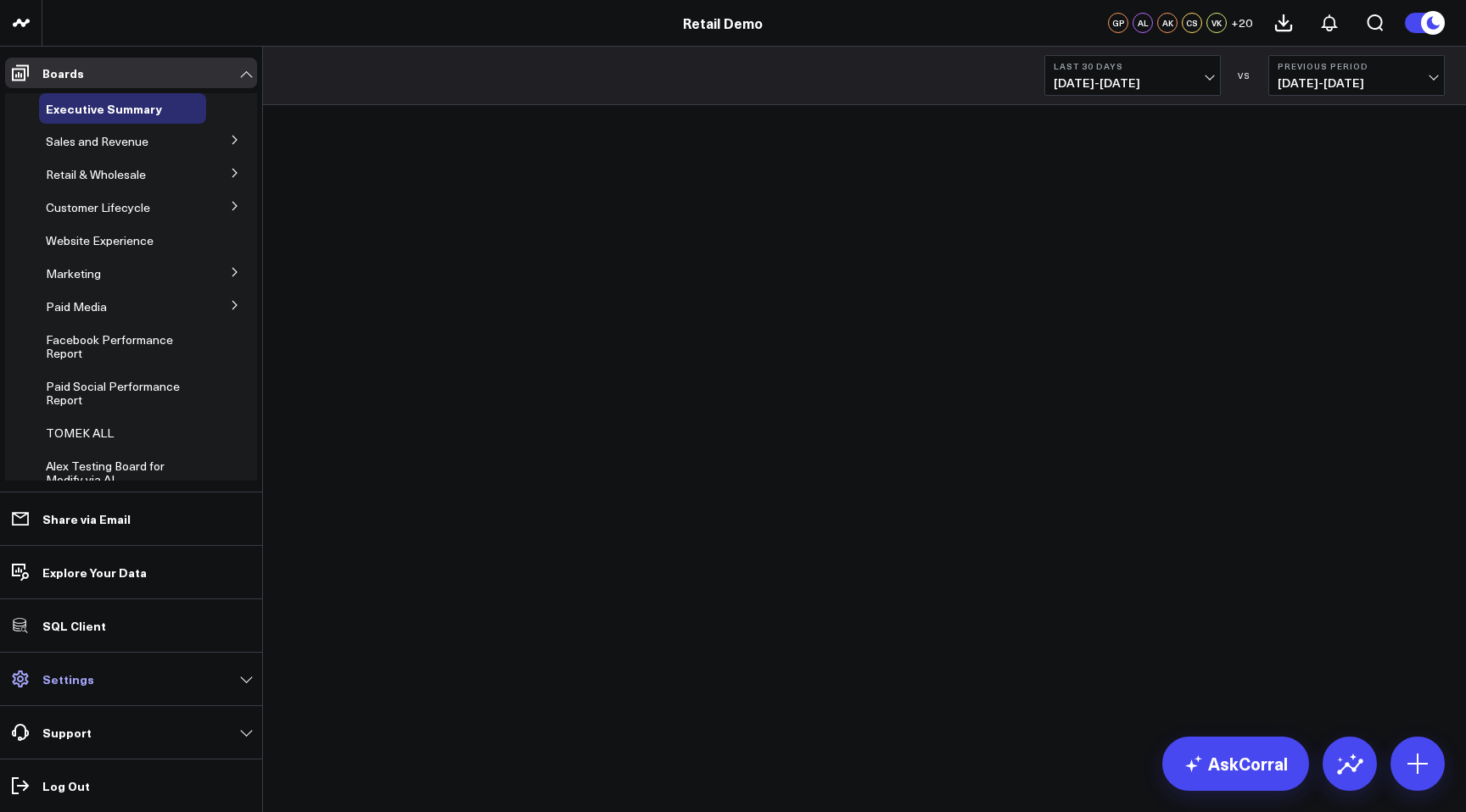
click at [78, 682] on p "Settings" at bounding box center [68, 679] width 52 height 14
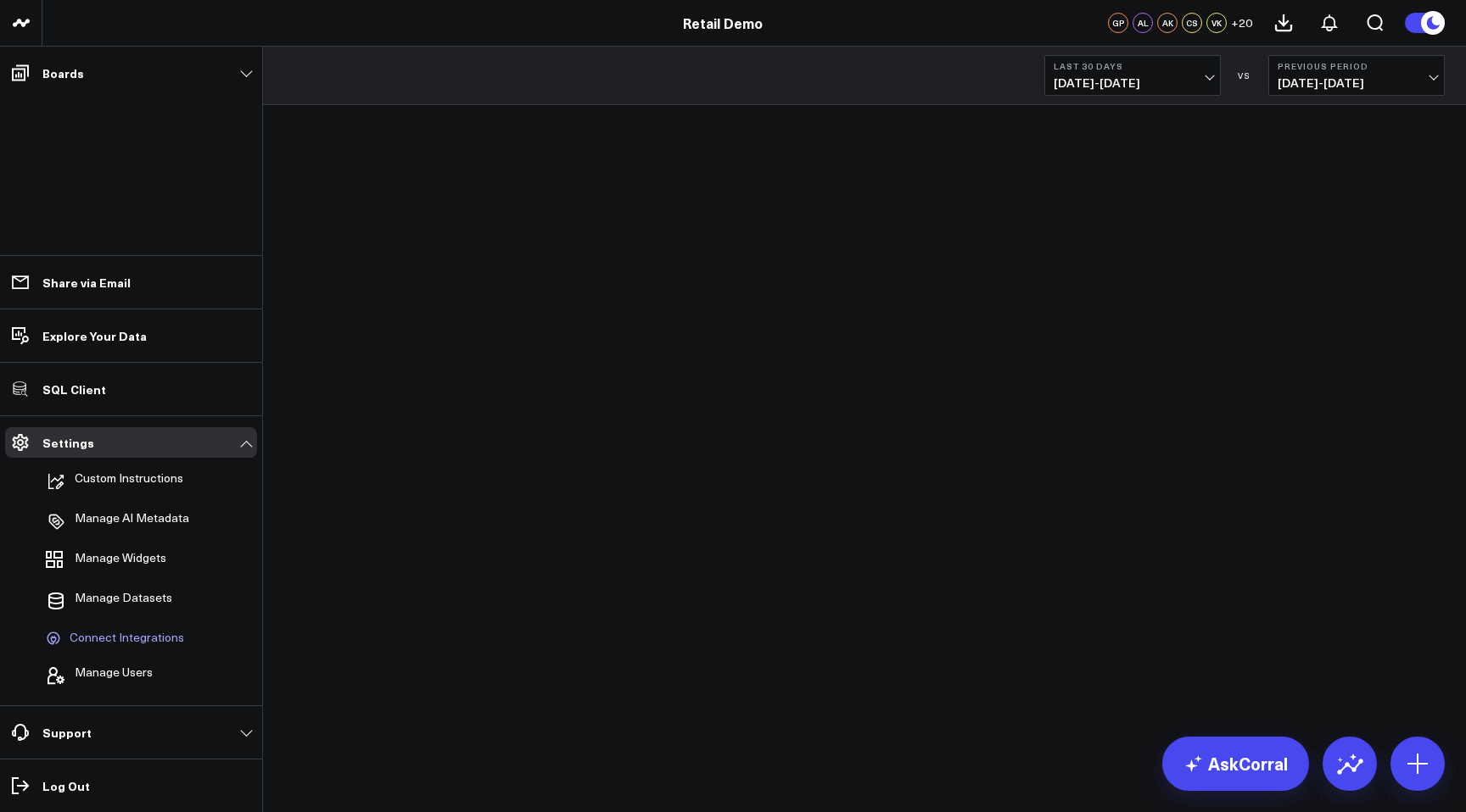
click at [137, 638] on span "Connect Integrations" at bounding box center [127, 638] width 115 height 15
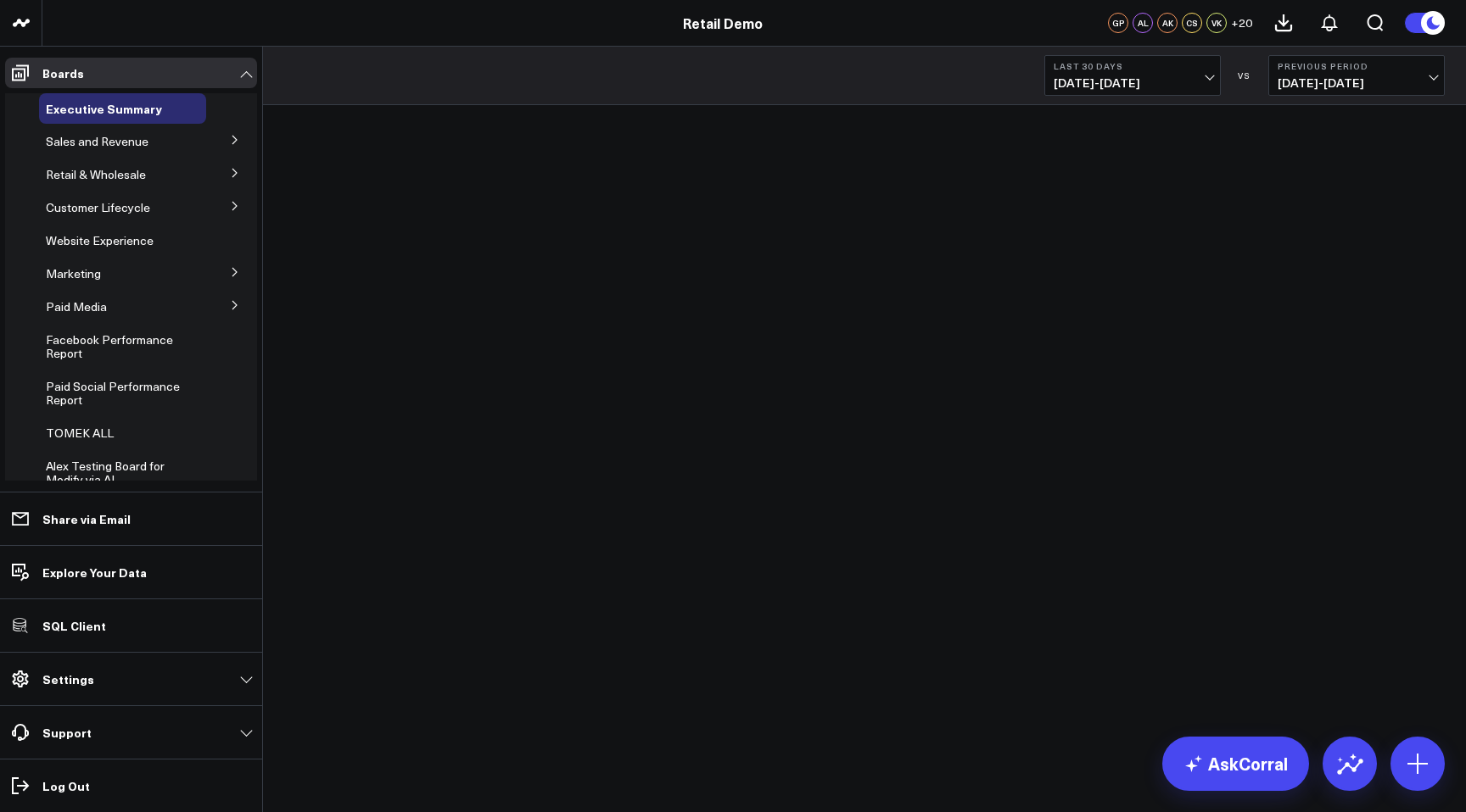
click at [5, 66] on li "Boards Executive Summary Sales and Revenue Overview Product Performance Product…" at bounding box center [131, 269] width 262 height 445
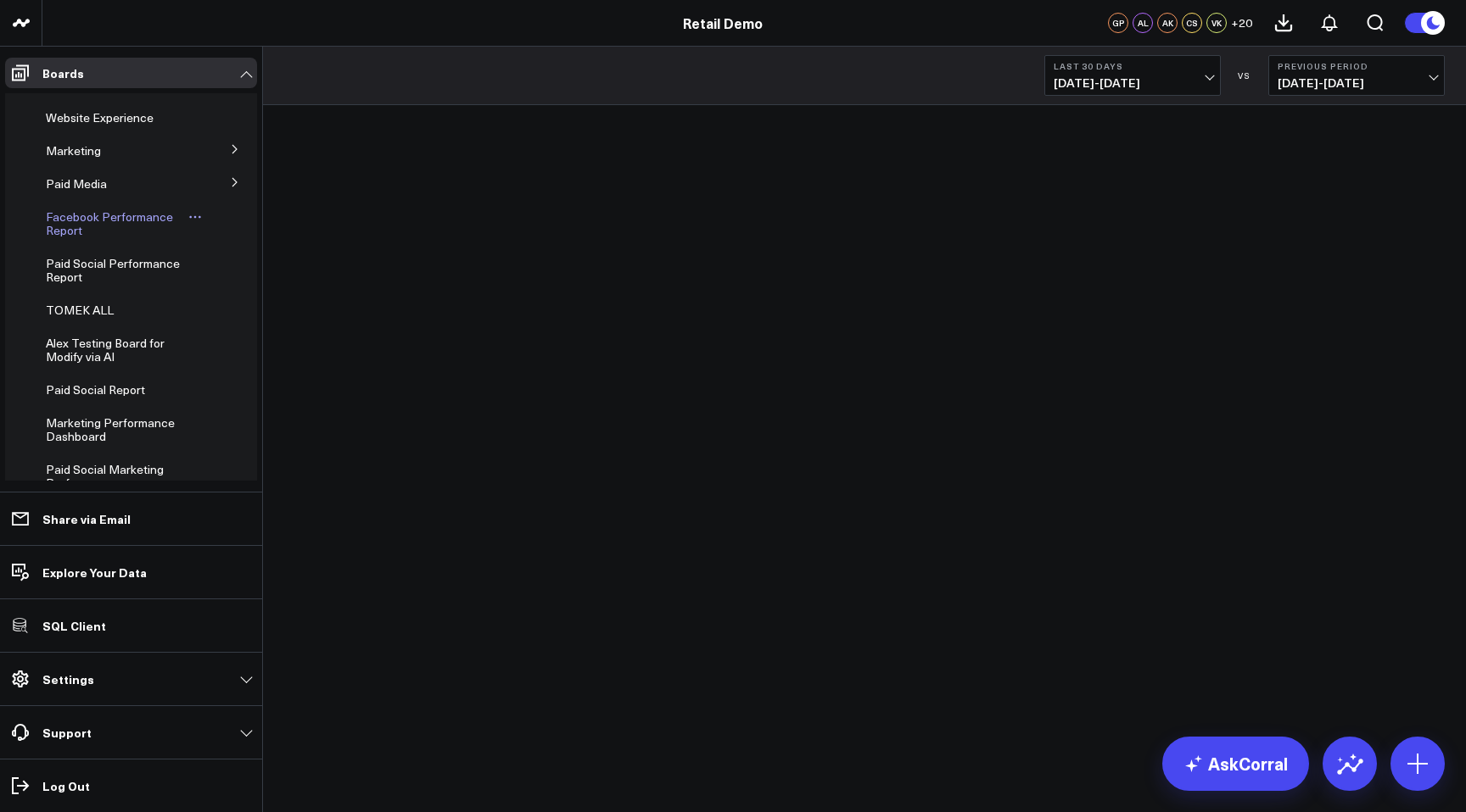
scroll to position [126, 0]
click at [76, 389] on span "Paid Social Report" at bounding box center [95, 387] width 99 height 16
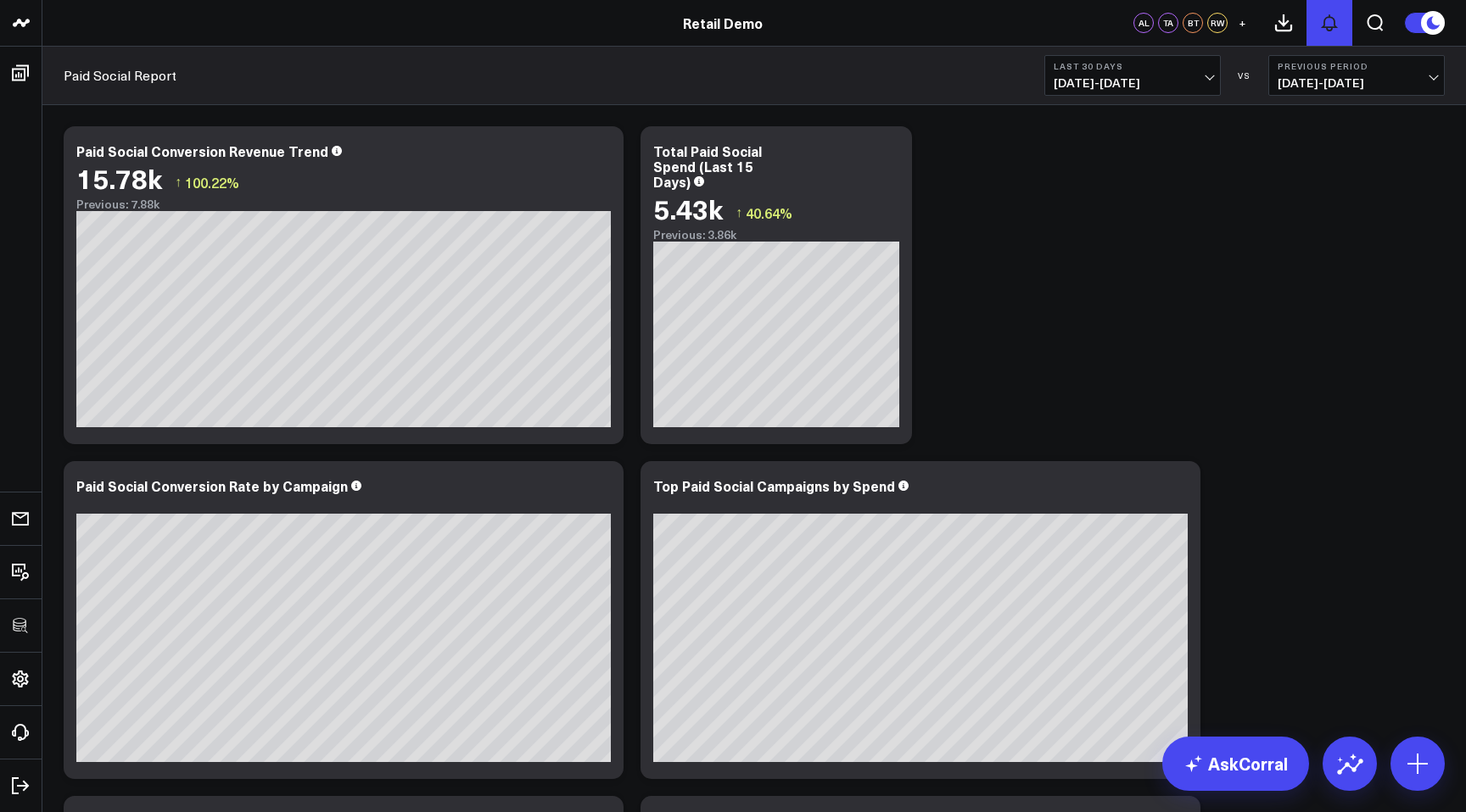
click at [1343, 30] on button at bounding box center [1329, 23] width 46 height 46
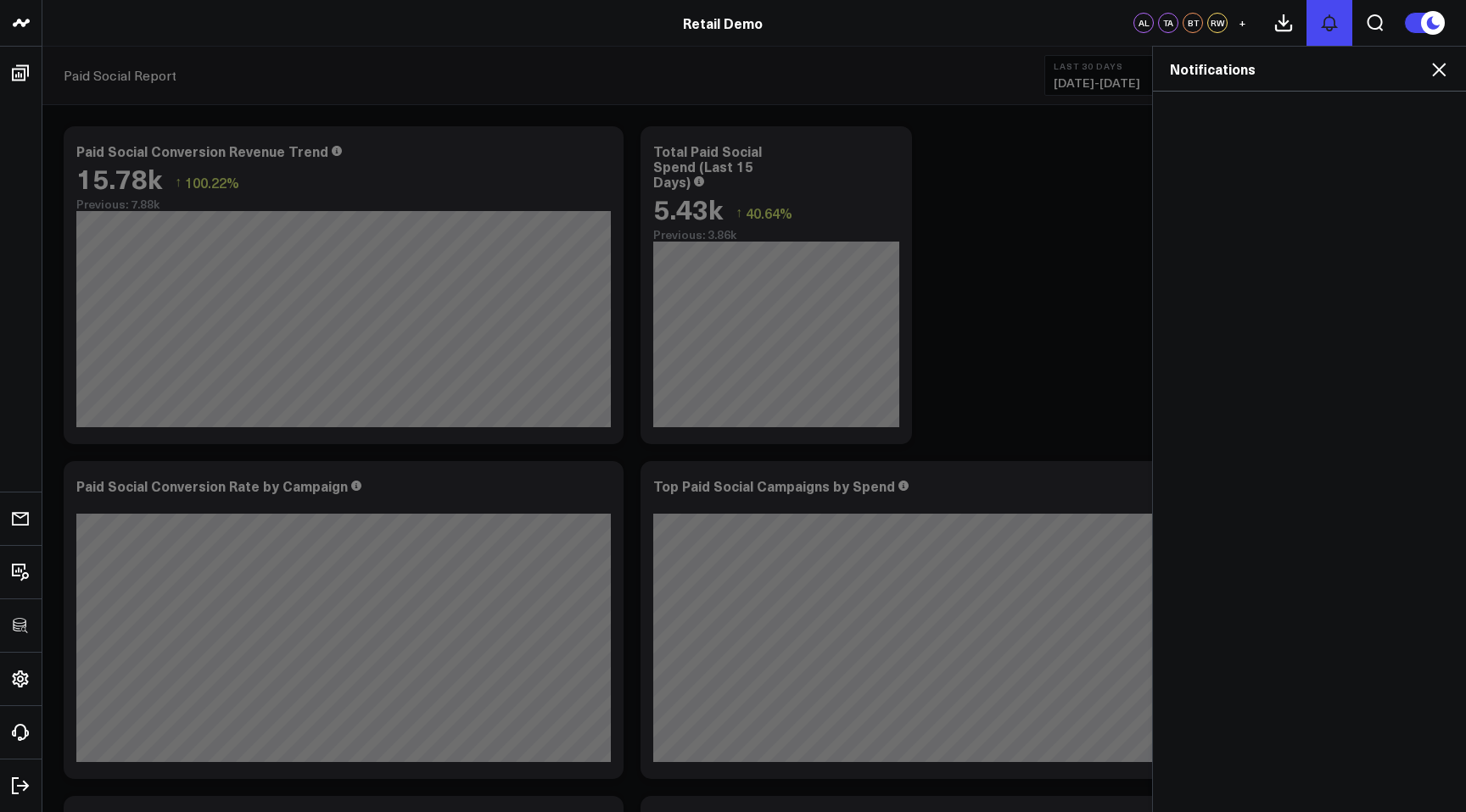
click at [1343, 30] on button at bounding box center [1329, 23] width 46 height 46
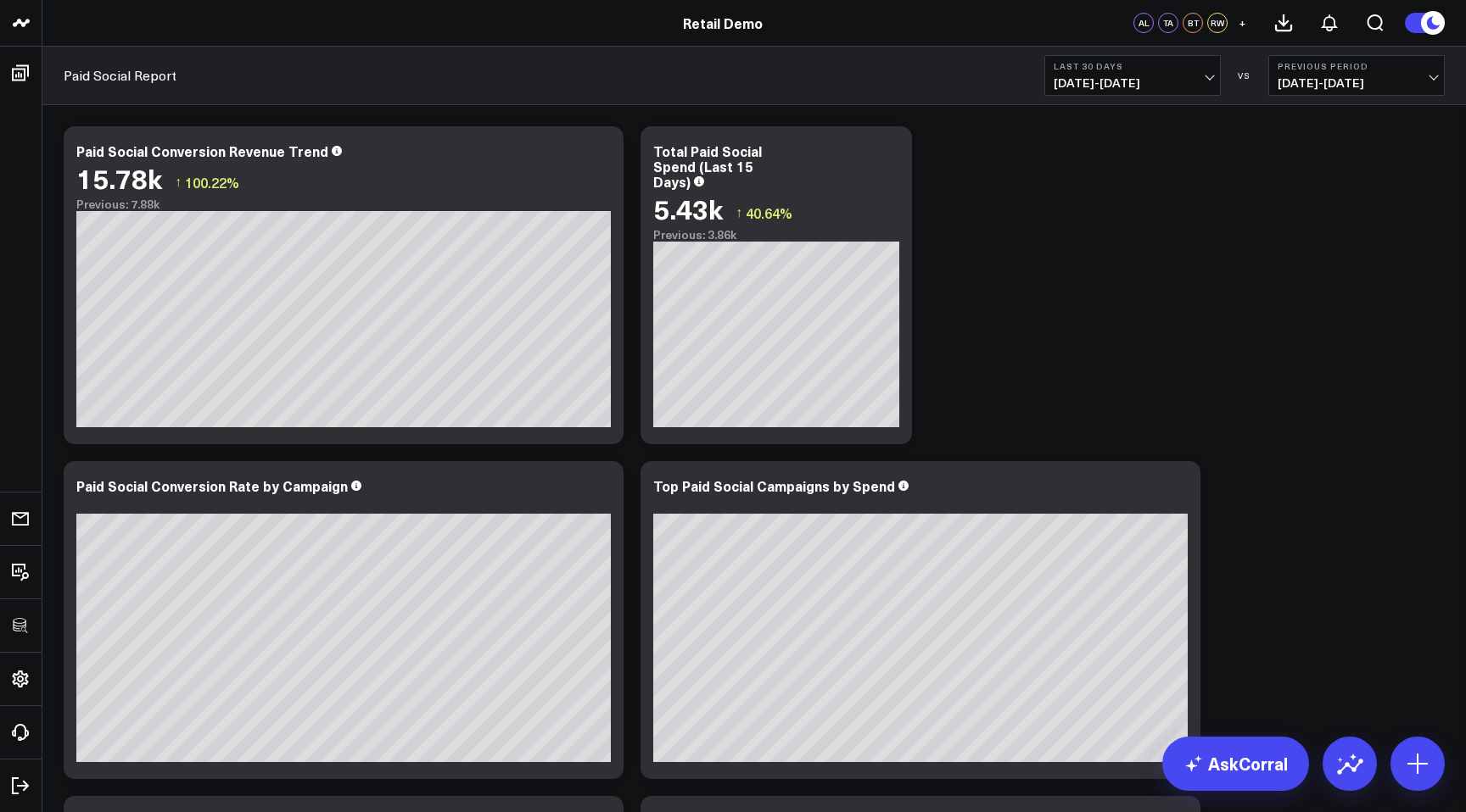
click at [1430, 26] on icon at bounding box center [1433, 23] width 13 height 13
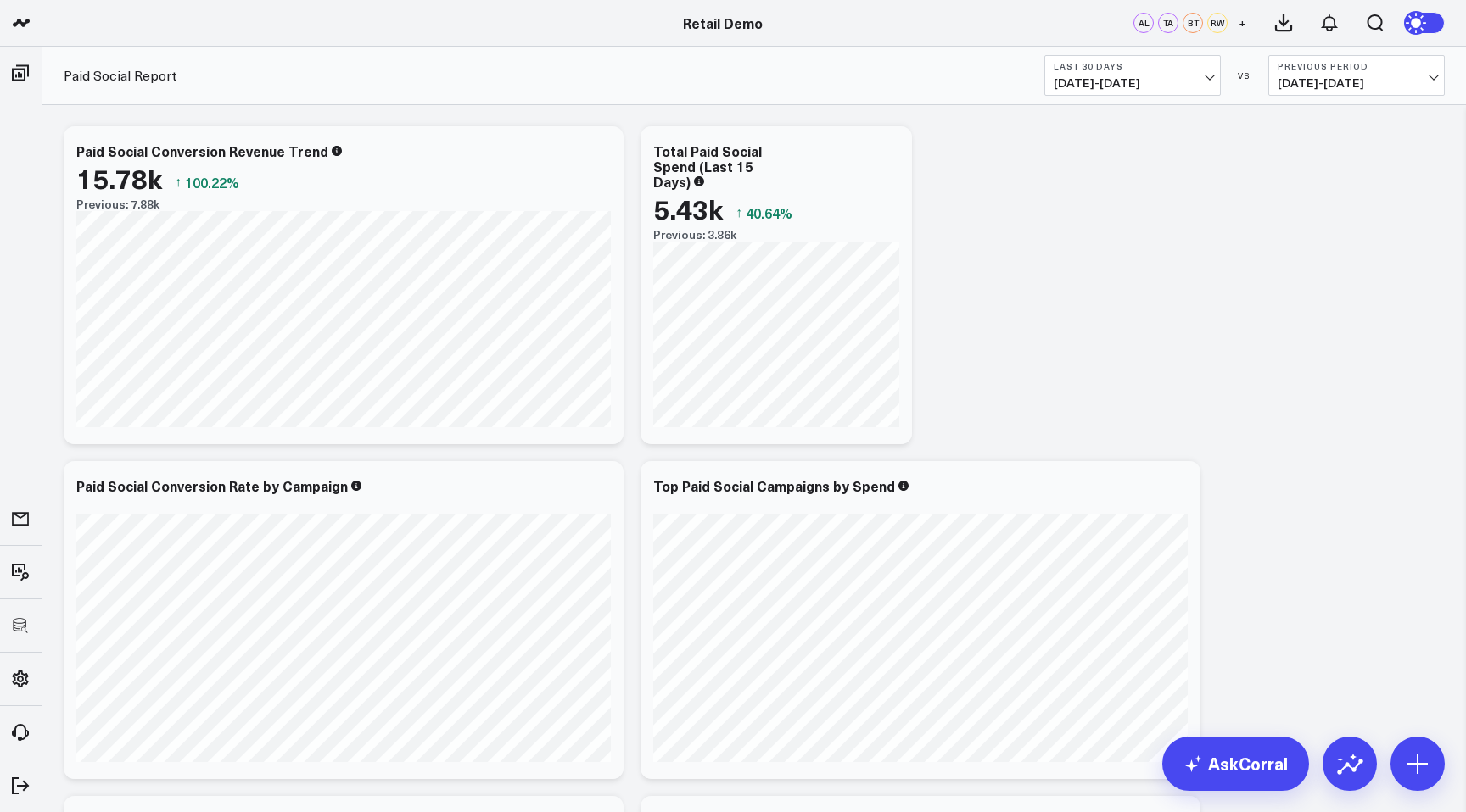
click at [1430, 26] on icon at bounding box center [1420, 23] width 31 height 31
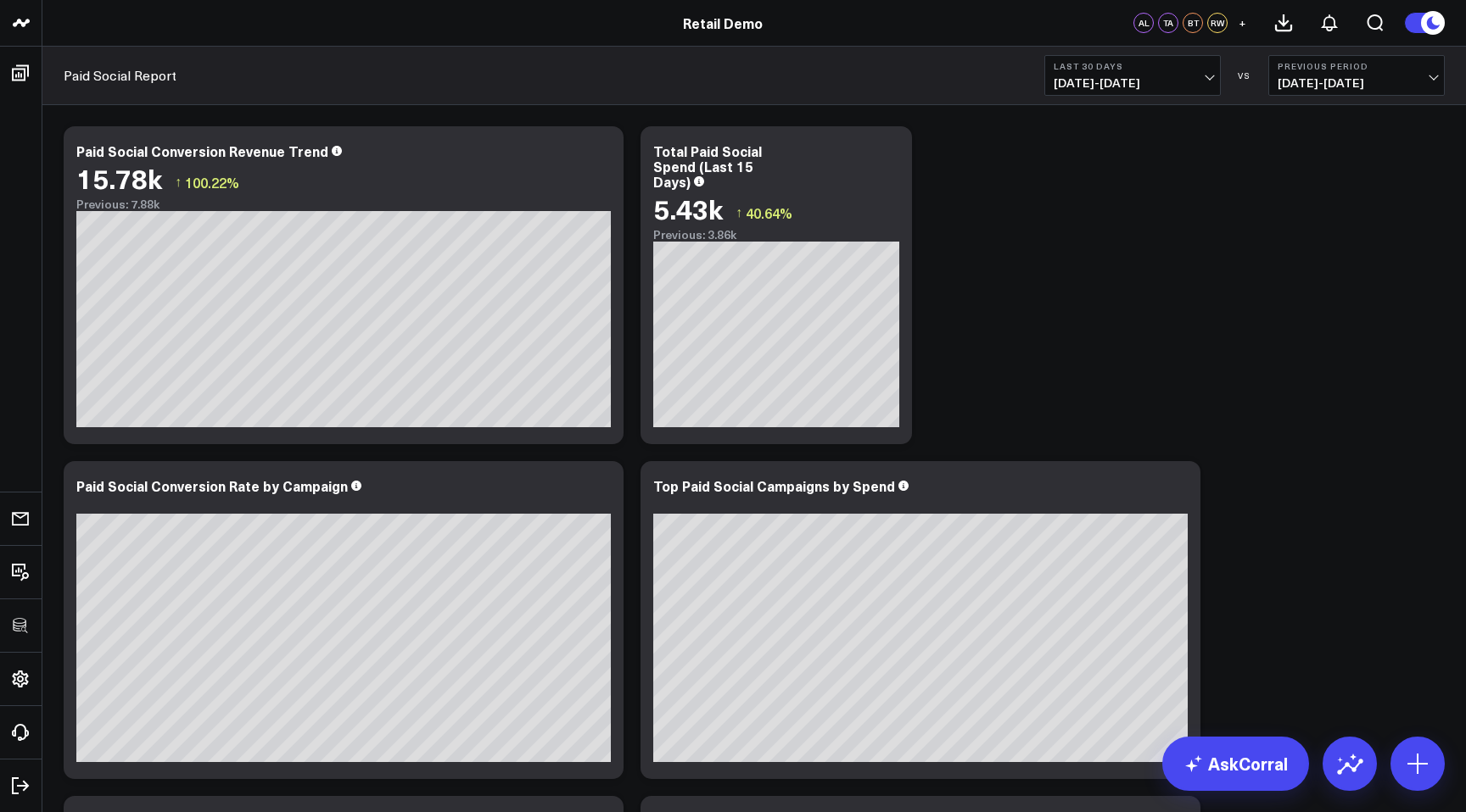
click at [1437, 22] on icon at bounding box center [1432, 23] width 18 height 18
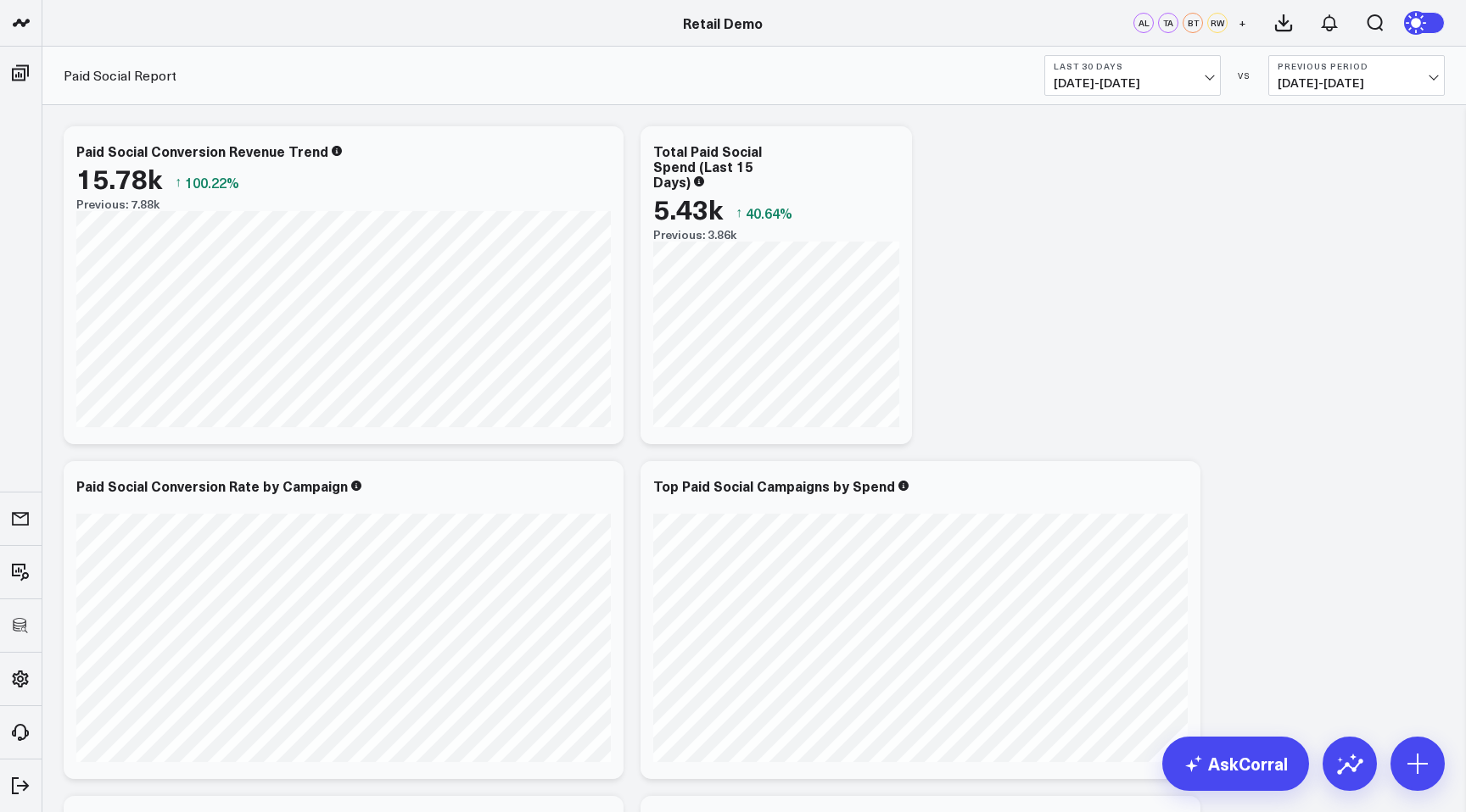
click at [1437, 22] on button at bounding box center [1424, 23] width 41 height 22
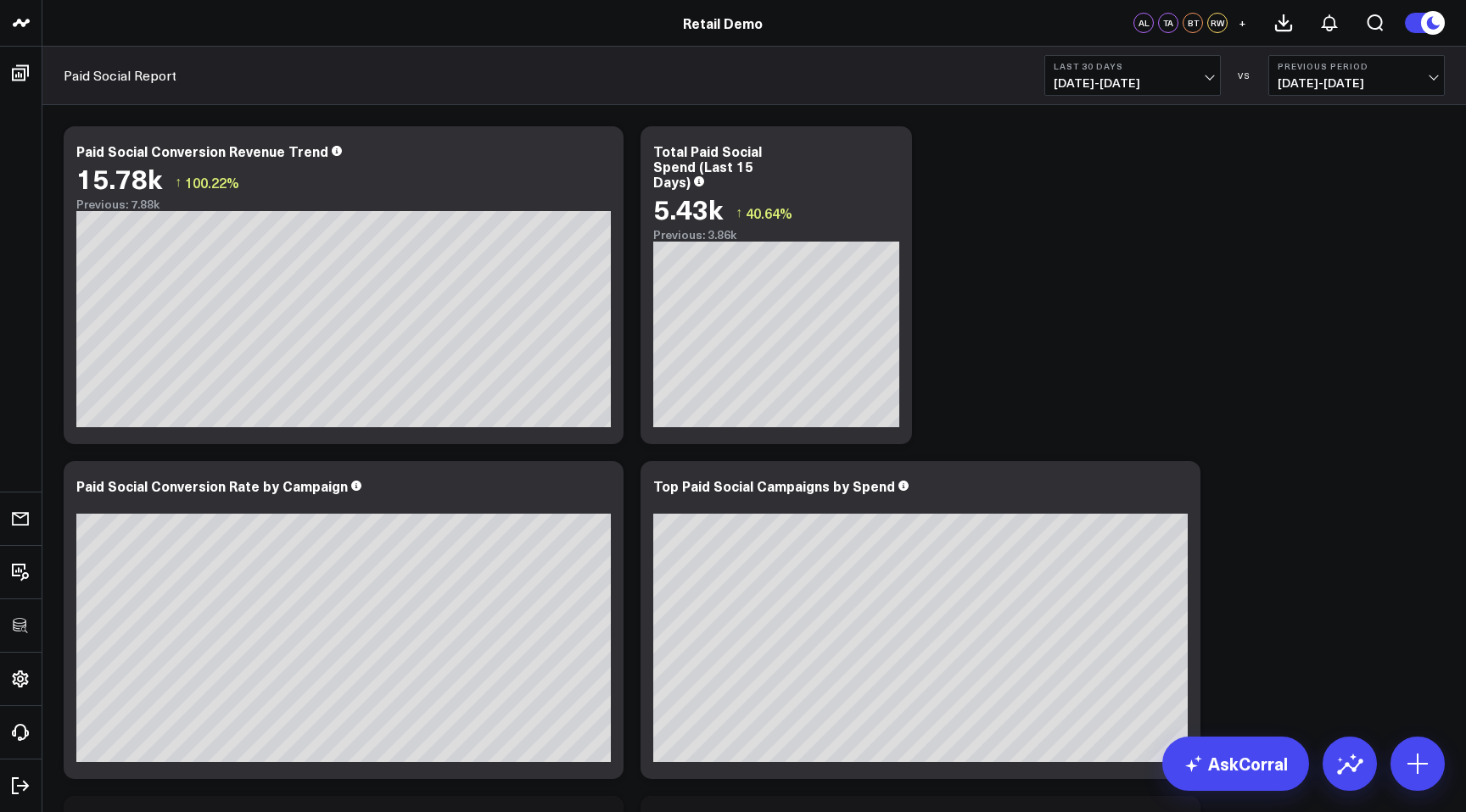
scroll to position [910, 0]
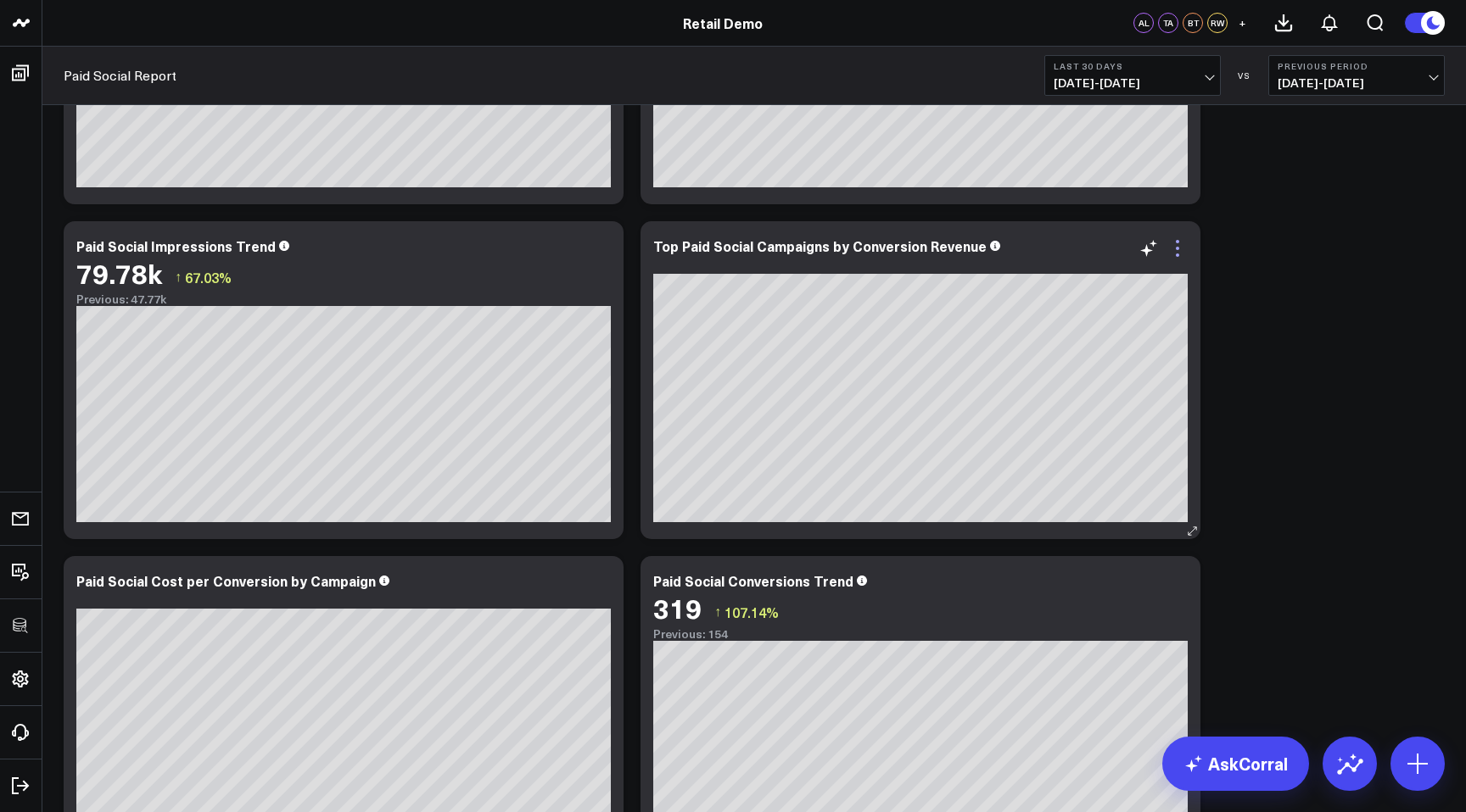
click at [1184, 253] on icon at bounding box center [1177, 249] width 20 height 20
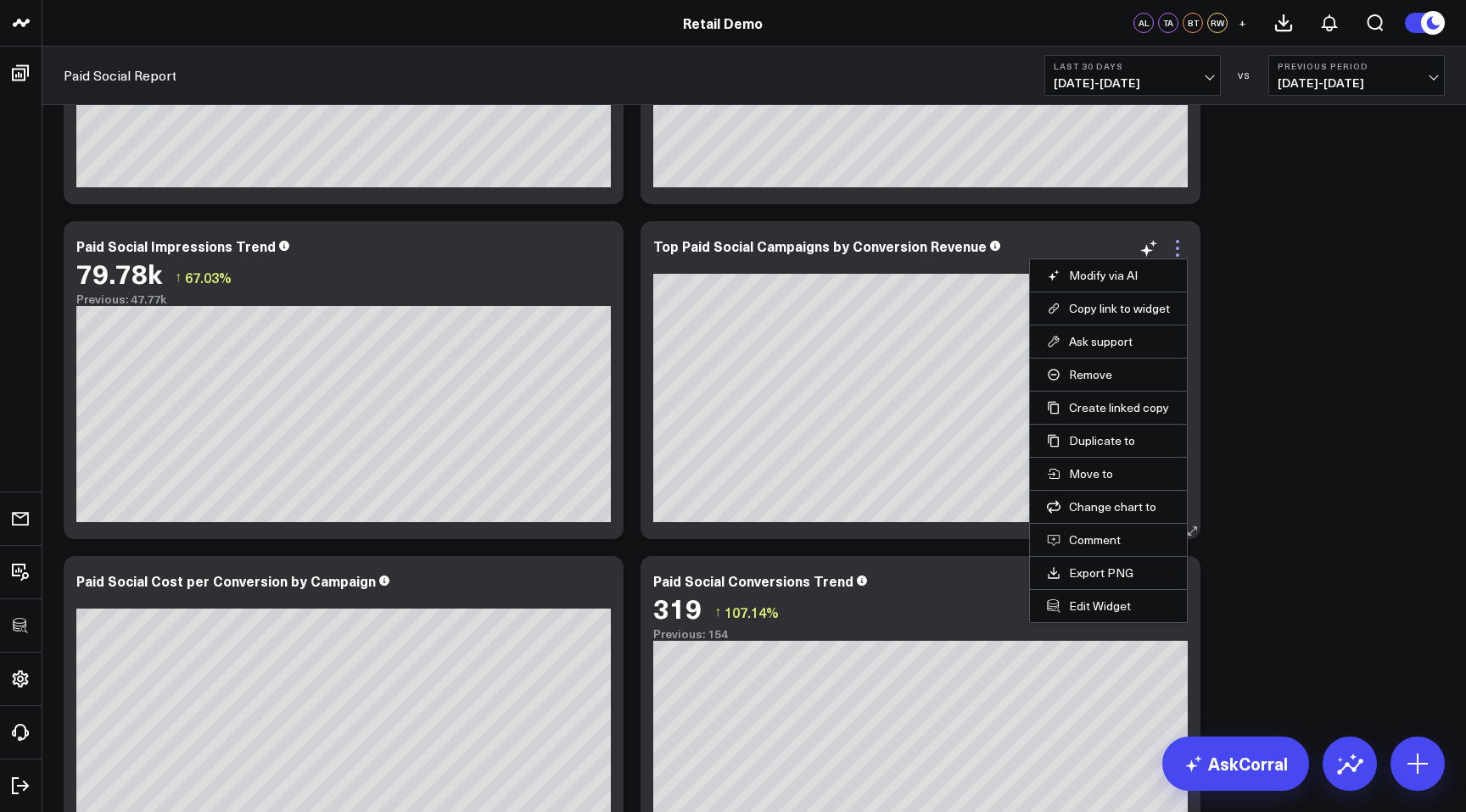
click at [1184, 253] on icon at bounding box center [1177, 249] width 20 height 20
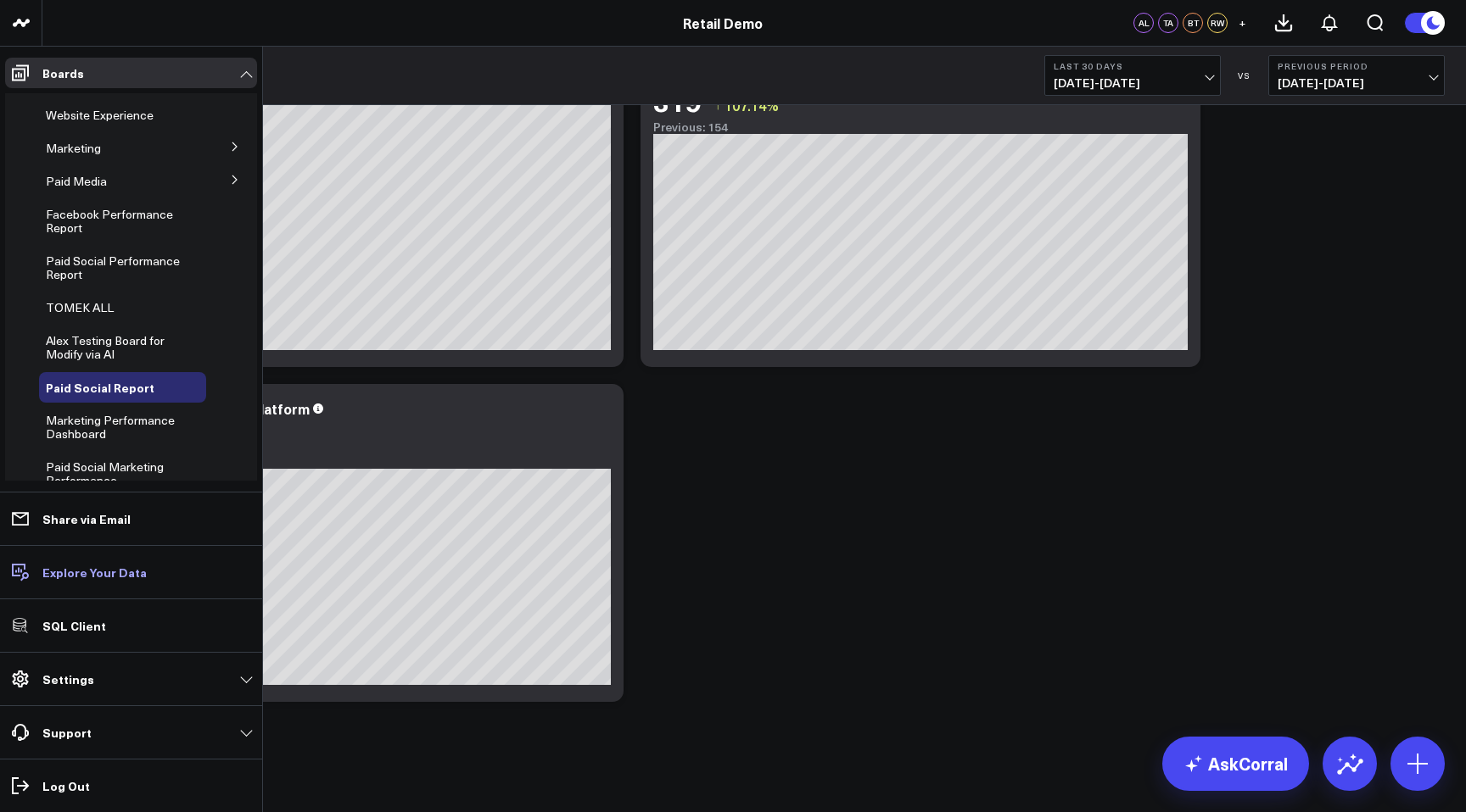
scroll to position [85, 0]
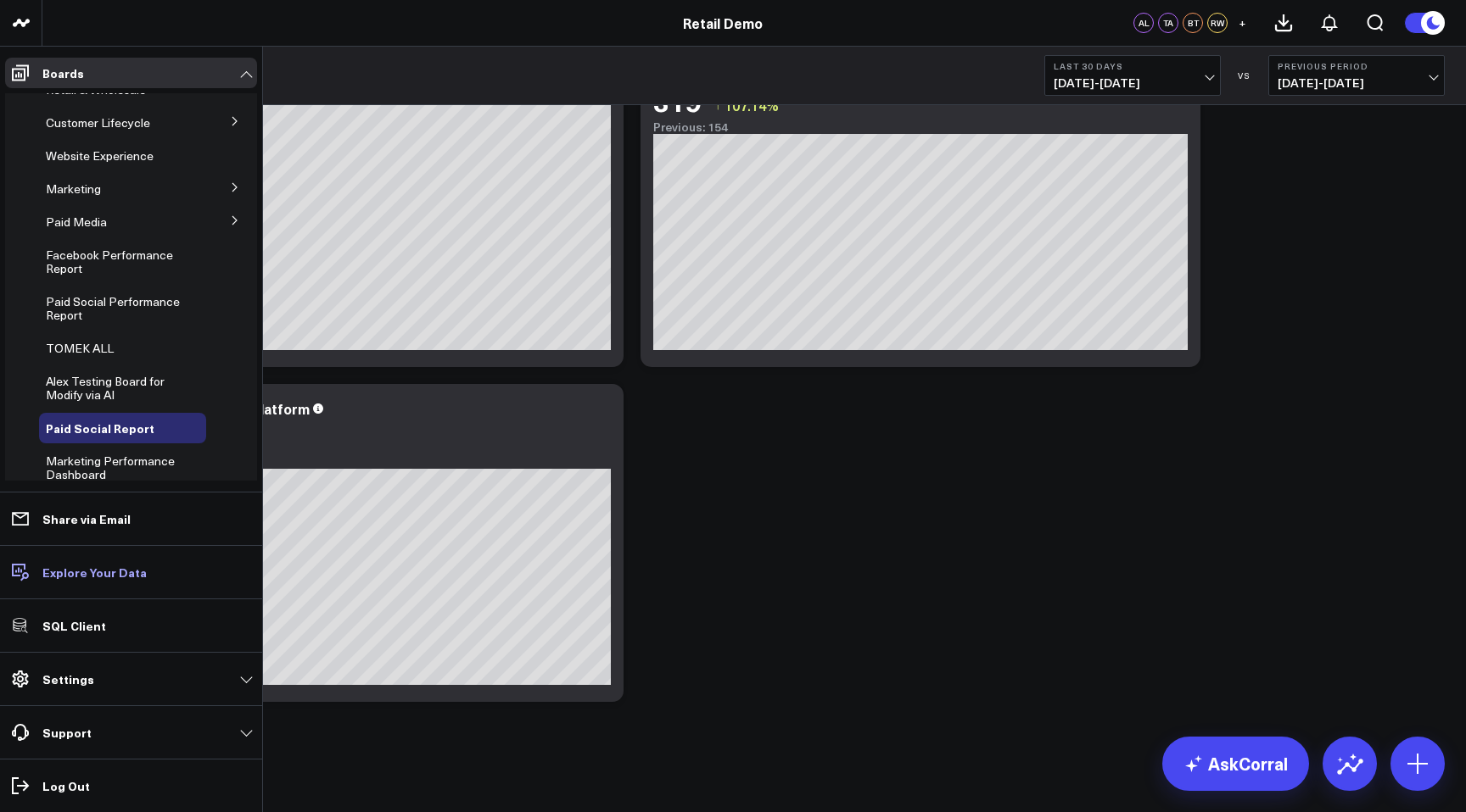
click at [70, 580] on link "Explore Your Data" at bounding box center [131, 573] width 252 height 31
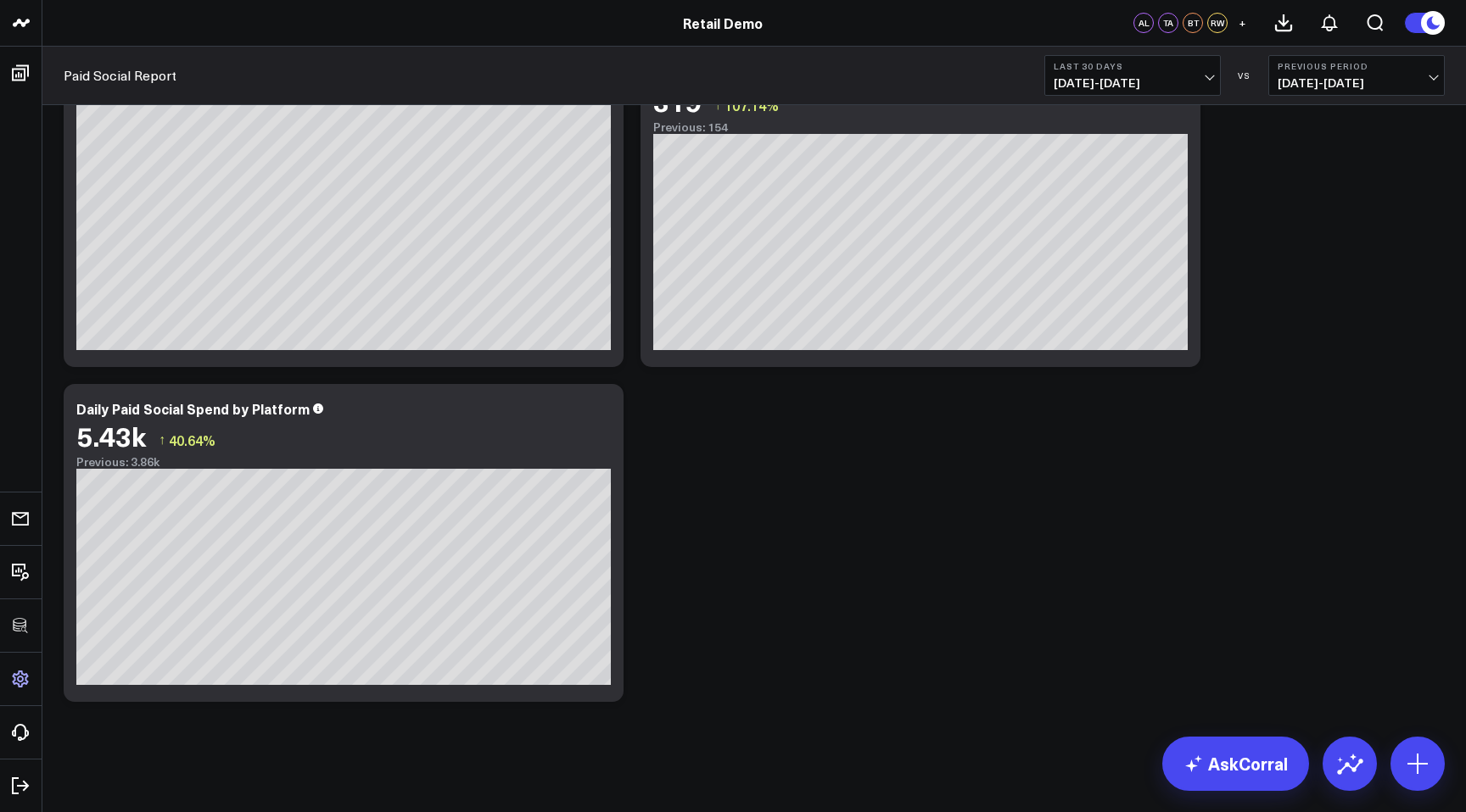
scroll to position [71, 0]
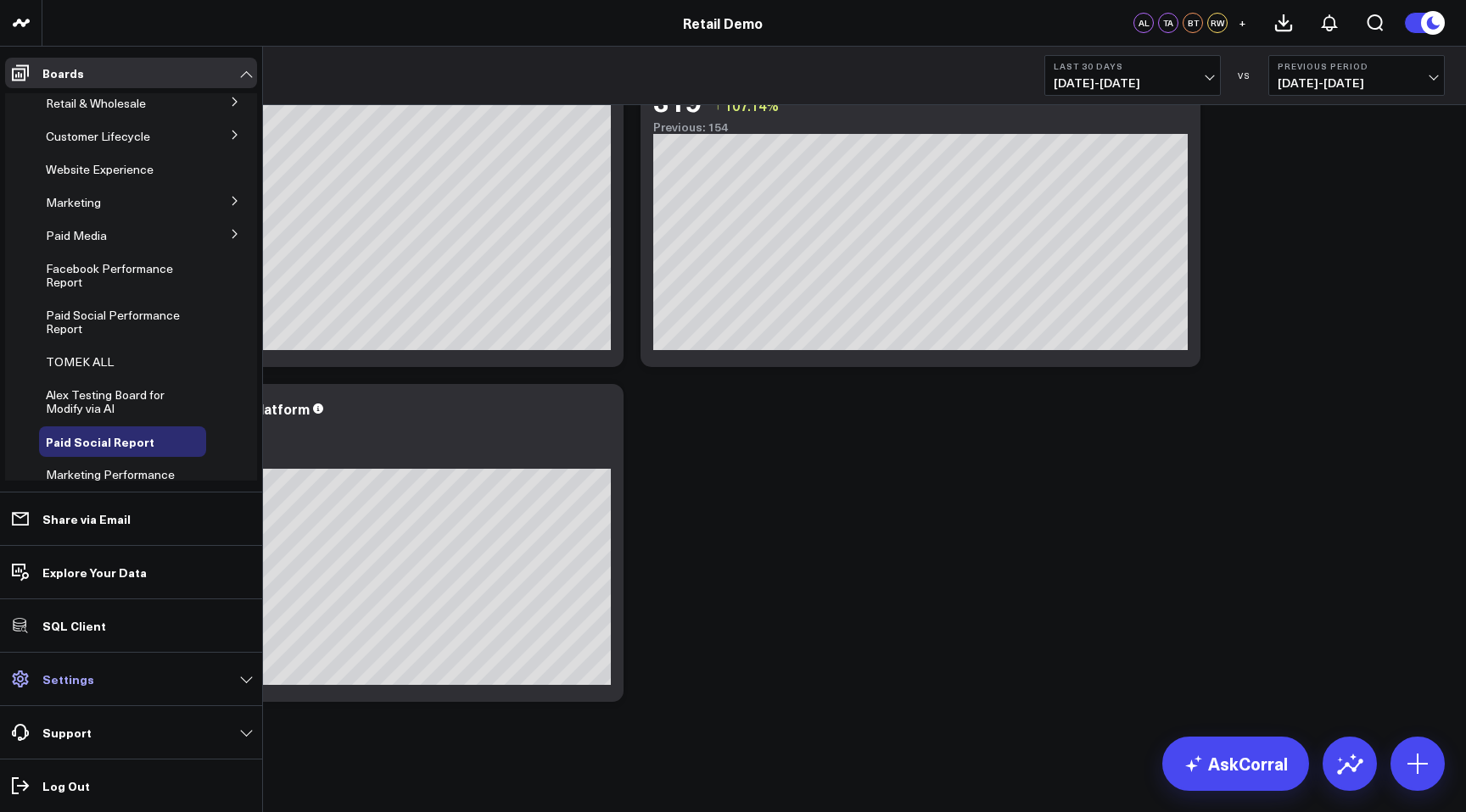
click at [25, 677] on icon at bounding box center [20, 679] width 16 height 17
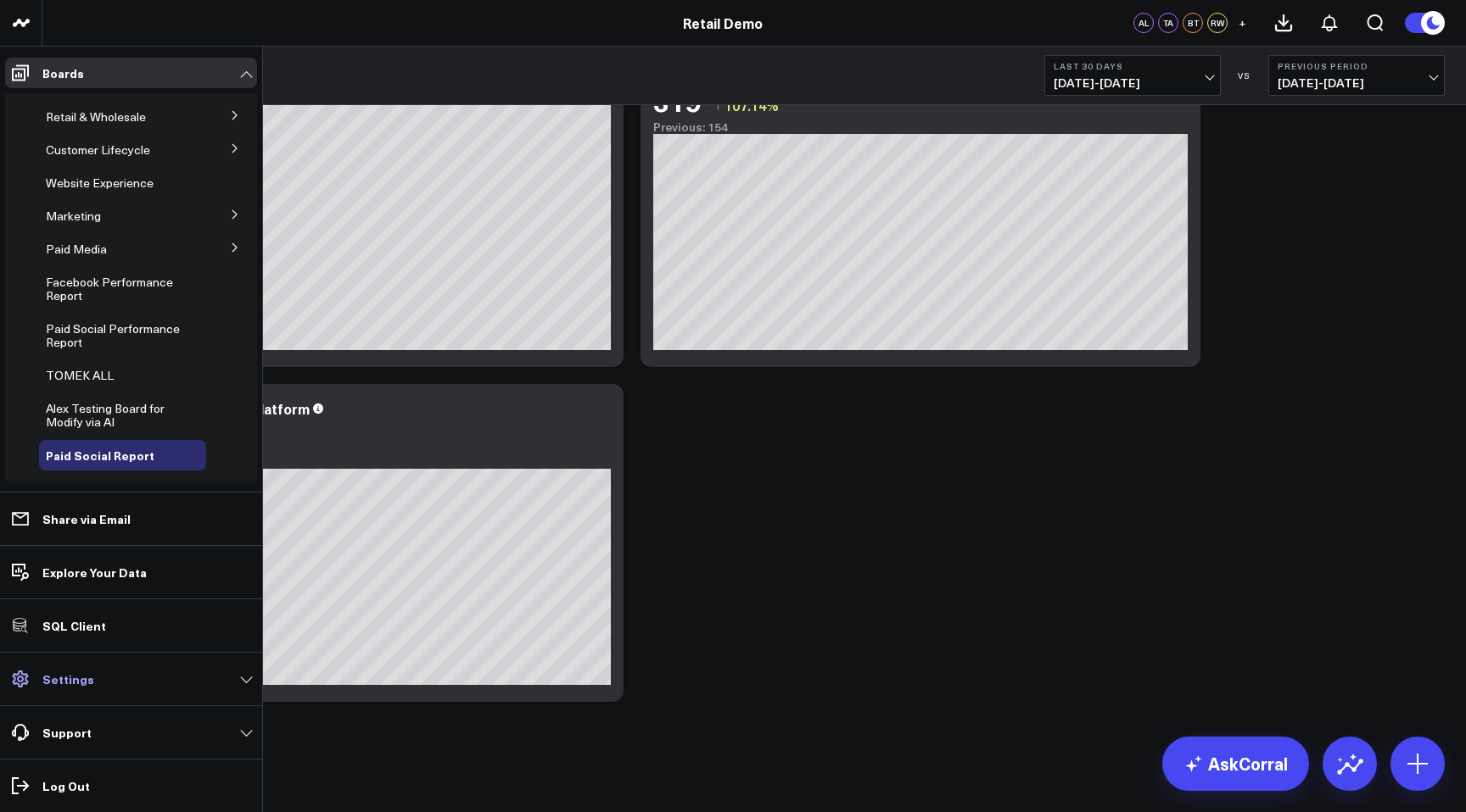
click at [74, 680] on p "Settings" at bounding box center [68, 679] width 52 height 14
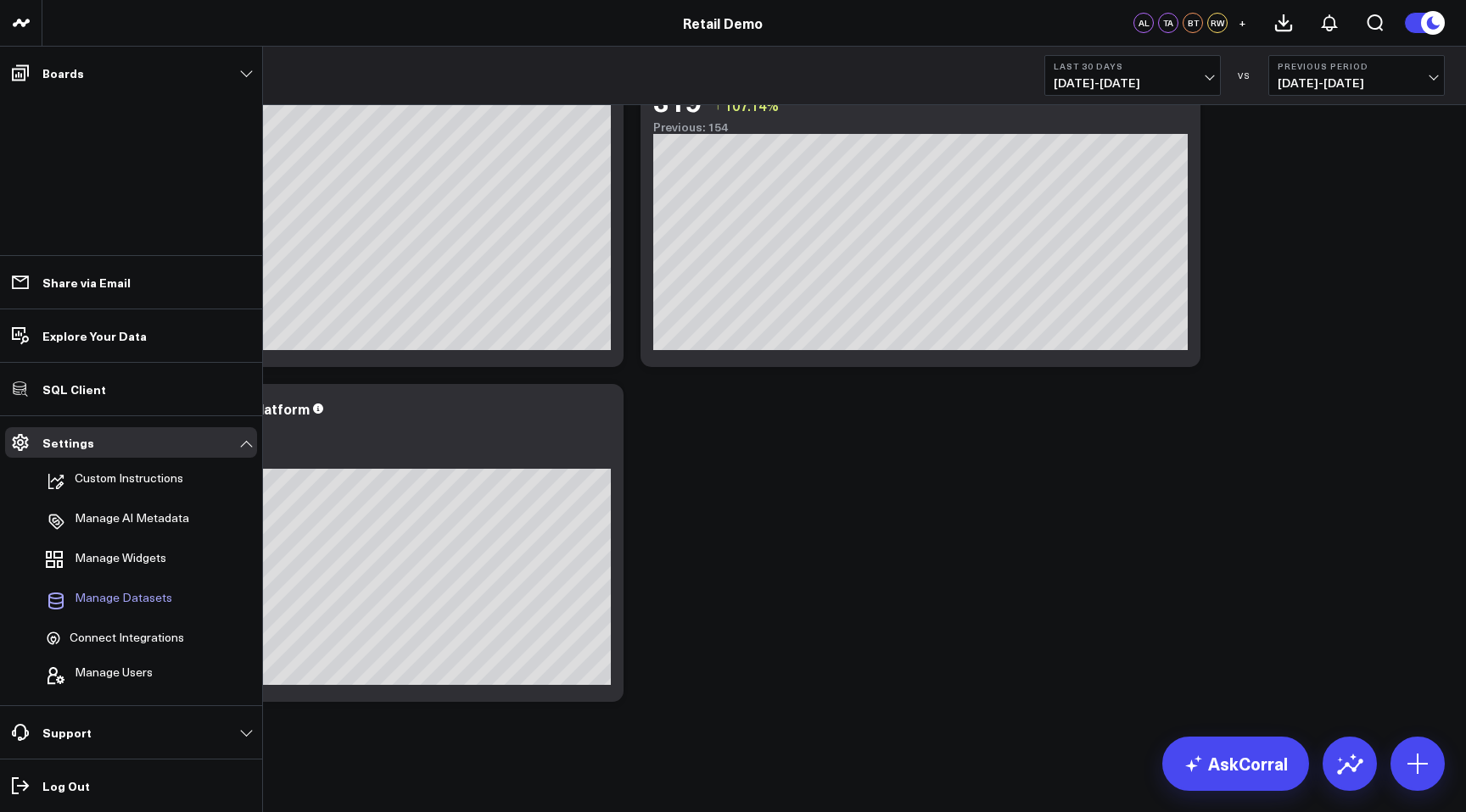
click at [95, 585] on link "Manage Datasets" at bounding box center [123, 601] width 168 height 37
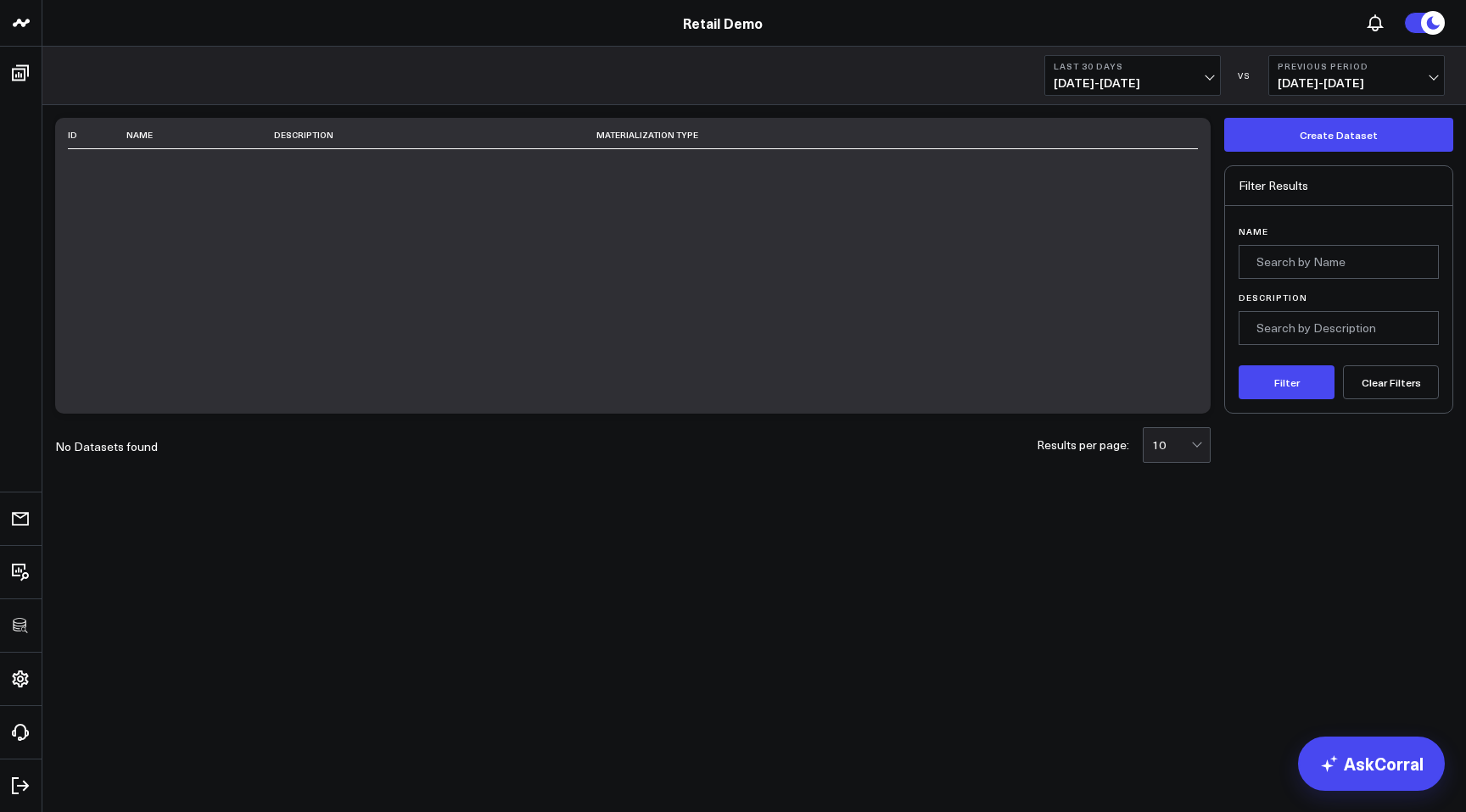
click at [414, 216] on div "ID Name Description Materialization Type" at bounding box center [633, 265] width 1155 height 296
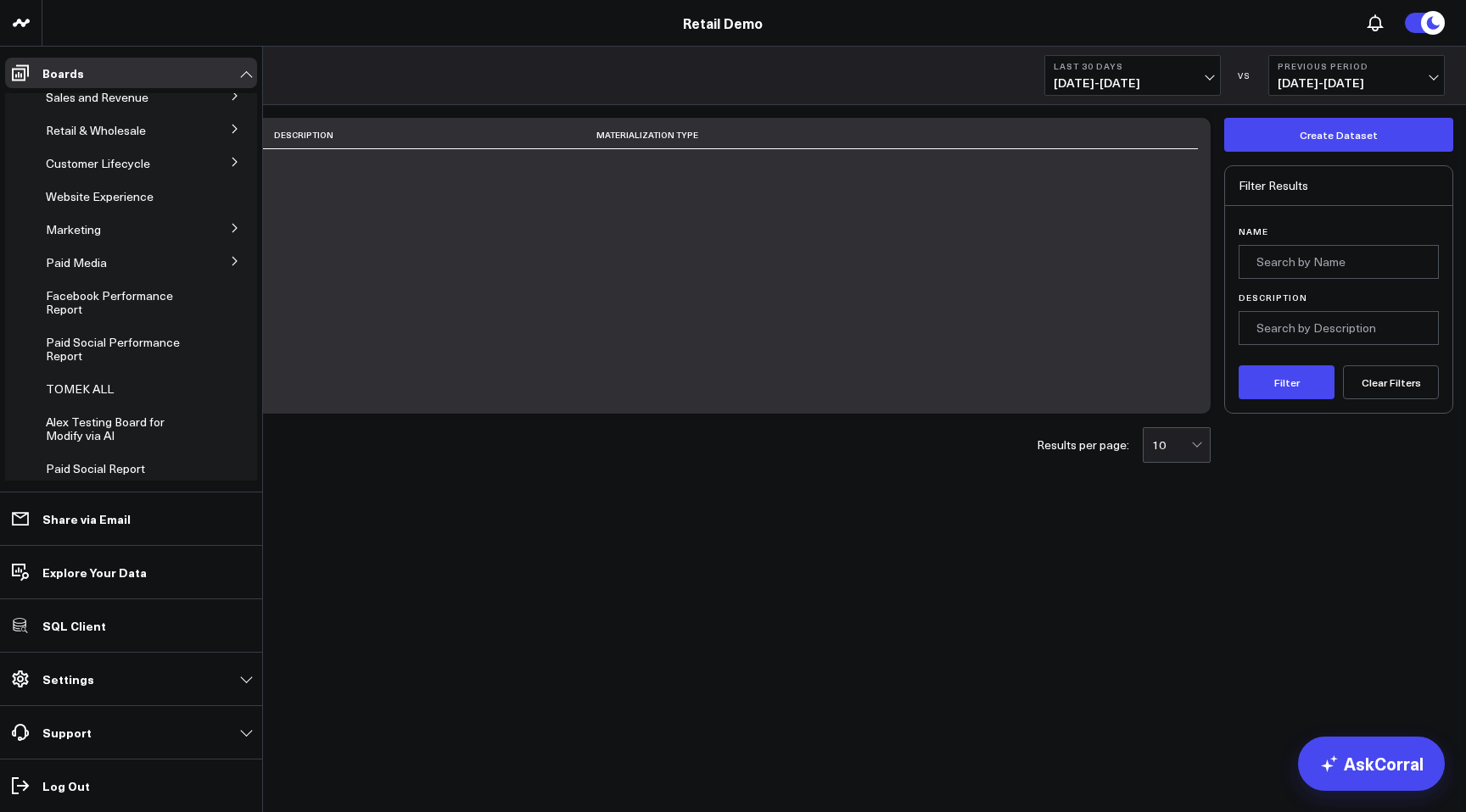
click at [3, 707] on li "Support Request a Metric Provide Feedback Report a Bug Knowledge Base" at bounding box center [131, 732] width 262 height 54
click at [88, 679] on link "Settings" at bounding box center [131, 679] width 252 height 31
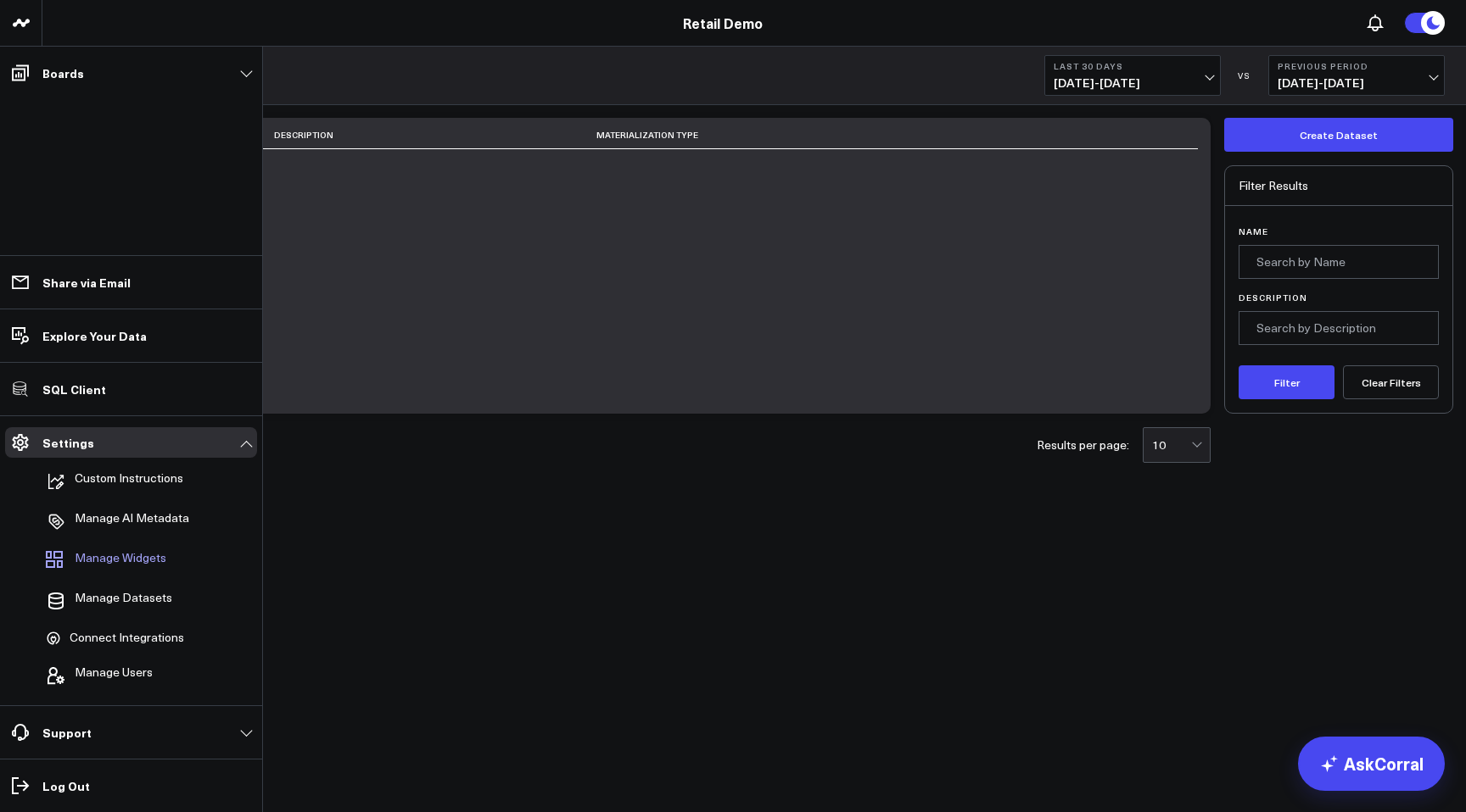
click at [164, 552] on span "Manage Widgets" at bounding box center [120, 561] width 92 height 20
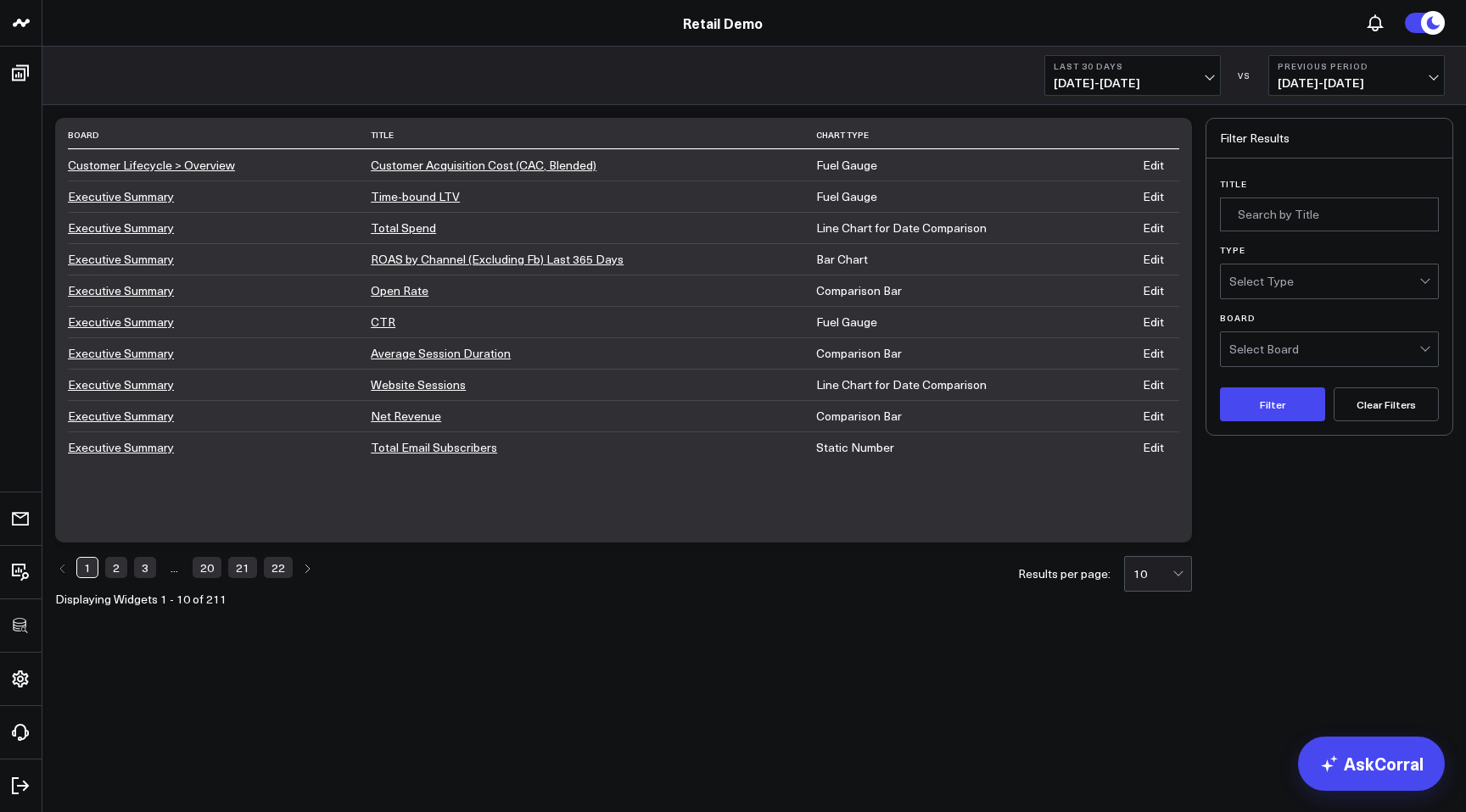
click at [467, 164] on link "Customer Acquisition Cost (CAC, Blended)" at bounding box center [484, 165] width 226 height 16
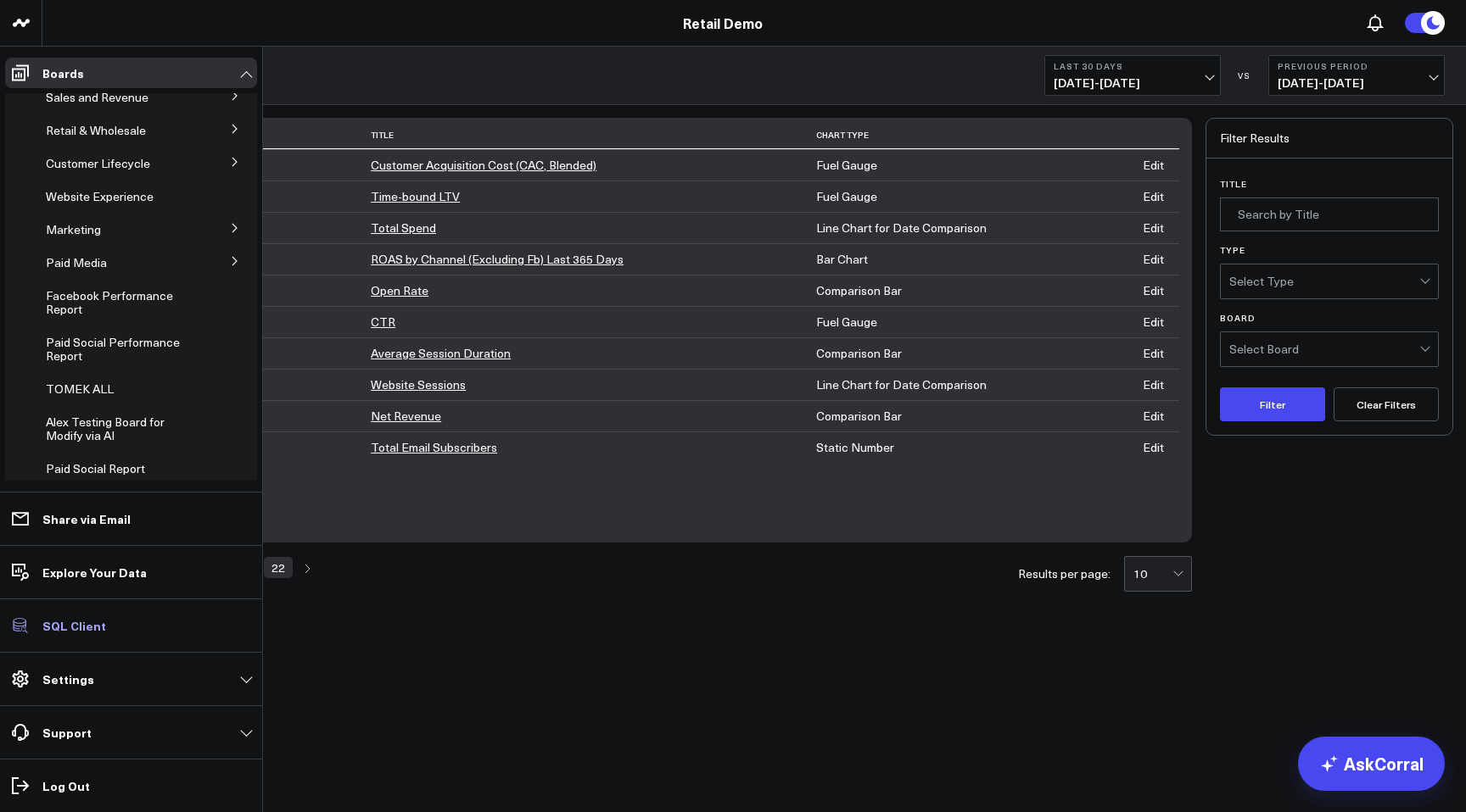
scroll to position [31, 0]
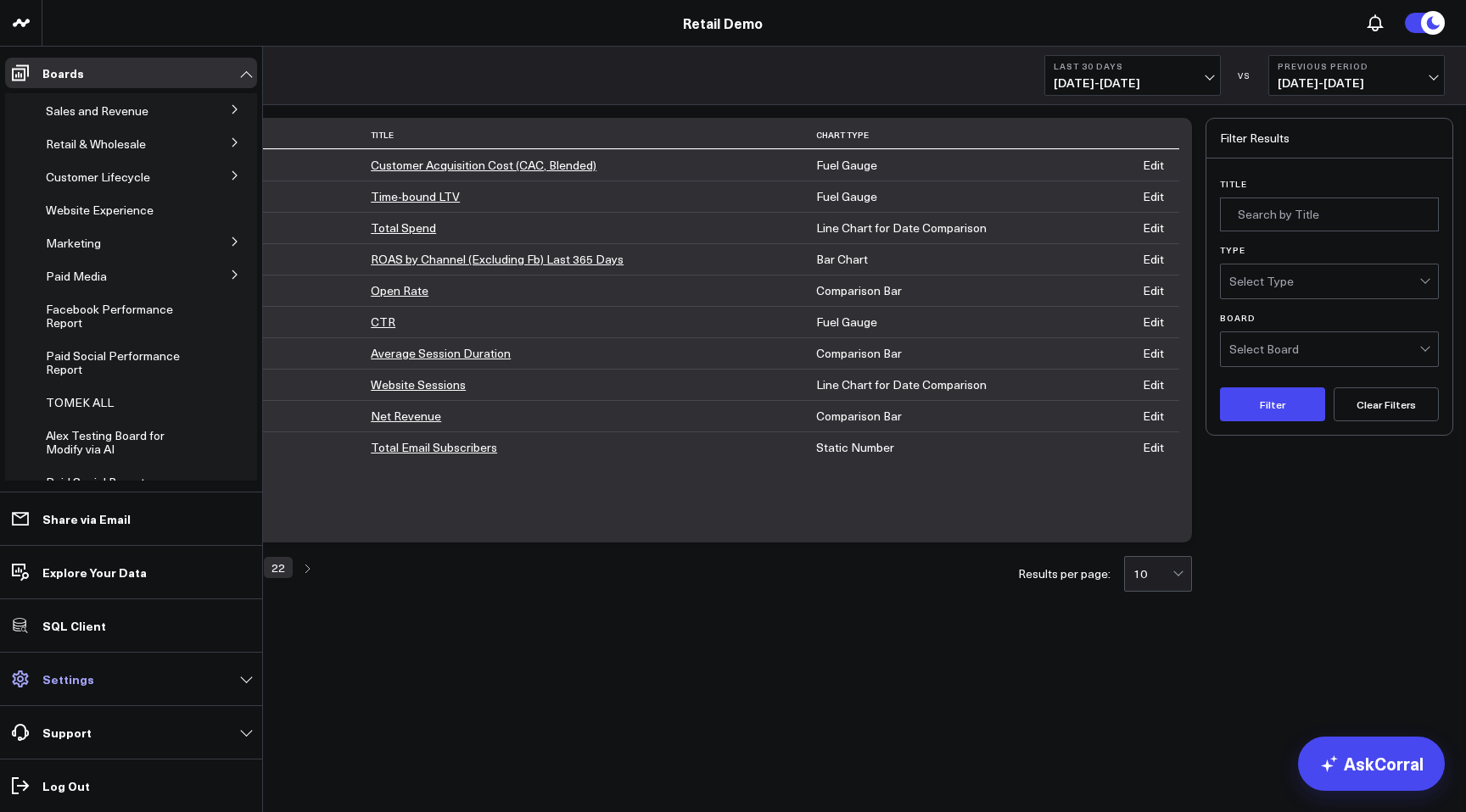
click at [59, 674] on p "Settings" at bounding box center [68, 679] width 52 height 14
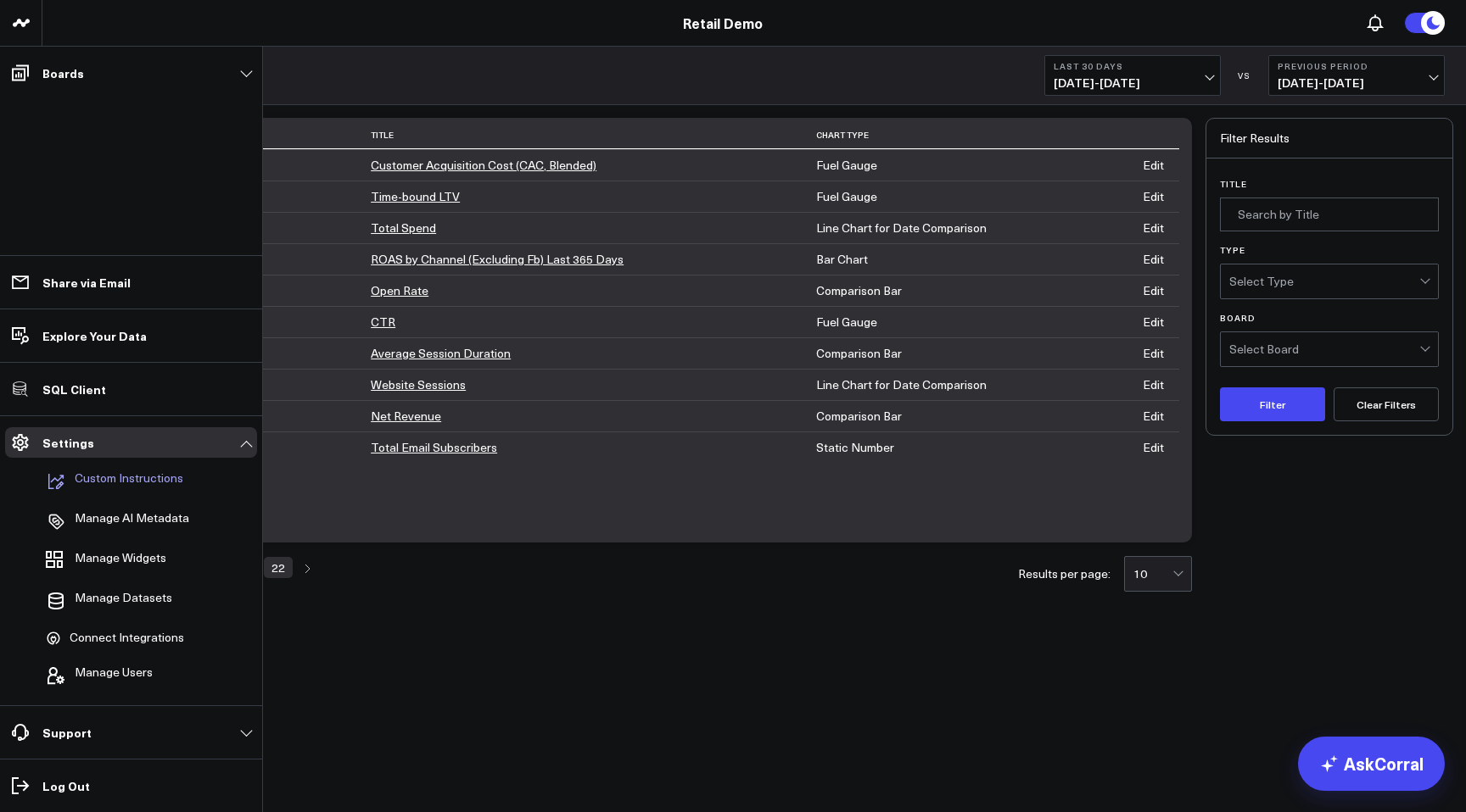
click at [120, 482] on p "Custom Instructions" at bounding box center [128, 482] width 108 height 20
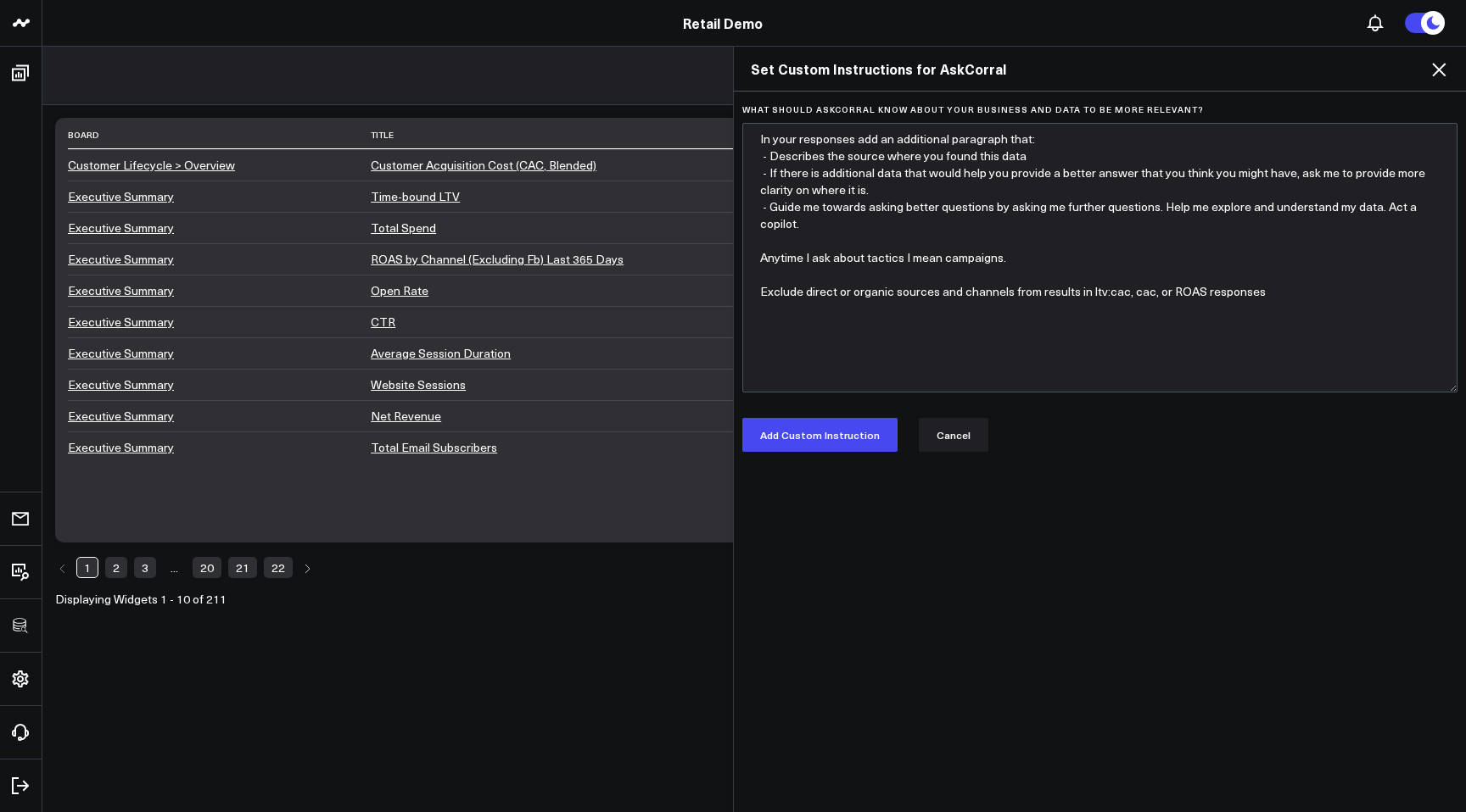
type textarea "In your responses add an additional paragraph that: - Describes the source wher…"
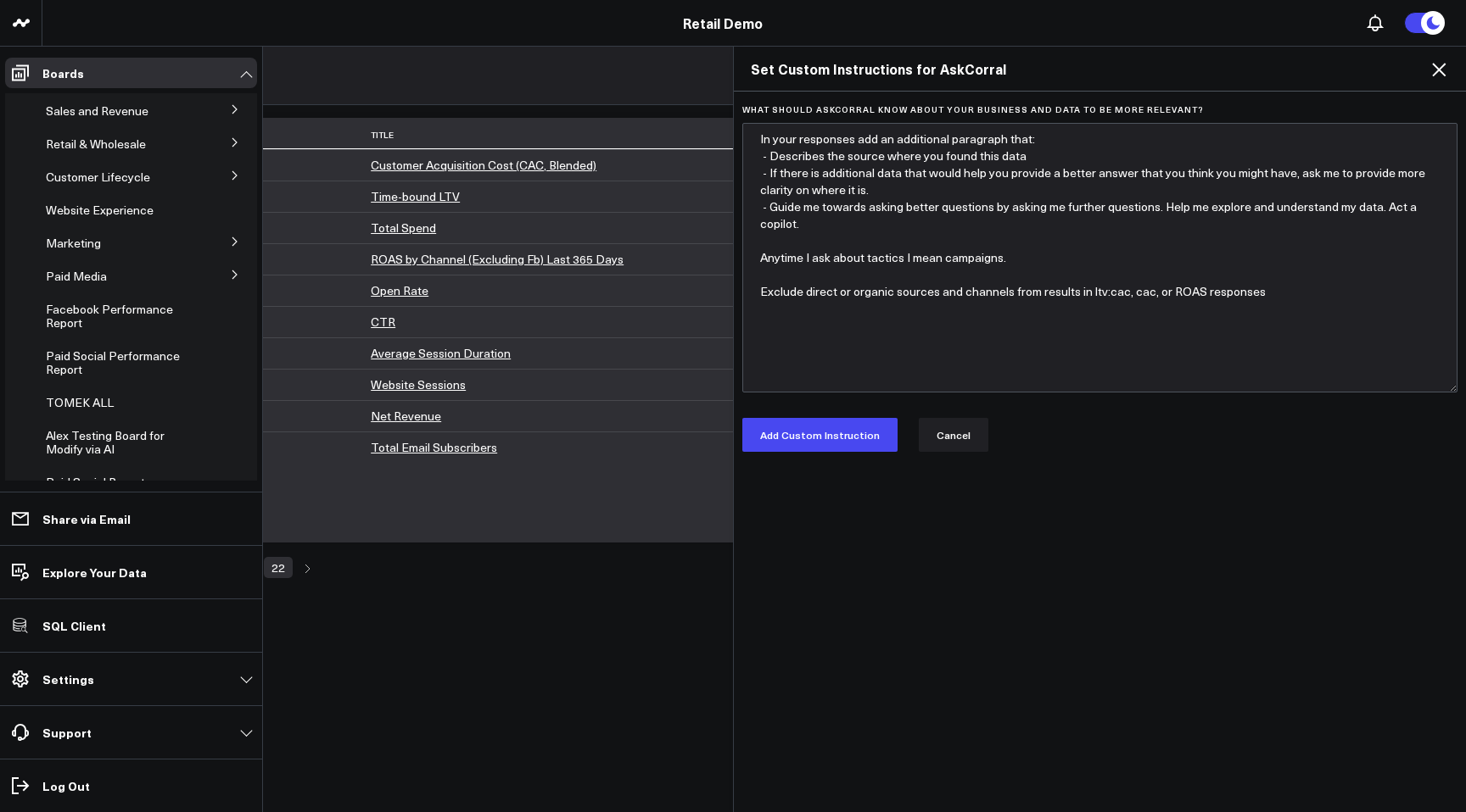
click at [1442, 69] on icon at bounding box center [1439, 69] width 20 height 20
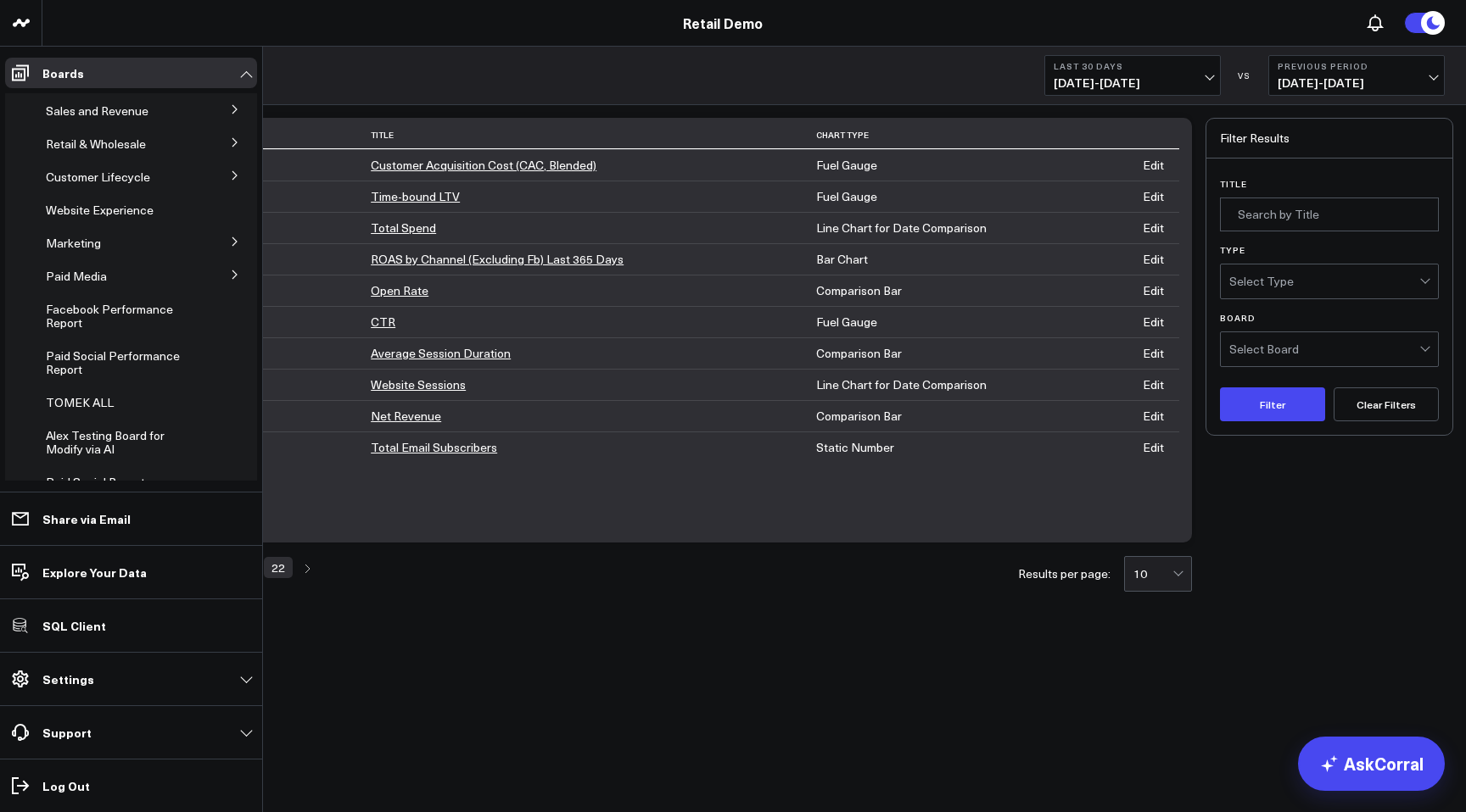
click at [390, 315] on link "CTR" at bounding box center [382, 322] width 25 height 16
click at [59, 274] on span "Paid Media" at bounding box center [76, 276] width 61 height 16
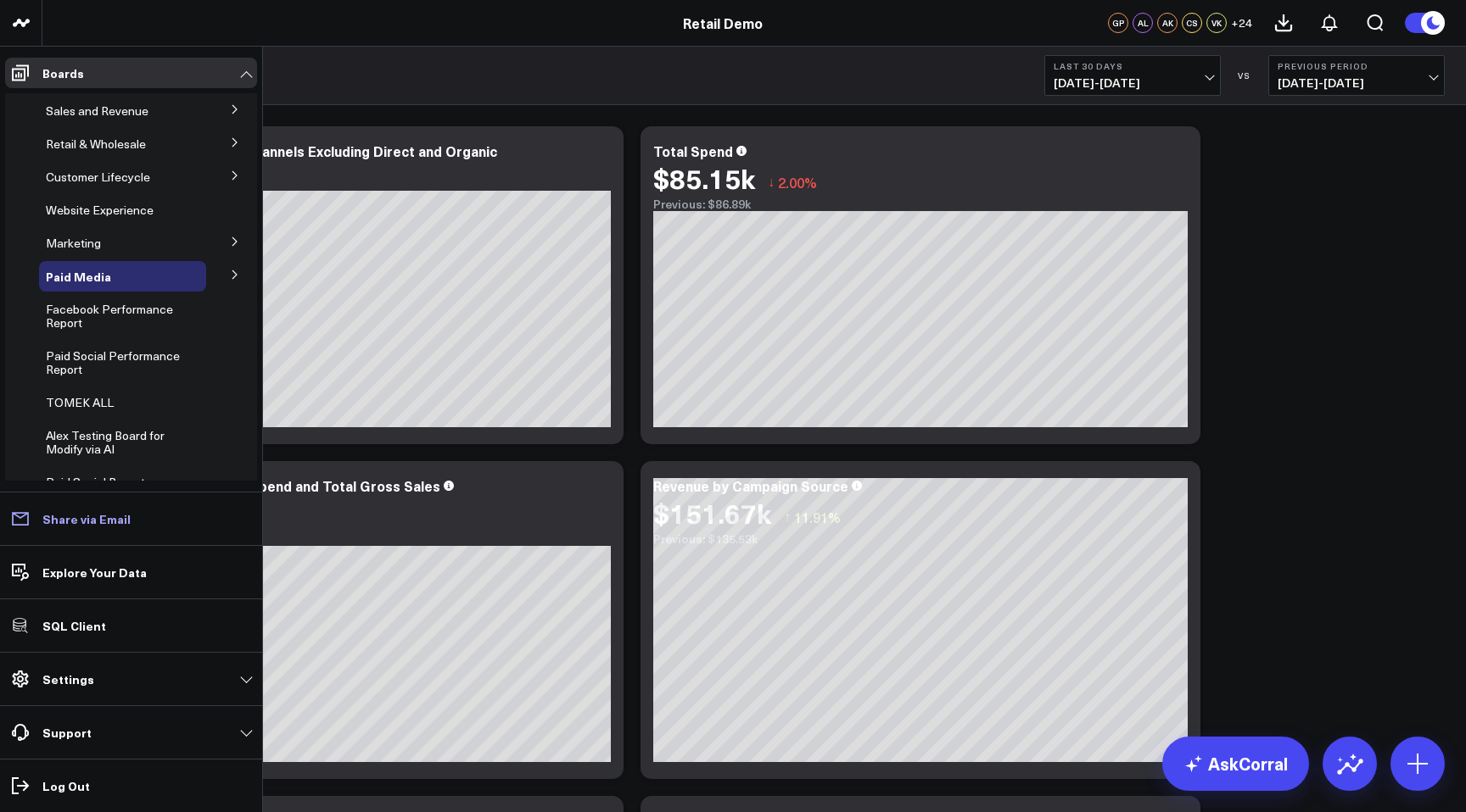
click at [91, 515] on p "Share via Email" at bounding box center [87, 519] width 88 height 14
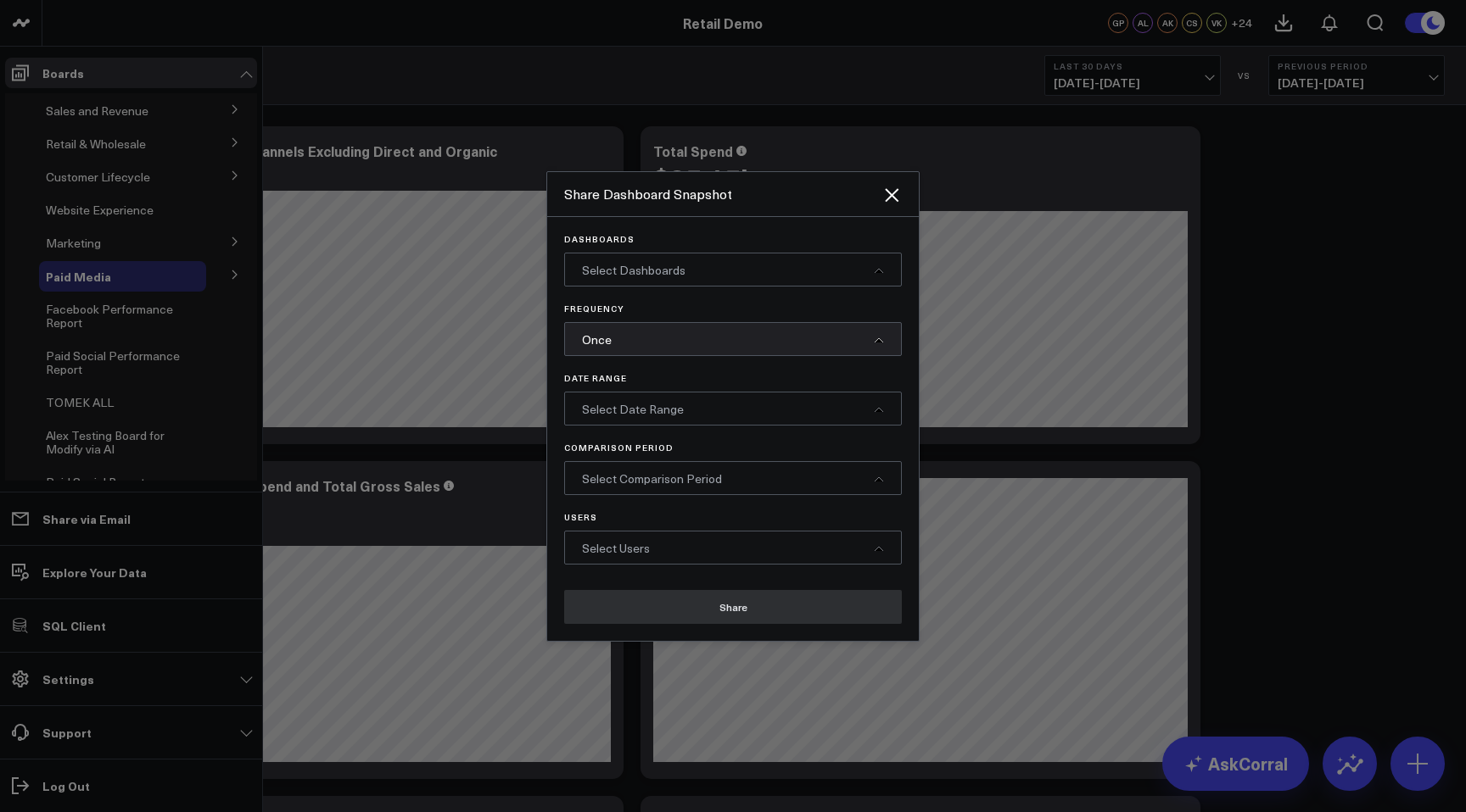
click at [85, 567] on div at bounding box center [733, 406] width 1466 height 812
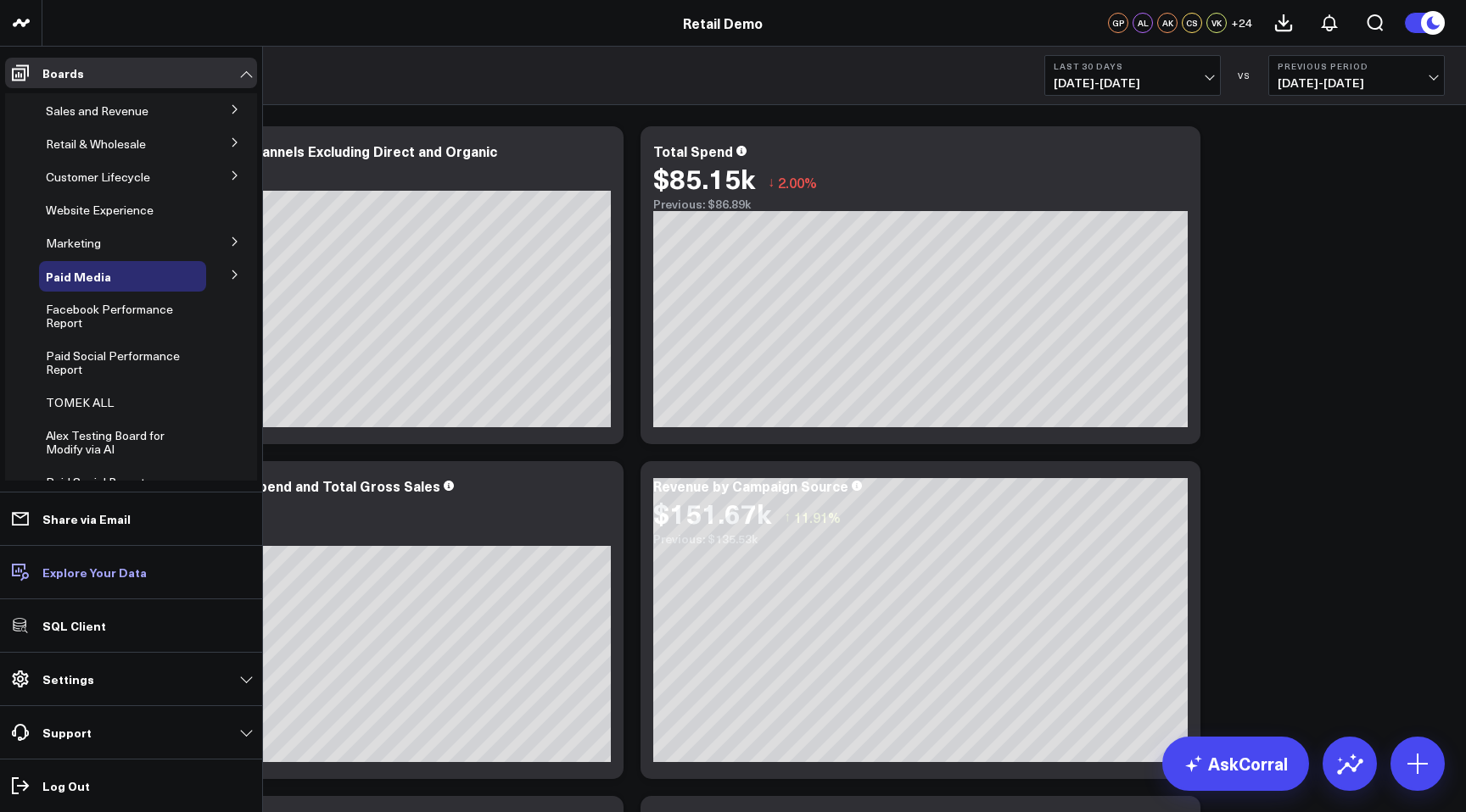
click at [87, 573] on p "Explore Your Data" at bounding box center [95, 572] width 105 height 14
click at [66, 687] on link "Settings" at bounding box center [131, 679] width 252 height 31
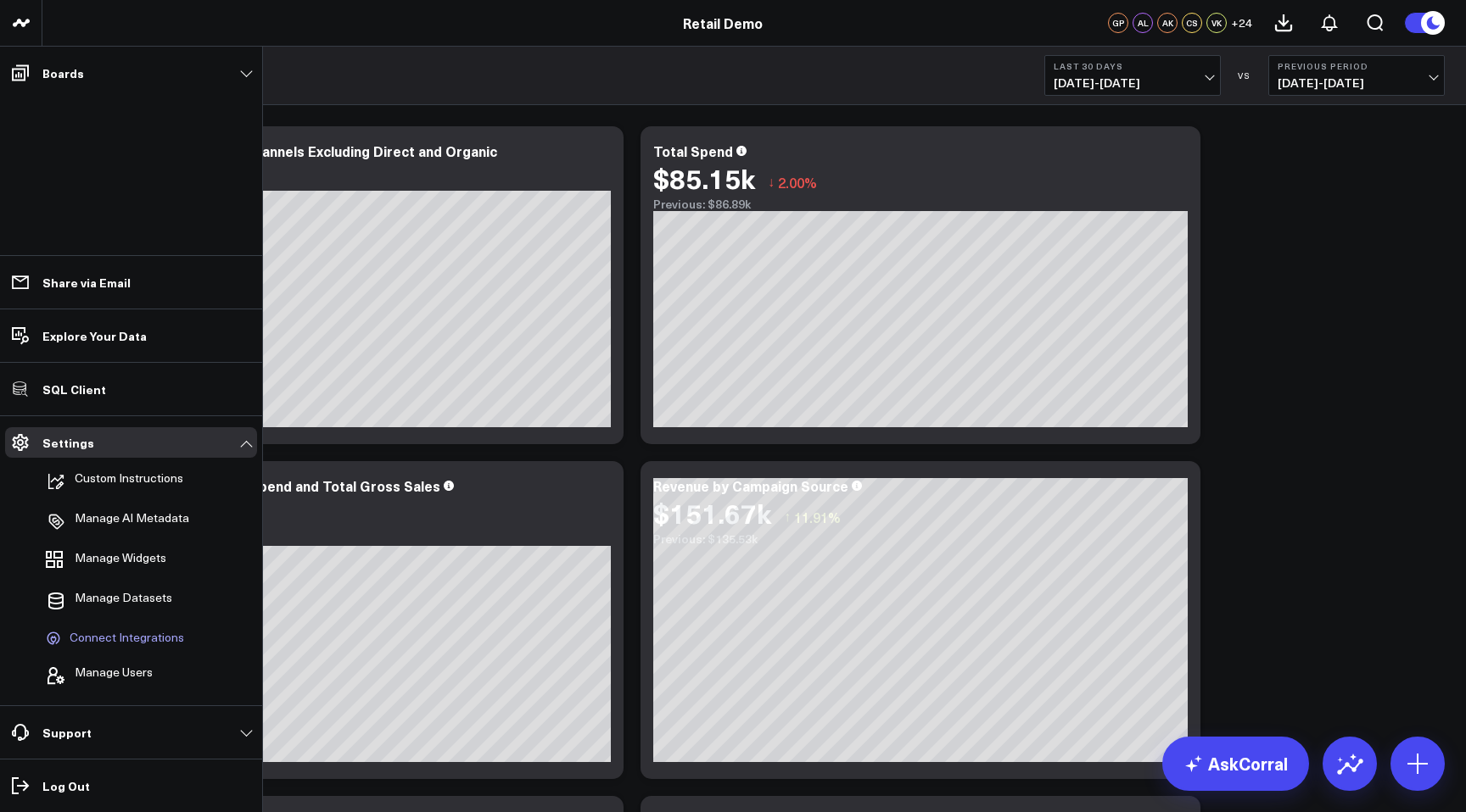
click at [107, 641] on span "Connect Integrations" at bounding box center [127, 638] width 115 height 15
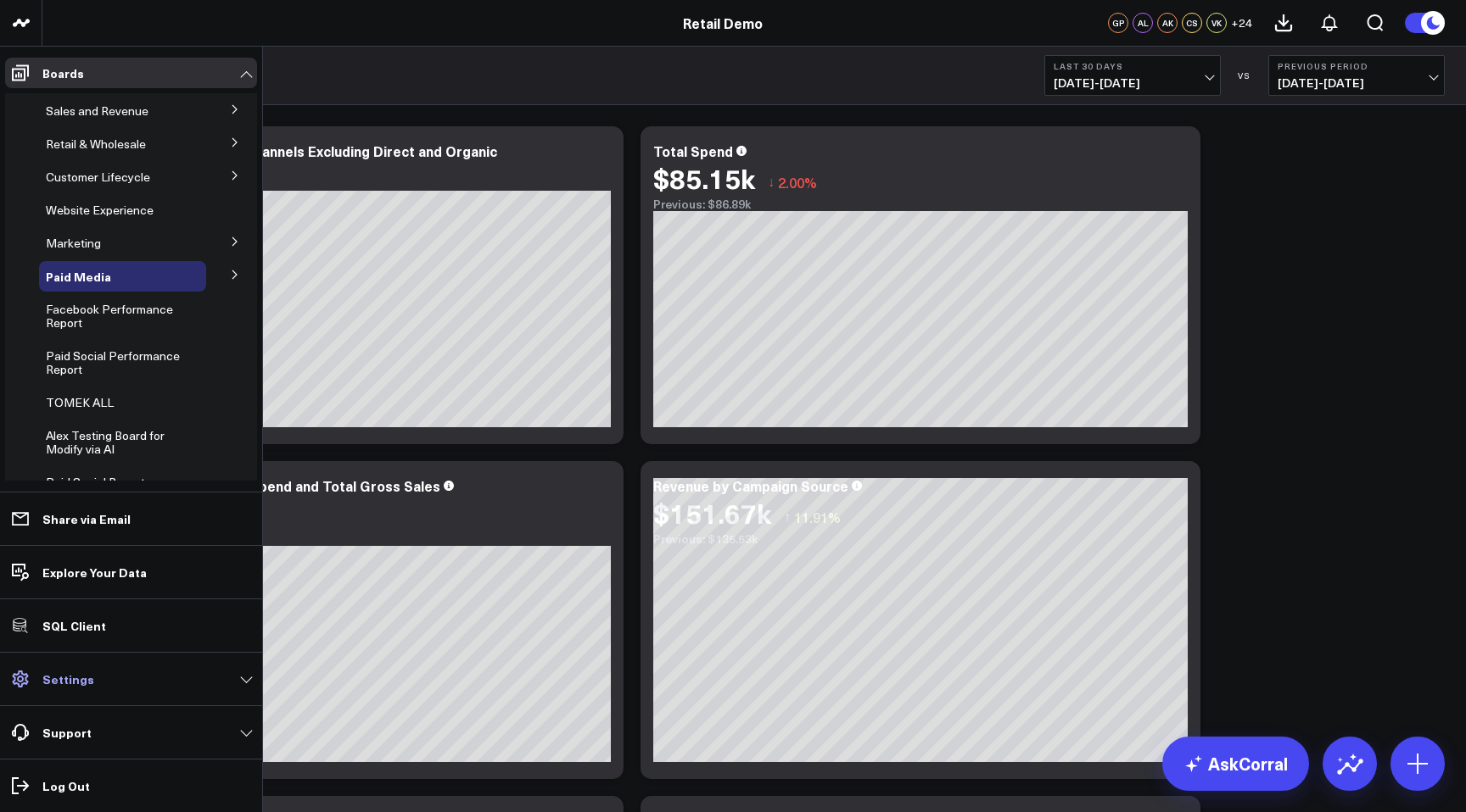
click at [56, 673] on p "Settings" at bounding box center [68, 679] width 52 height 14
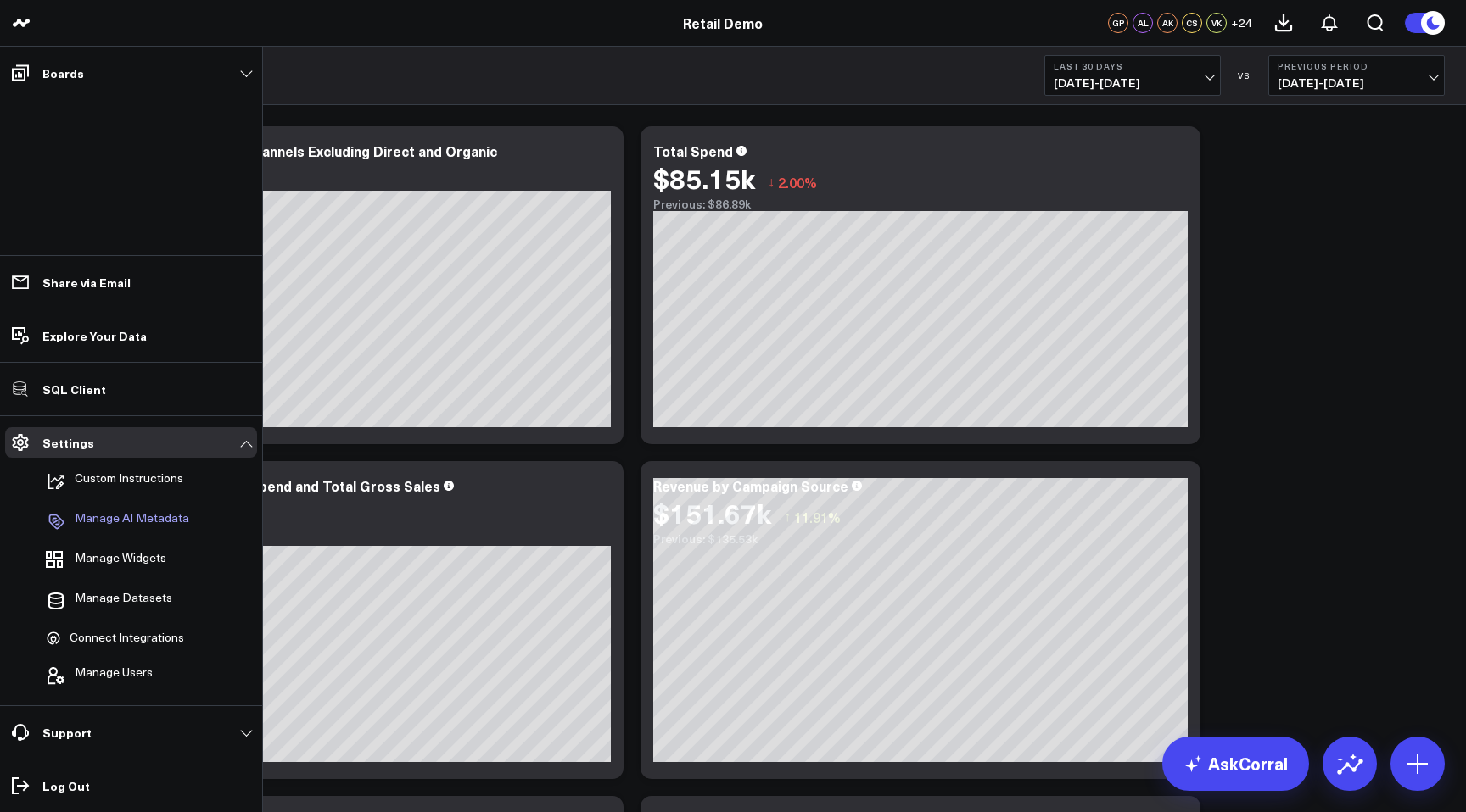
click at [111, 523] on p "Manage AI Metadata" at bounding box center [132, 522] width 115 height 20
